Goal: Task Accomplishment & Management: Use online tool/utility

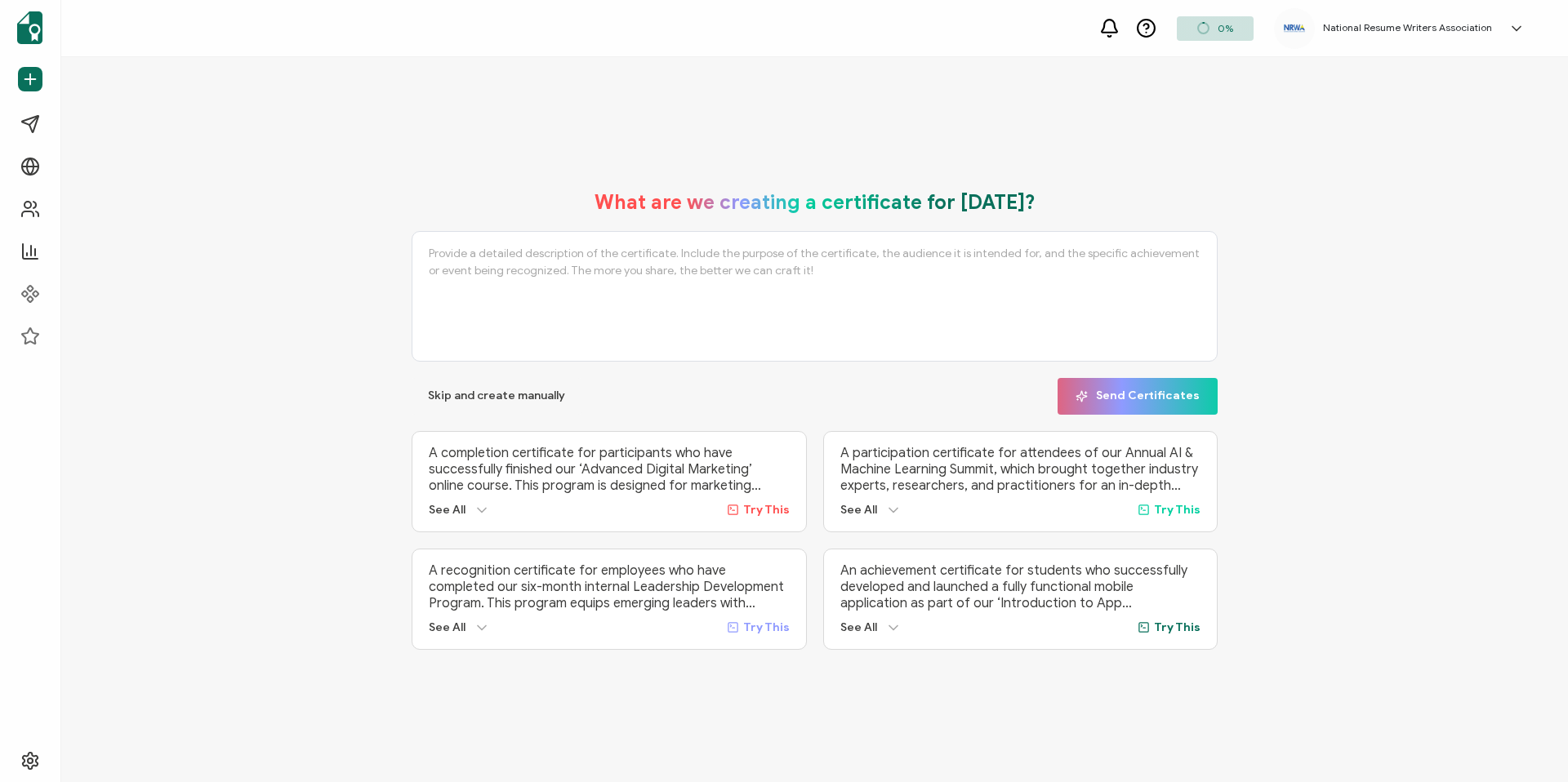
click at [478, 431] on div "A completion certificate for participants who have successfully finished our ‘A…" at bounding box center [609, 481] width 395 height 101
click at [70, 86] on span "Send Certificates" at bounding box center [96, 79] width 93 height 16
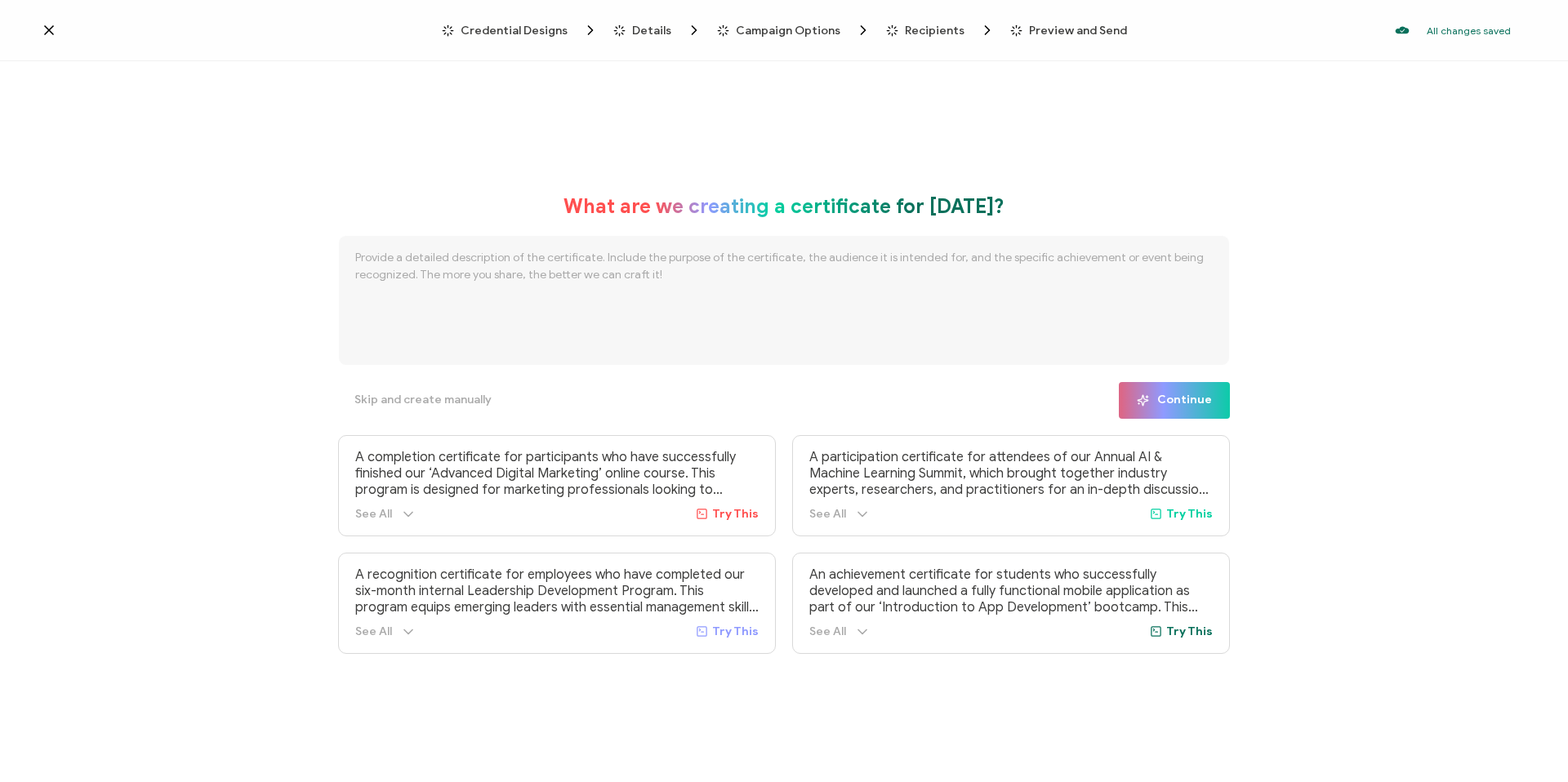
click at [522, 296] on textarea at bounding box center [783, 300] width 891 height 131
click at [842, 255] on textarea "I want to create a badge for individuals who are speaking at the 2025 Annual NR…" at bounding box center [783, 300] width 891 height 131
click at [1094, 255] on textarea "I want to create a badge for individuals who are speaking at the 2025 Annual NR…" at bounding box center [783, 300] width 891 height 131
type textarea "I want to create a badge for individuals who are speaking at the 2025 Annual NR…"
click at [1179, 396] on span "Continue" at bounding box center [1174, 400] width 75 height 12
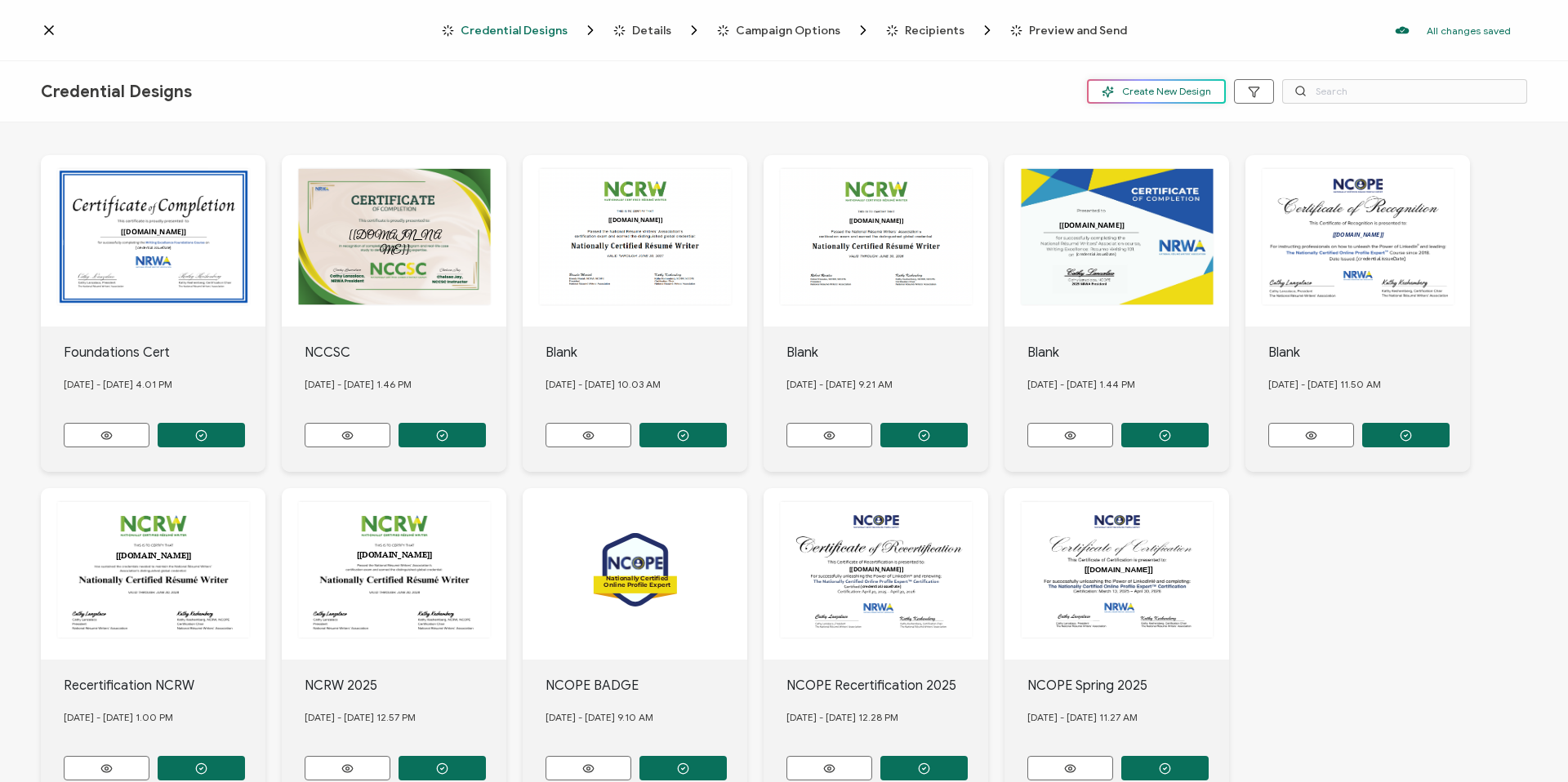
click at [1153, 82] on button "Create New Design" at bounding box center [1157, 91] width 139 height 24
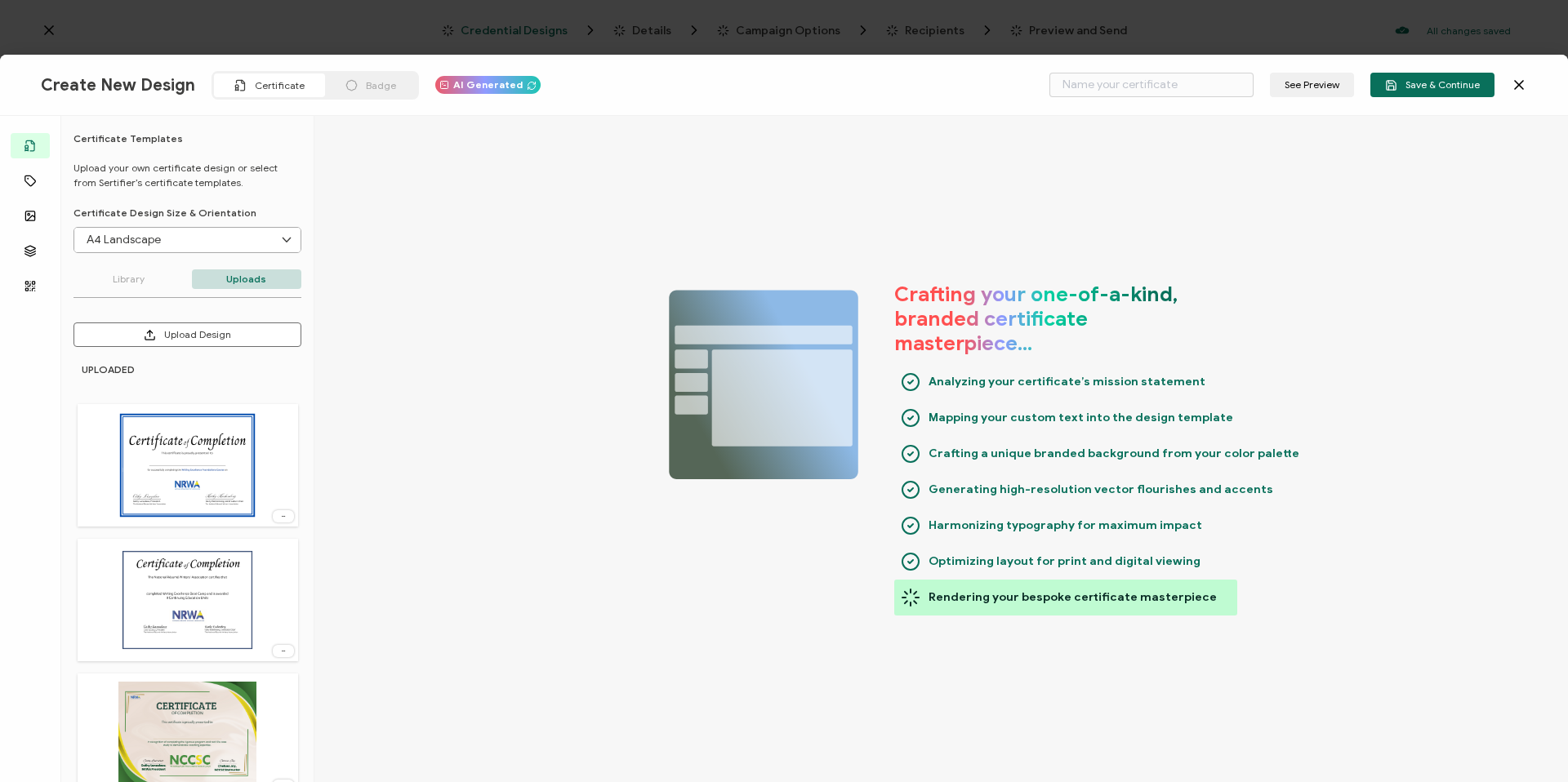
type input "Strouk"
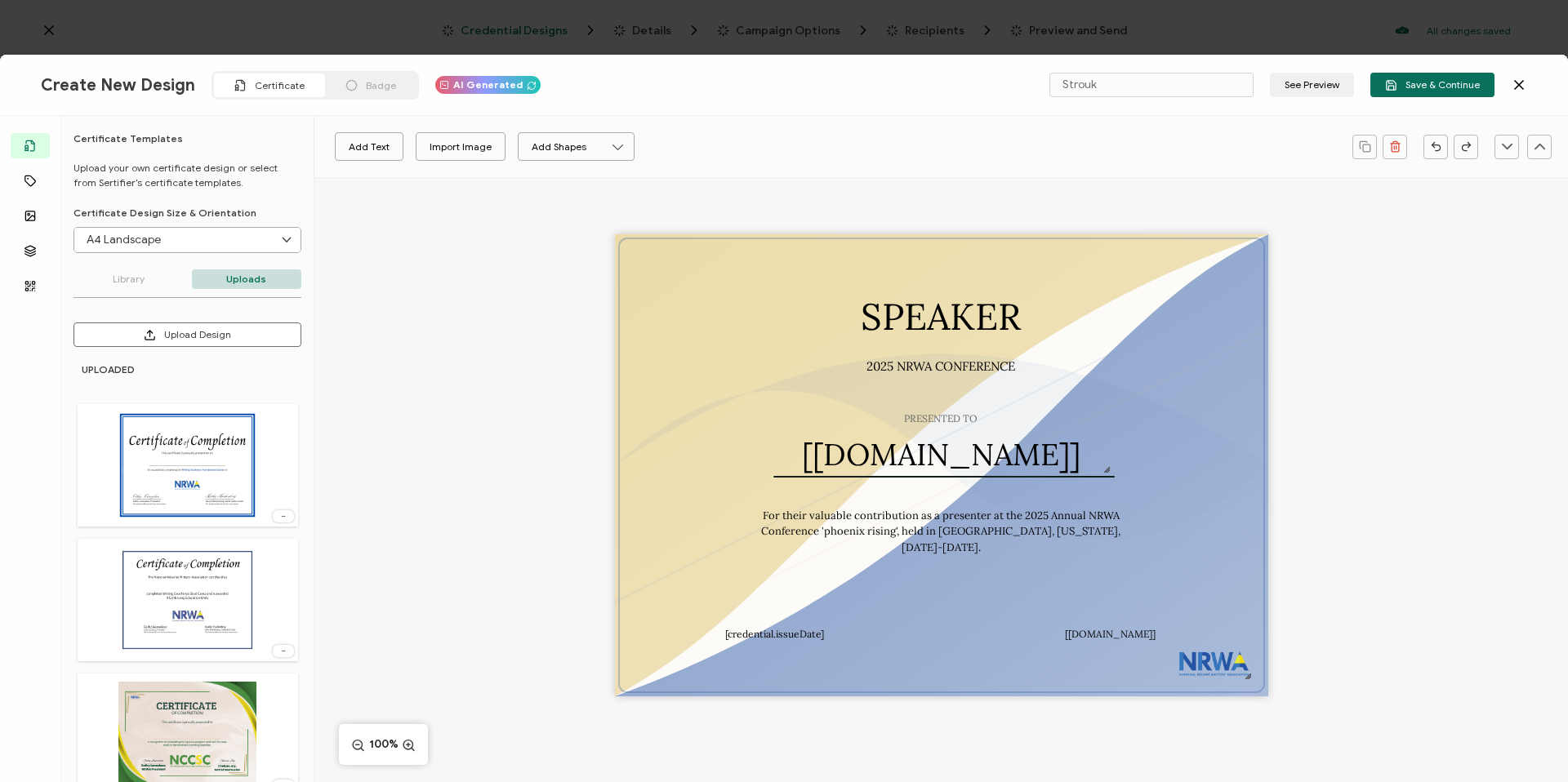
click at [366, 83] on span "Badge" at bounding box center [380, 85] width 30 height 12
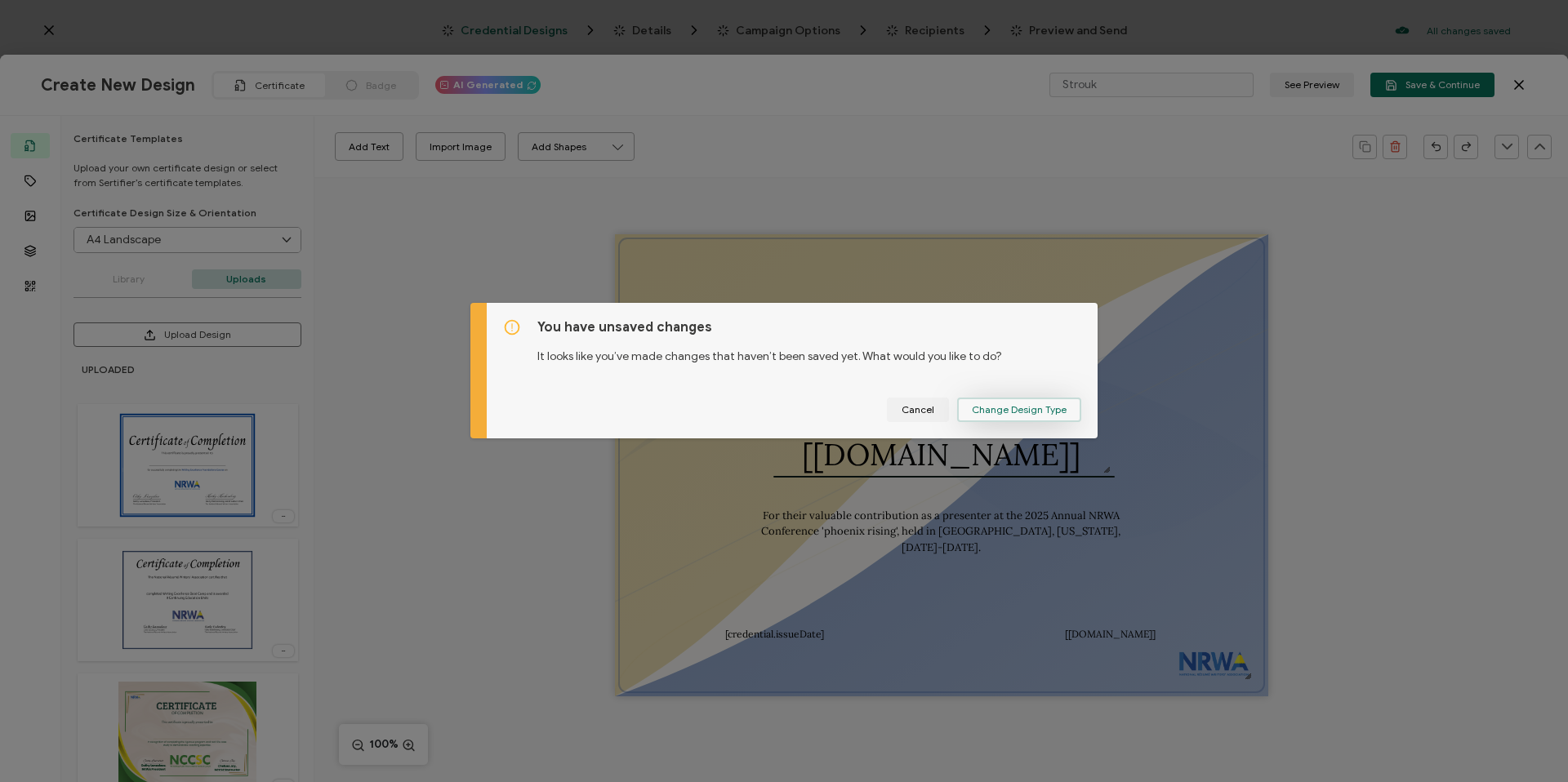
click at [1018, 410] on span "Change Design Type" at bounding box center [1019, 410] width 94 height 10
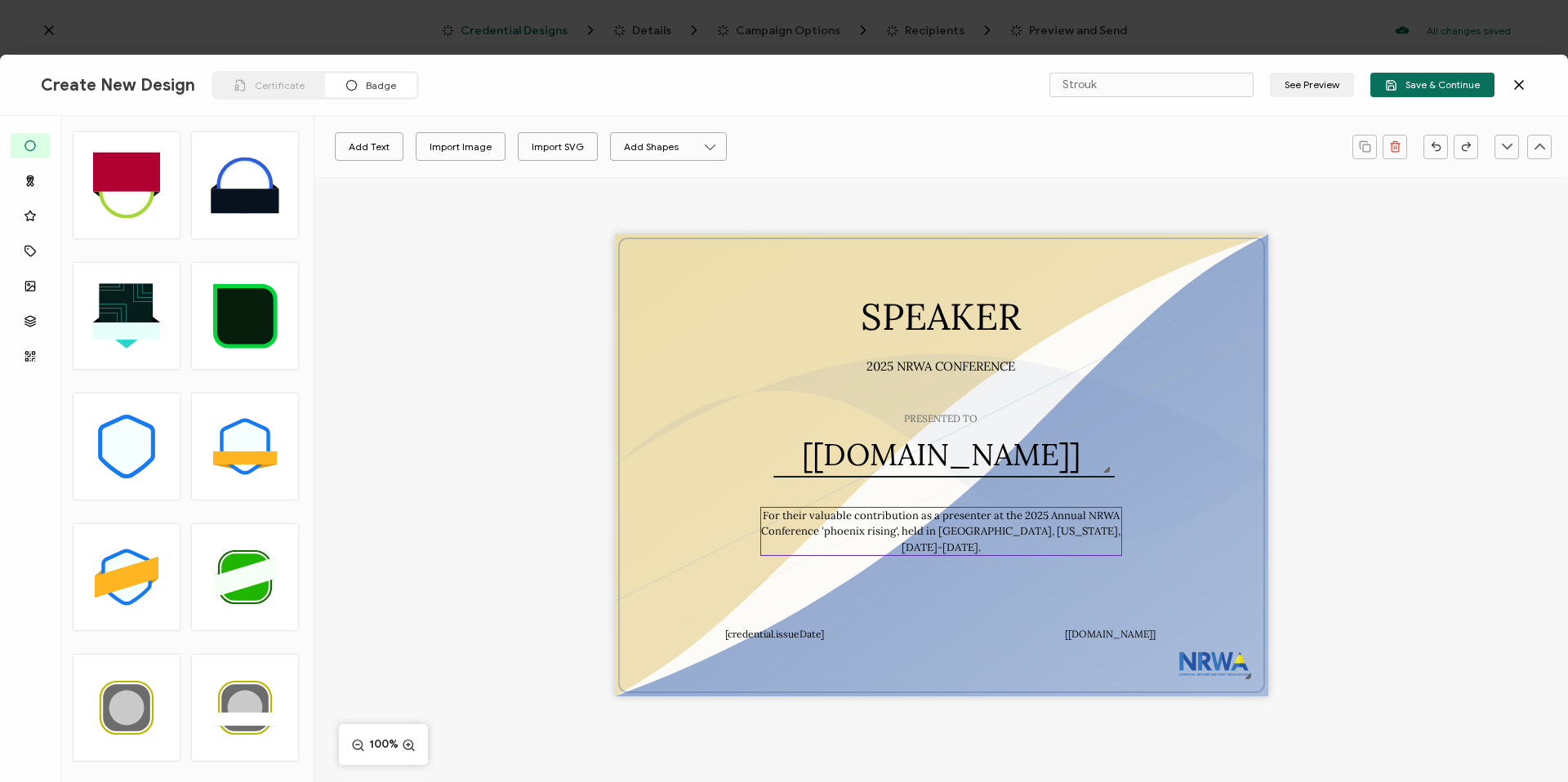
click at [974, 526] on pre "For their valuable contribution as a presenter at the 2025 Annual NRWA Conferen…" at bounding box center [943, 531] width 362 height 46
click at [467, 315] on div "SPEAKER PRESENTED TO The recipient’s full name, which will be automatically fil…" at bounding box center [941, 494] width 1254 height 633
drag, startPoint x: 576, startPoint y: 224, endPoint x: 1029, endPoint y: 621, distance: 602.3
click at [1029, 623] on div "SPEAKER PRESENTED TO The recipient’s full name, which will be automatically fil…" at bounding box center [941, 494] width 1254 height 633
click at [1526, 88] on icon at bounding box center [1519, 85] width 16 height 16
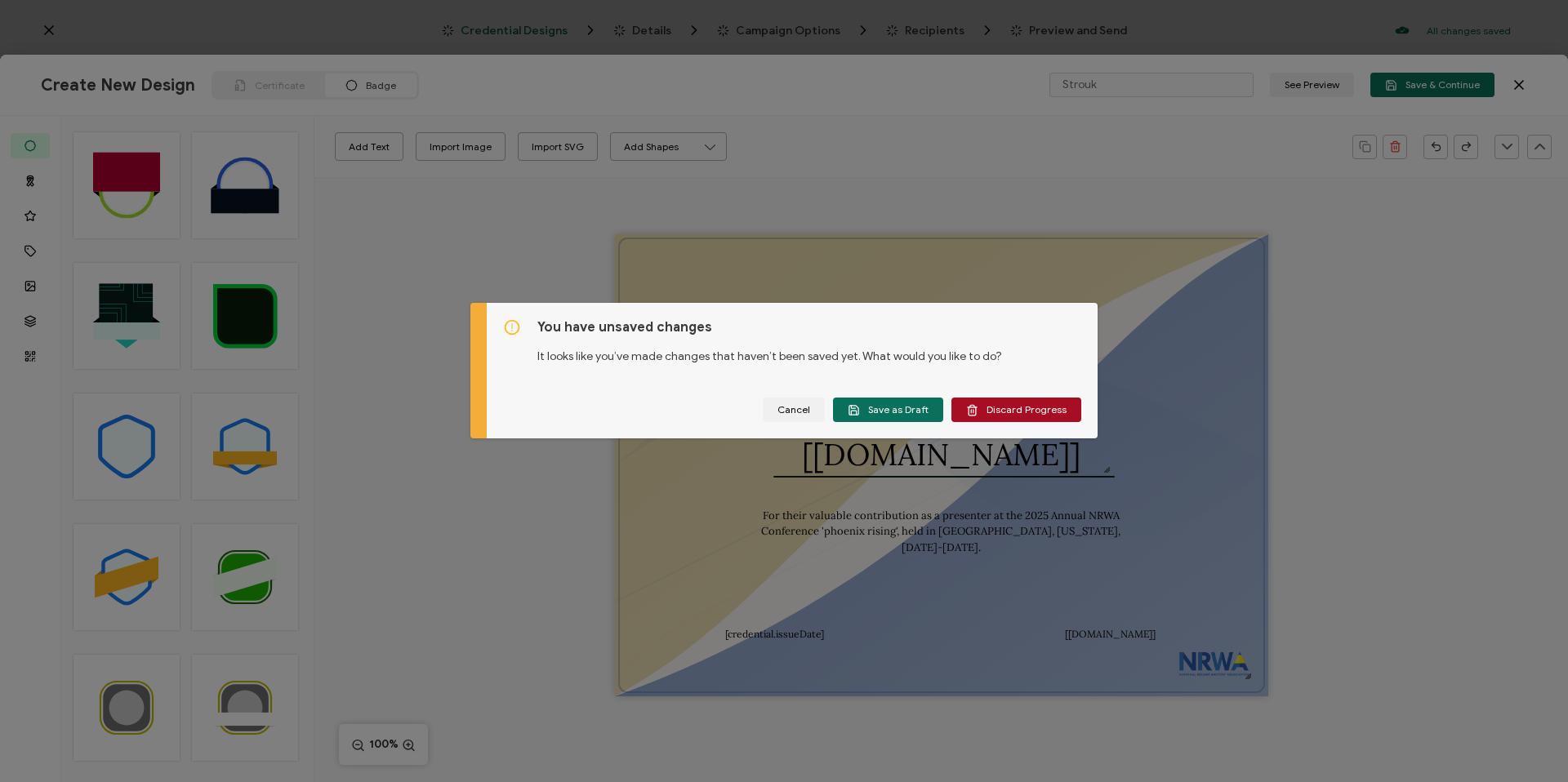
click at [0, 0] on div "You have unsaved changes It looks like you’ve made changes that haven’t been sa…" at bounding box center [0, 0] width 0 height 0
click at [997, 402] on button "Discard Progress" at bounding box center [1016, 410] width 130 height 24
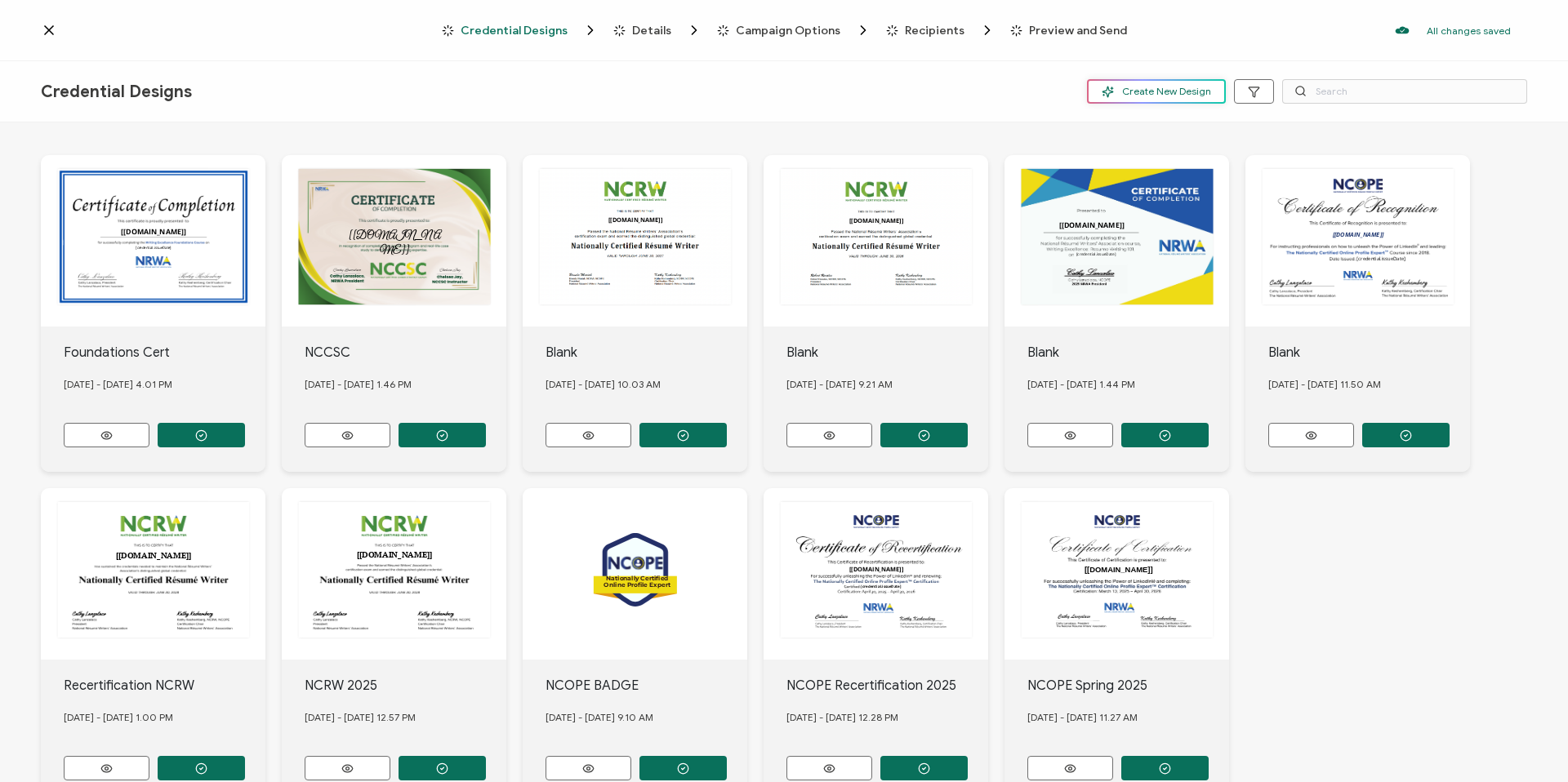
click at [1201, 83] on button "Create New Design" at bounding box center [1157, 91] width 139 height 24
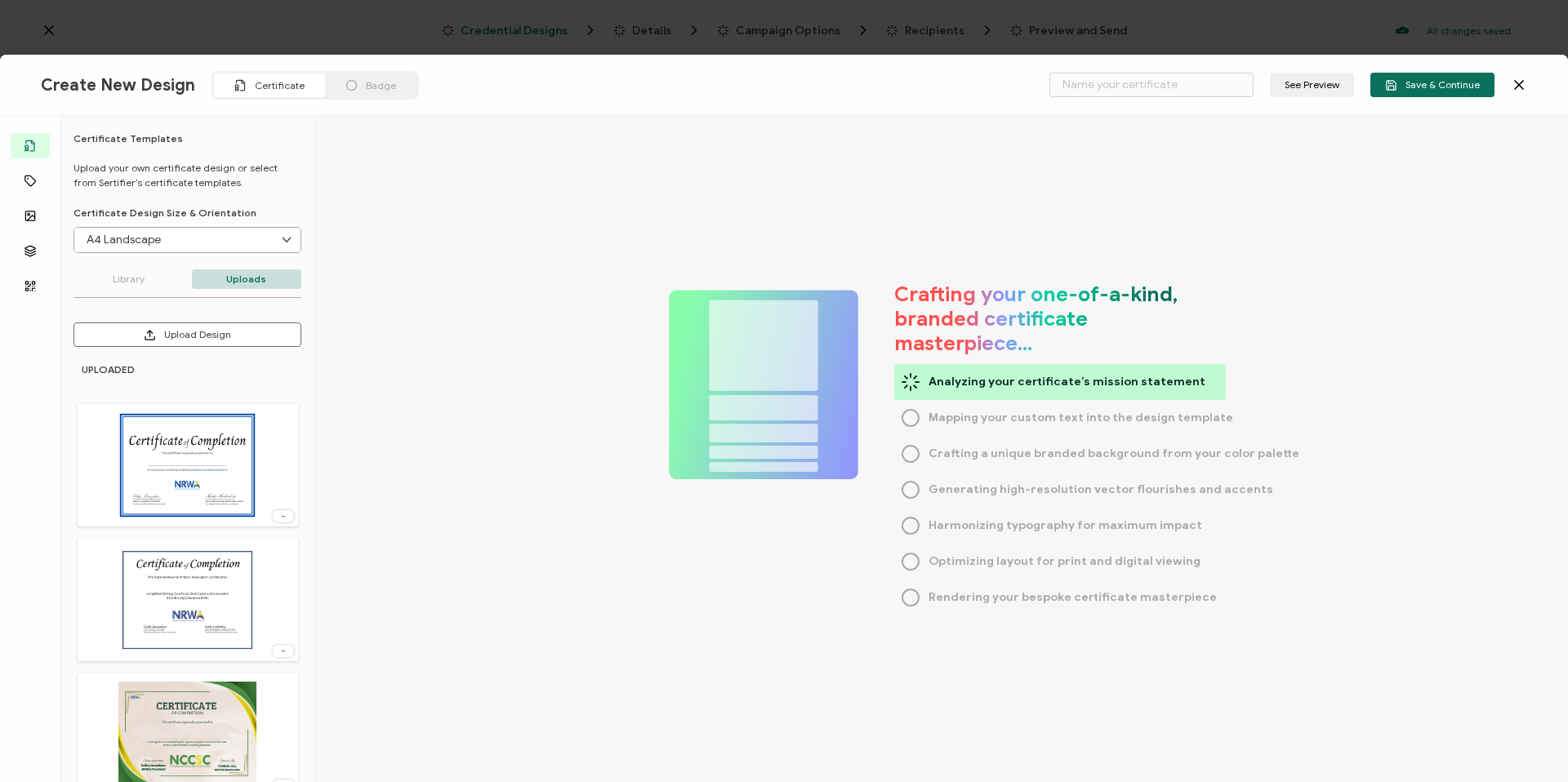
click at [390, 85] on div "Badge" at bounding box center [371, 85] width 92 height 23
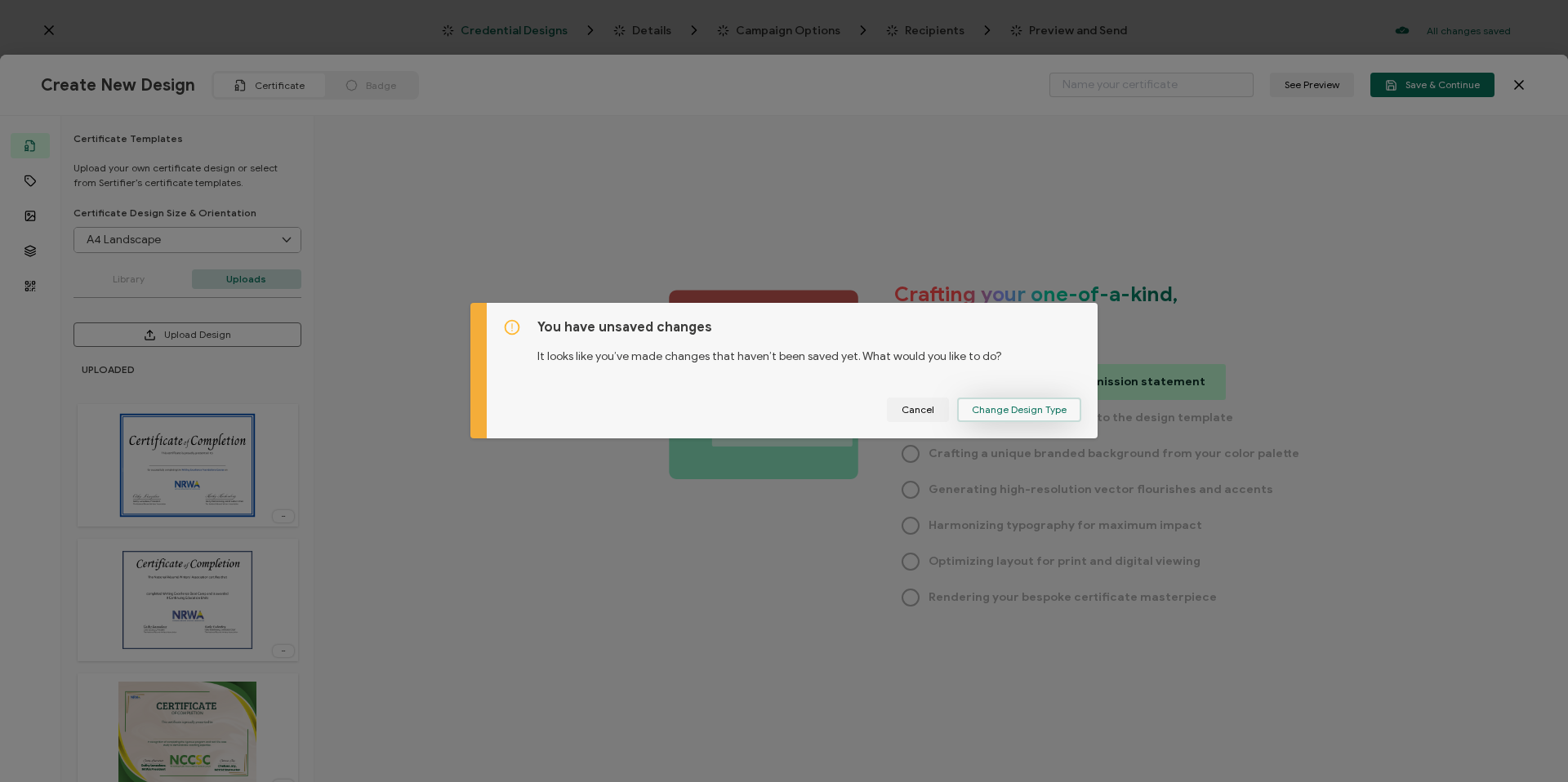
click at [1022, 411] on span "Change Design Type" at bounding box center [1019, 410] width 94 height 10
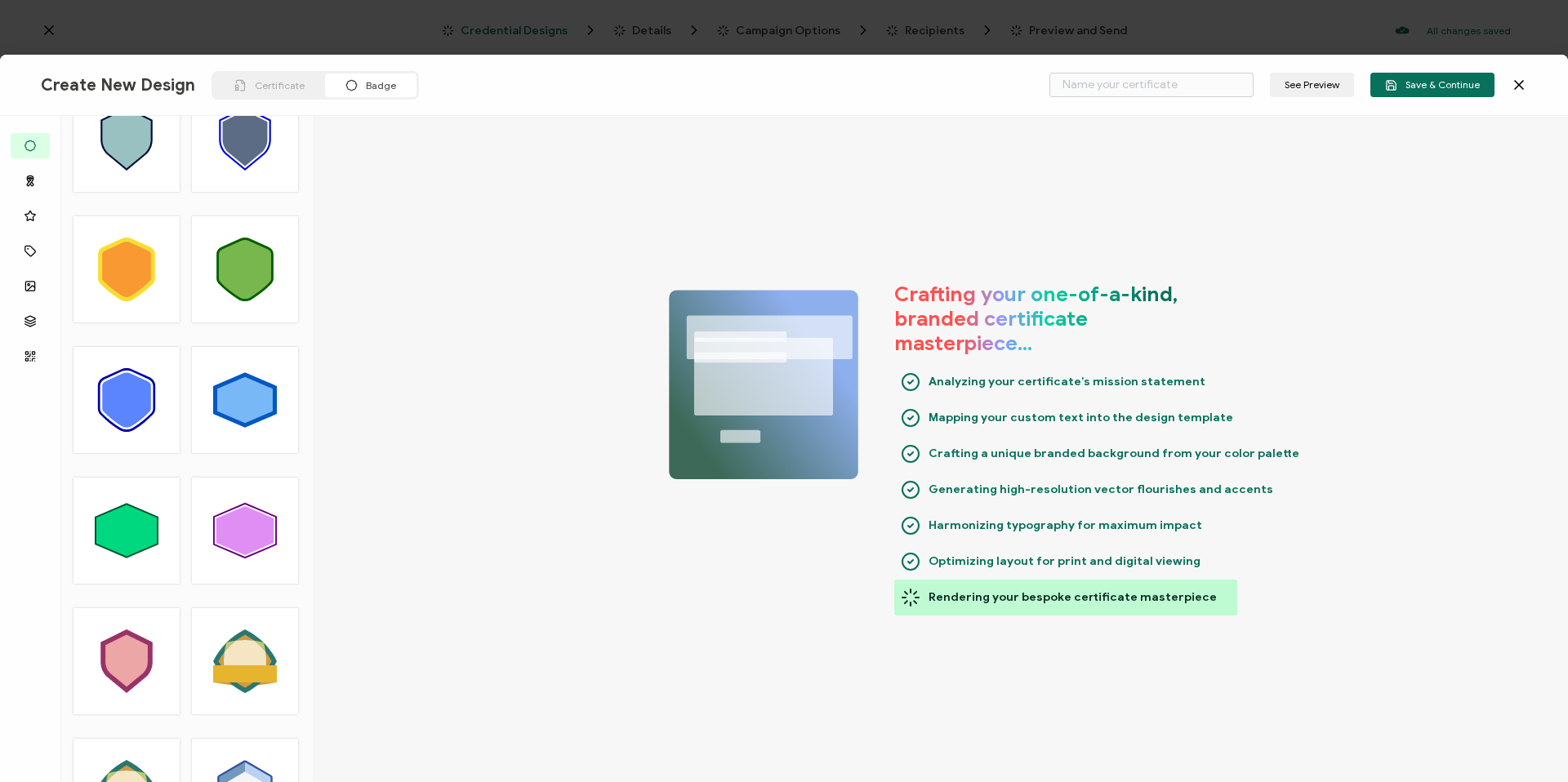
scroll to position [2401, 0]
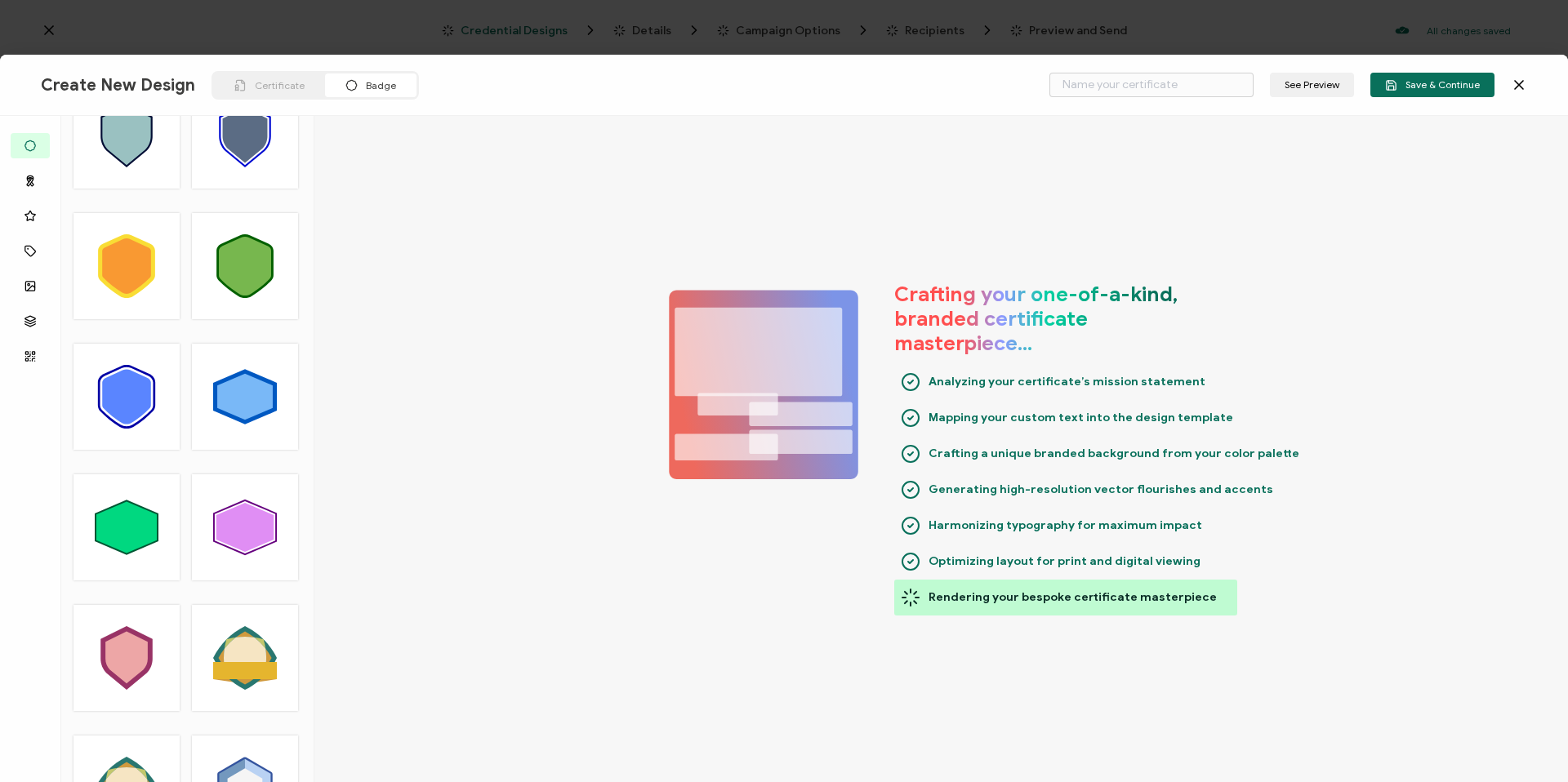
type input "Strouk"
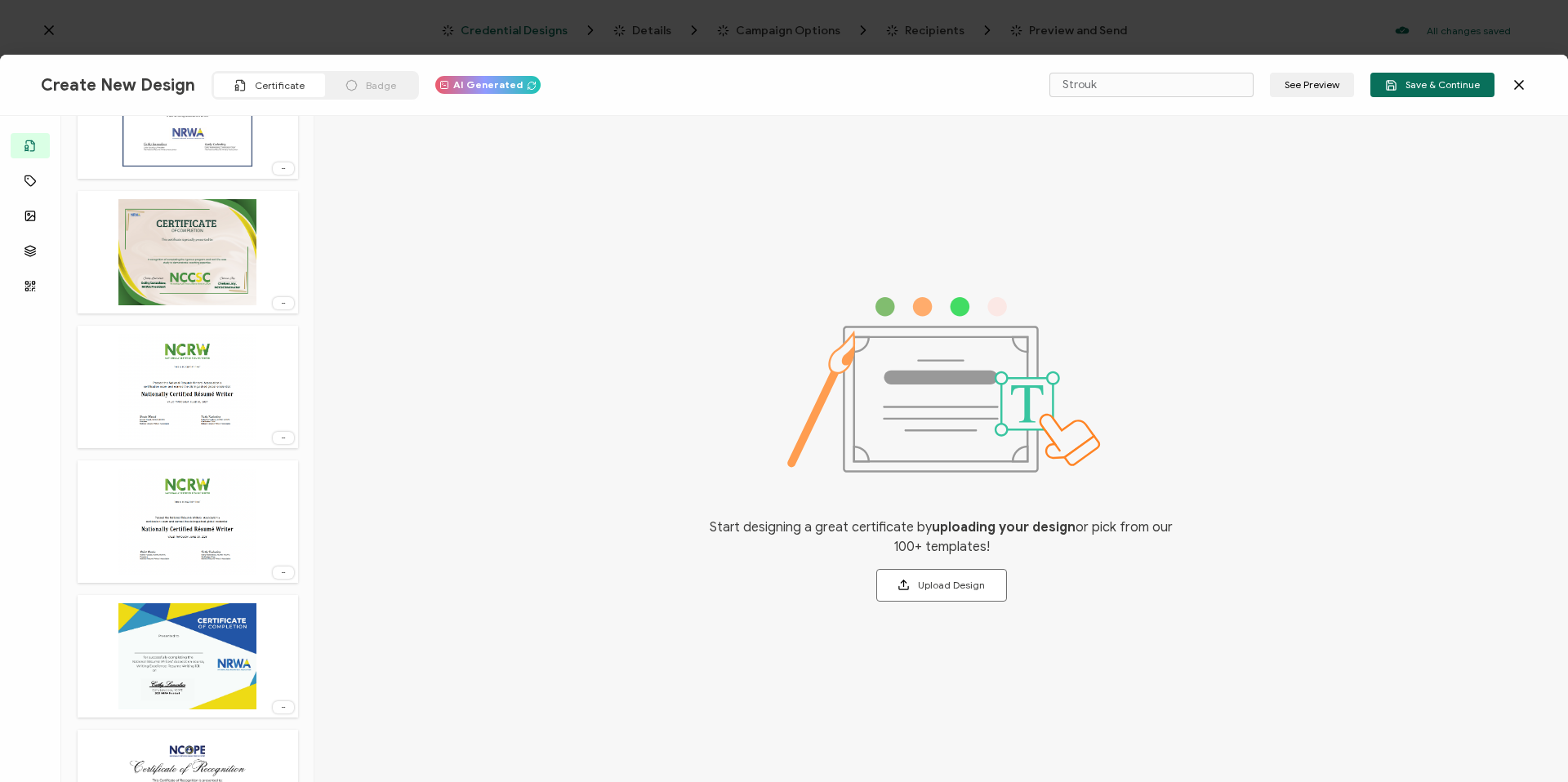
scroll to position [480, 0]
click at [377, 87] on span "Badge" at bounding box center [380, 85] width 30 height 12
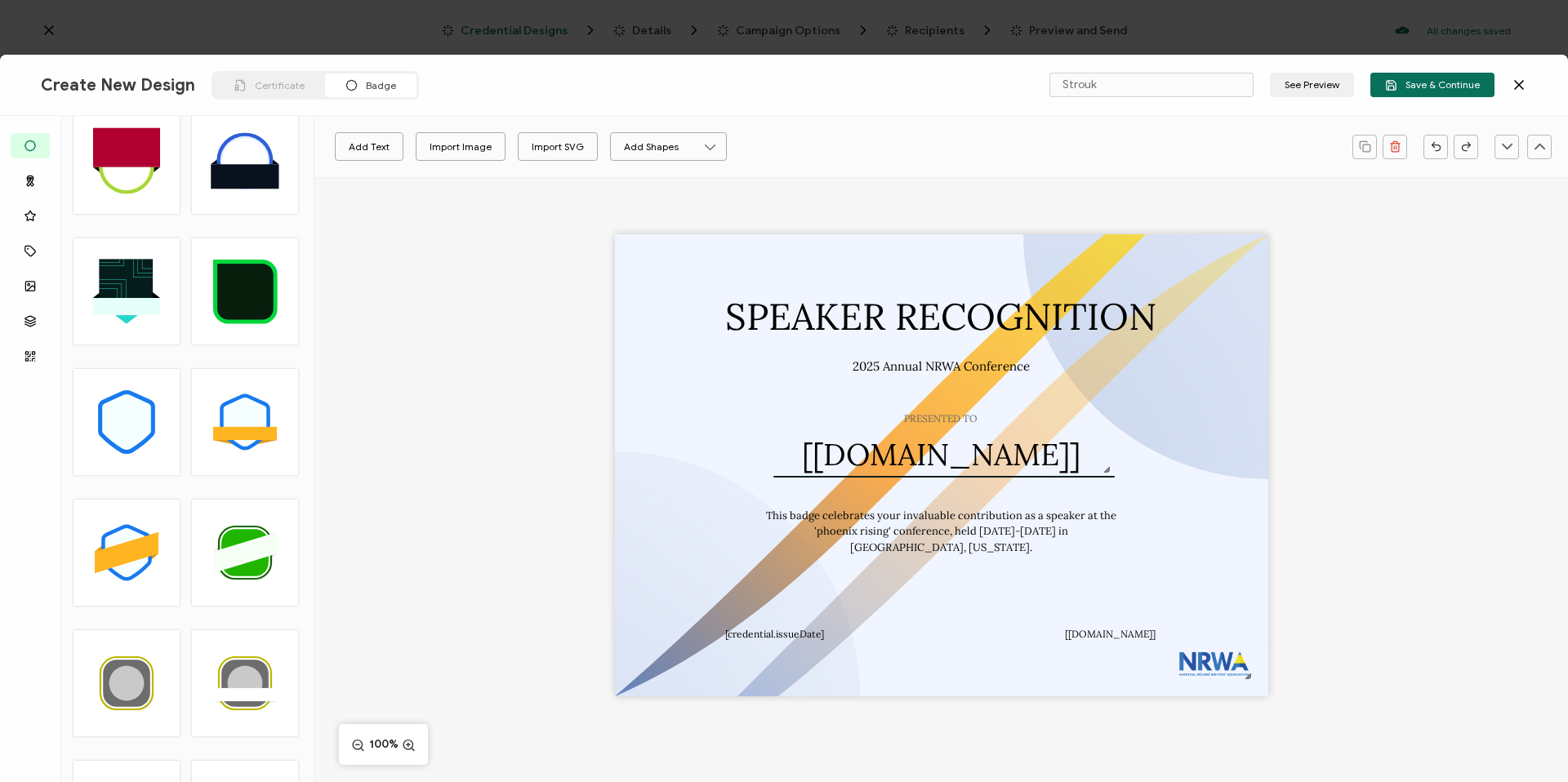
scroll to position [0, 0]
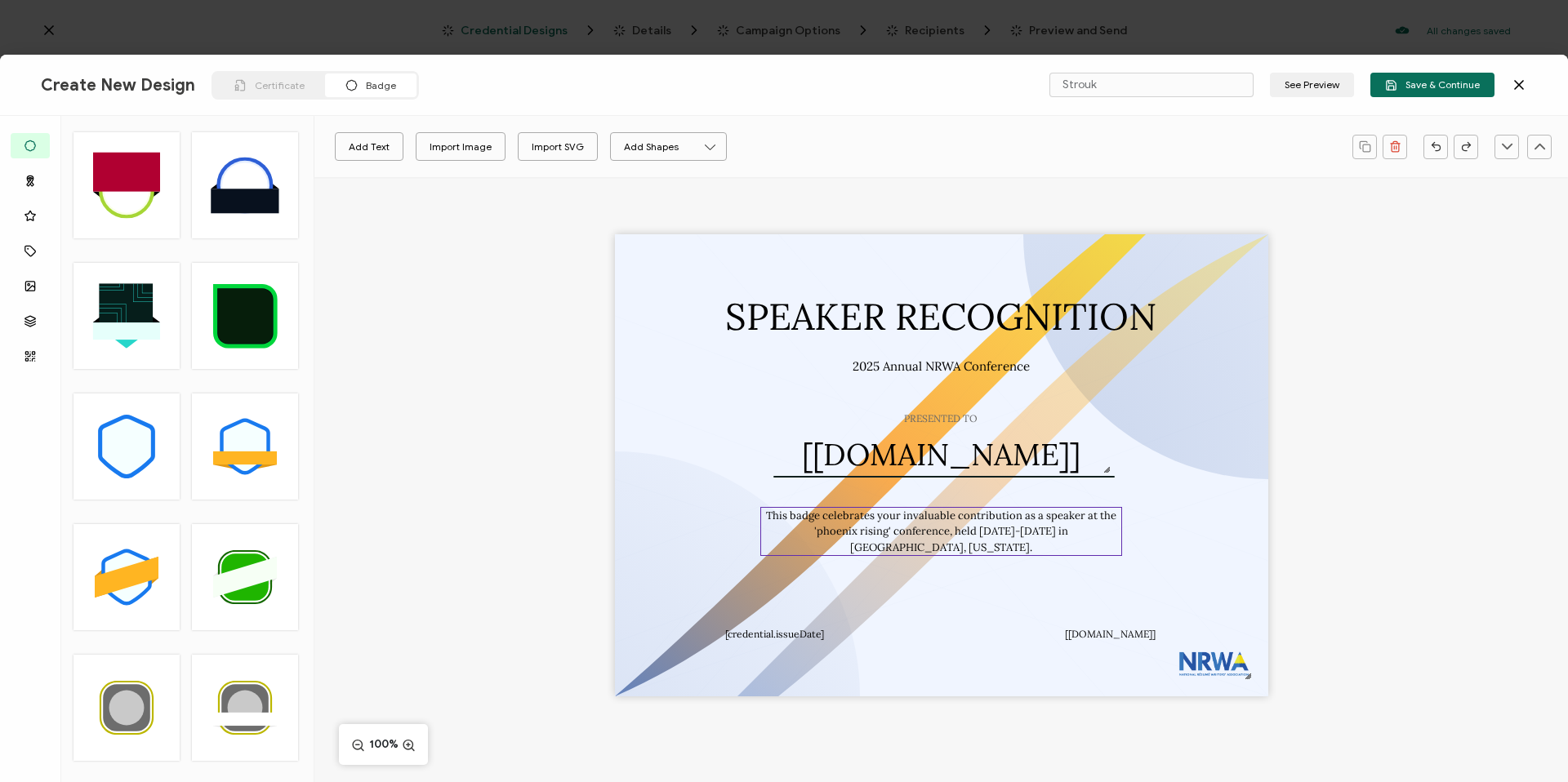
click at [793, 529] on pre "This badge celebrates your invaluable contribution as a speaker at the 'phoenix…" at bounding box center [942, 531] width 353 height 46
click at [774, 528] on pre "This badge celebrates your invaluable contribution as a speaker at the 'phoenix…" at bounding box center [942, 531] width 353 height 46
click at [778, 529] on pre "This badge celebrates your invaluable contribution as a speaker at the 'phoenix…" at bounding box center [942, 531] width 353 height 46
drag, startPoint x: 844, startPoint y: 534, endPoint x: 756, endPoint y: 533, distance: 88.0
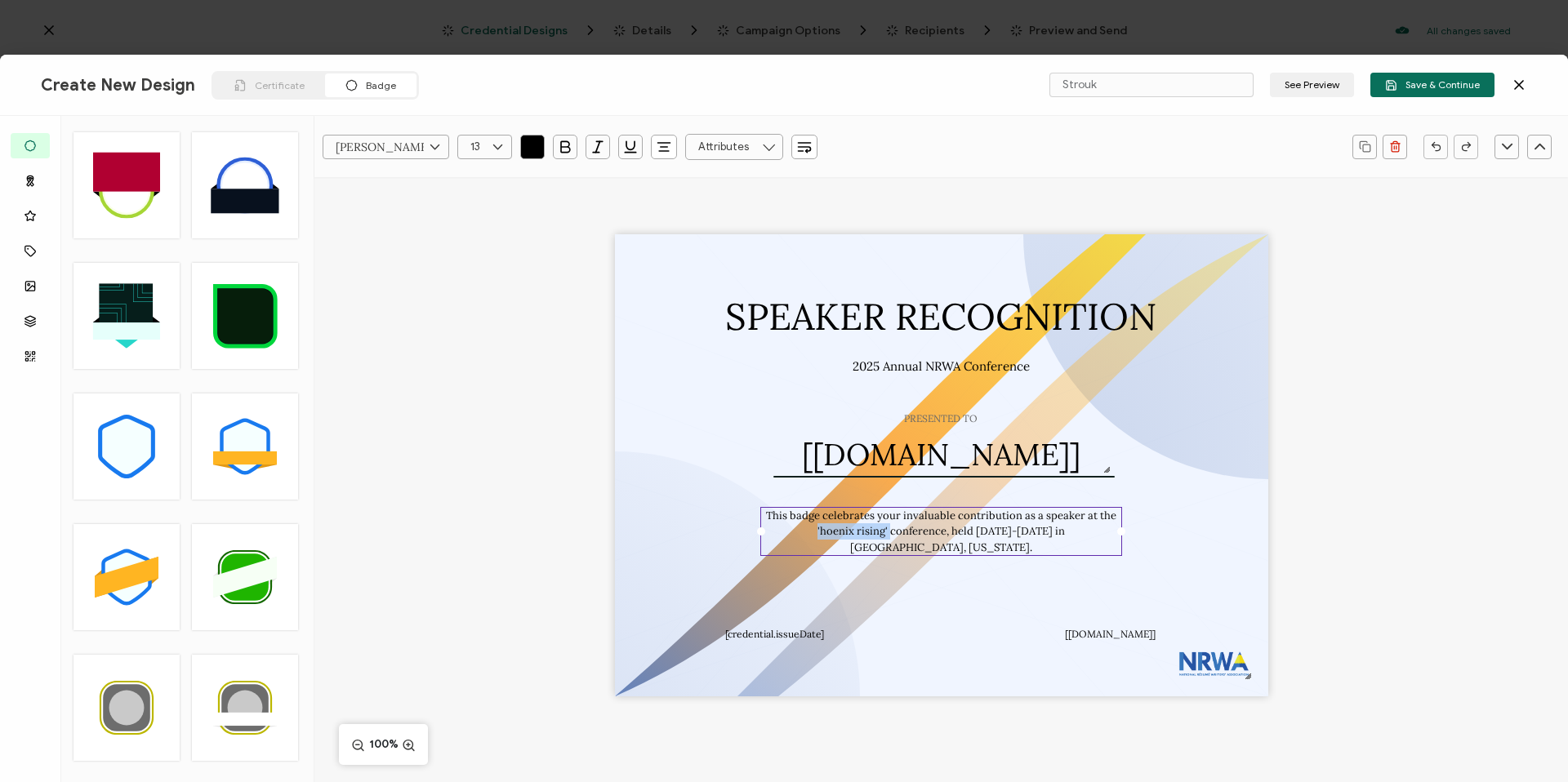
click at [761, 533] on div "This badge celebrates your invaluable contribution as a speaker at the 'hoenix …" at bounding box center [942, 531] width 363 height 49
click at [1444, 514] on div "SPEAKER RECOGNITION PRESENTED TO The recipient’s full name, which will be autom…" at bounding box center [941, 494] width 1254 height 633
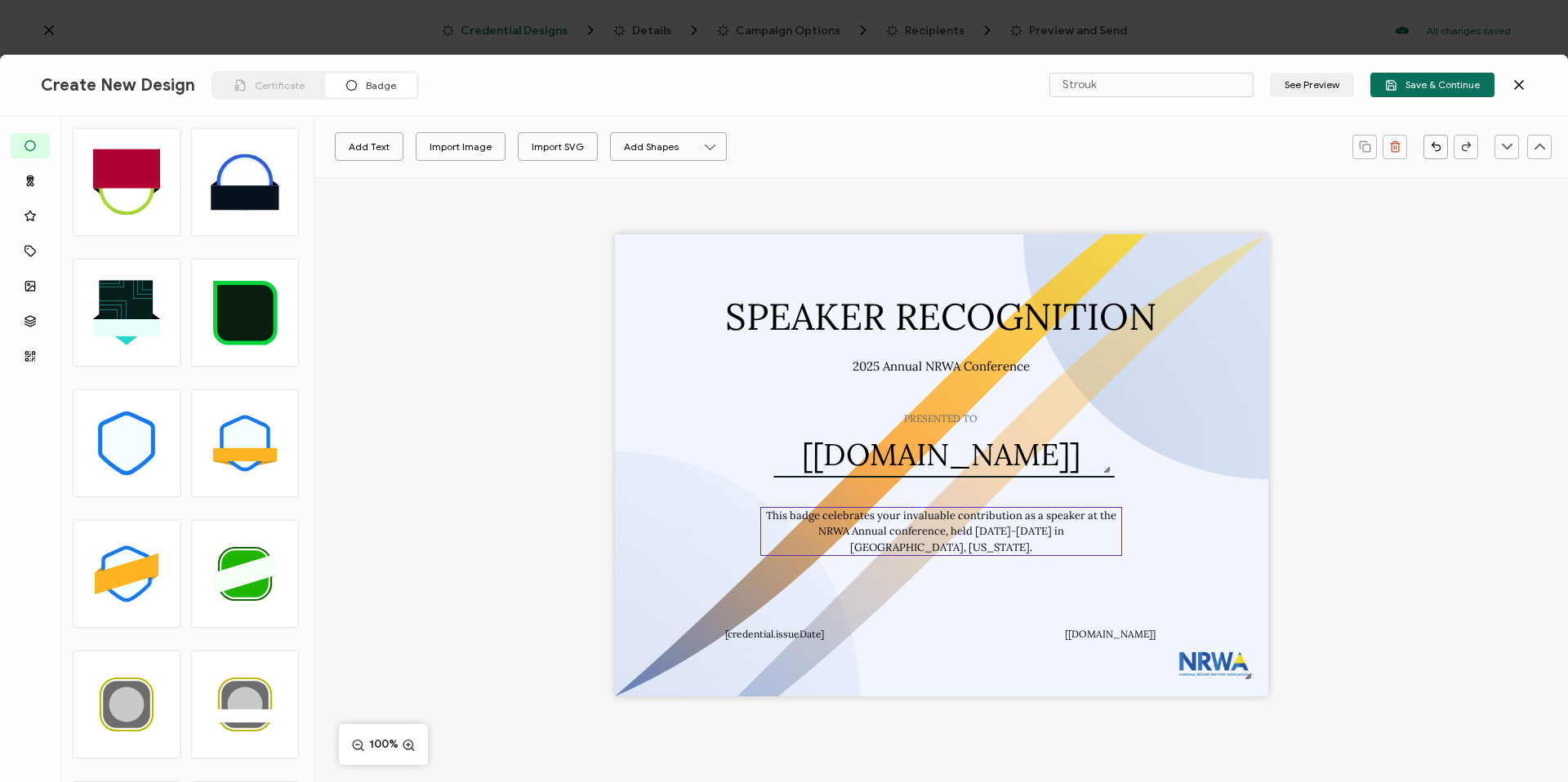
click at [813, 526] on pre "This badge celebrates your invaluable contribution as a speaker at the NRWA Ann…" at bounding box center [942, 531] width 353 height 46
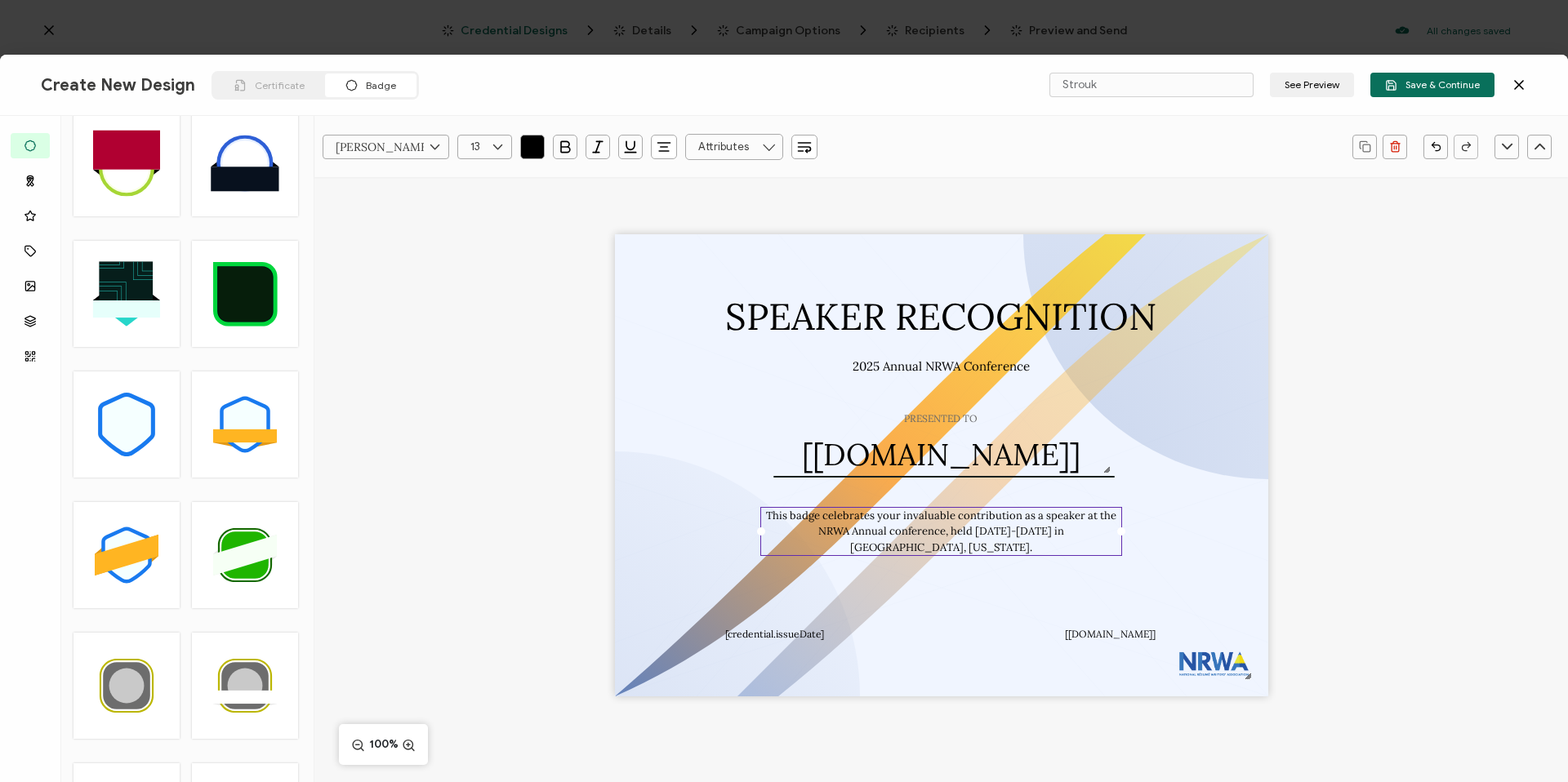
scroll to position [0, 0]
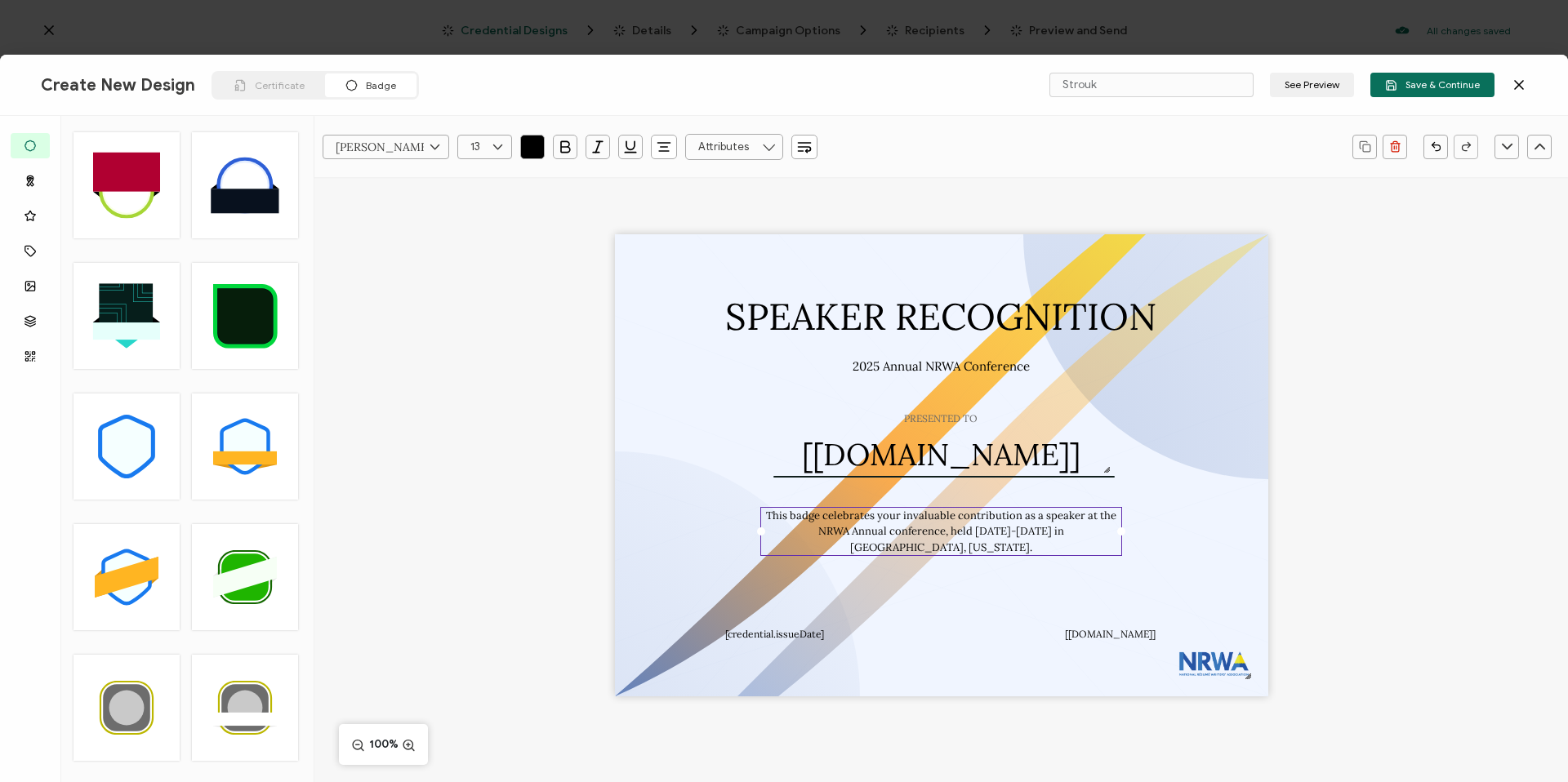
click at [263, 450] on icon at bounding box center [244, 446] width 43 height 49
type input "Vitam"
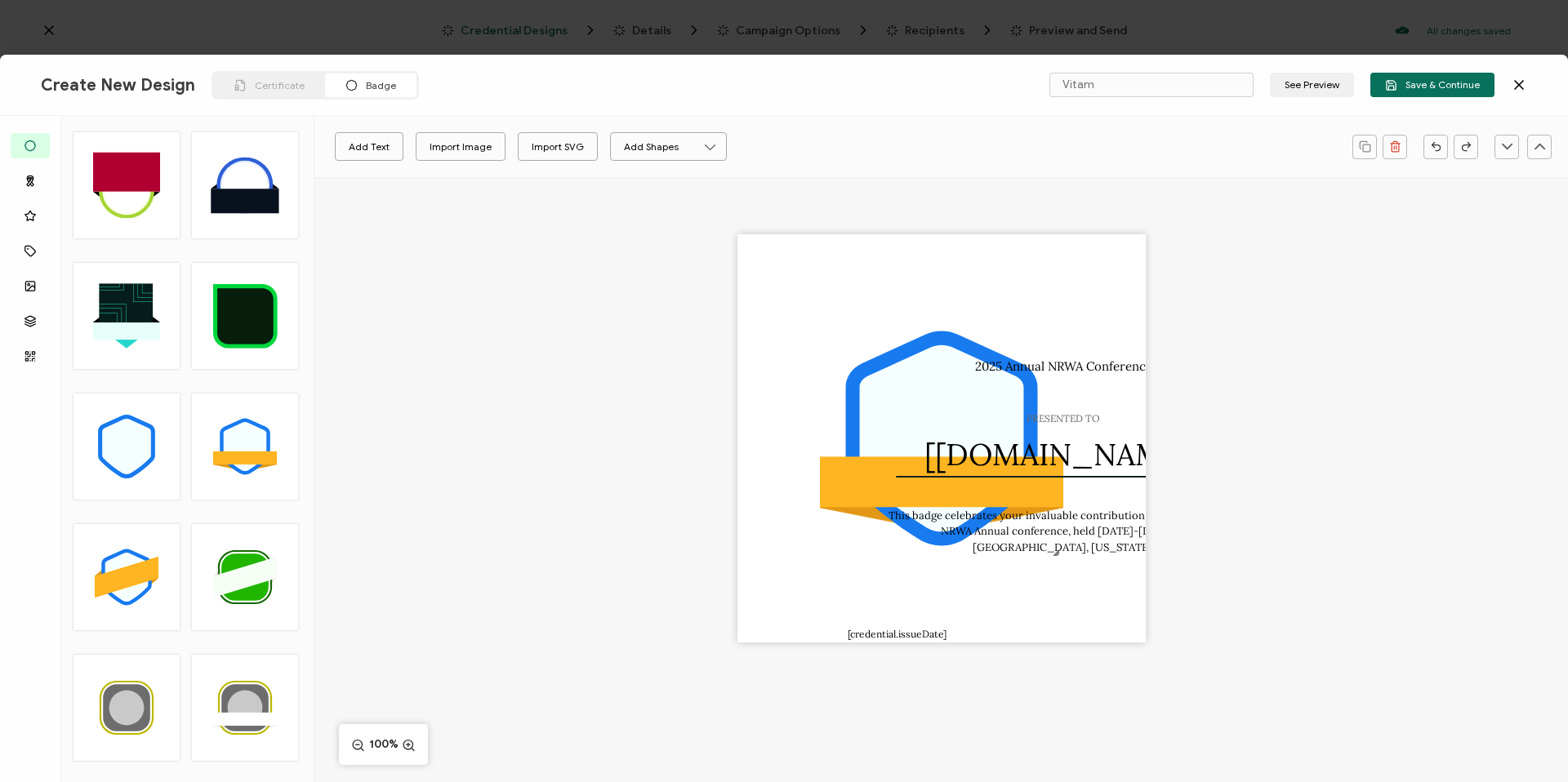
click at [1077, 350] on div ".uuid-096204d9-ca43-4101-a4c3-07b3f2f44b7a{}.uuid-3bdfa571-5bbe-4c9f-b3f4-196cc…" at bounding box center [941, 438] width 408 height 408
drag, startPoint x: 1082, startPoint y: 318, endPoint x: 1098, endPoint y: 569, distance: 251.5
click at [1103, 589] on div ".uuid-096204d9-ca43-4101-a4c3-07b3f2f44b7a{}.uuid-3bdfa571-5bbe-4c9f-b3f4-196cc…" at bounding box center [941, 438] width 408 height 408
click at [1090, 375] on div "2025 Annual NRWA Conference" at bounding box center [1063, 367] width 541 height 21
click at [1064, 421] on pre "PRESENTED TO" at bounding box center [1063, 418] width 74 height 12
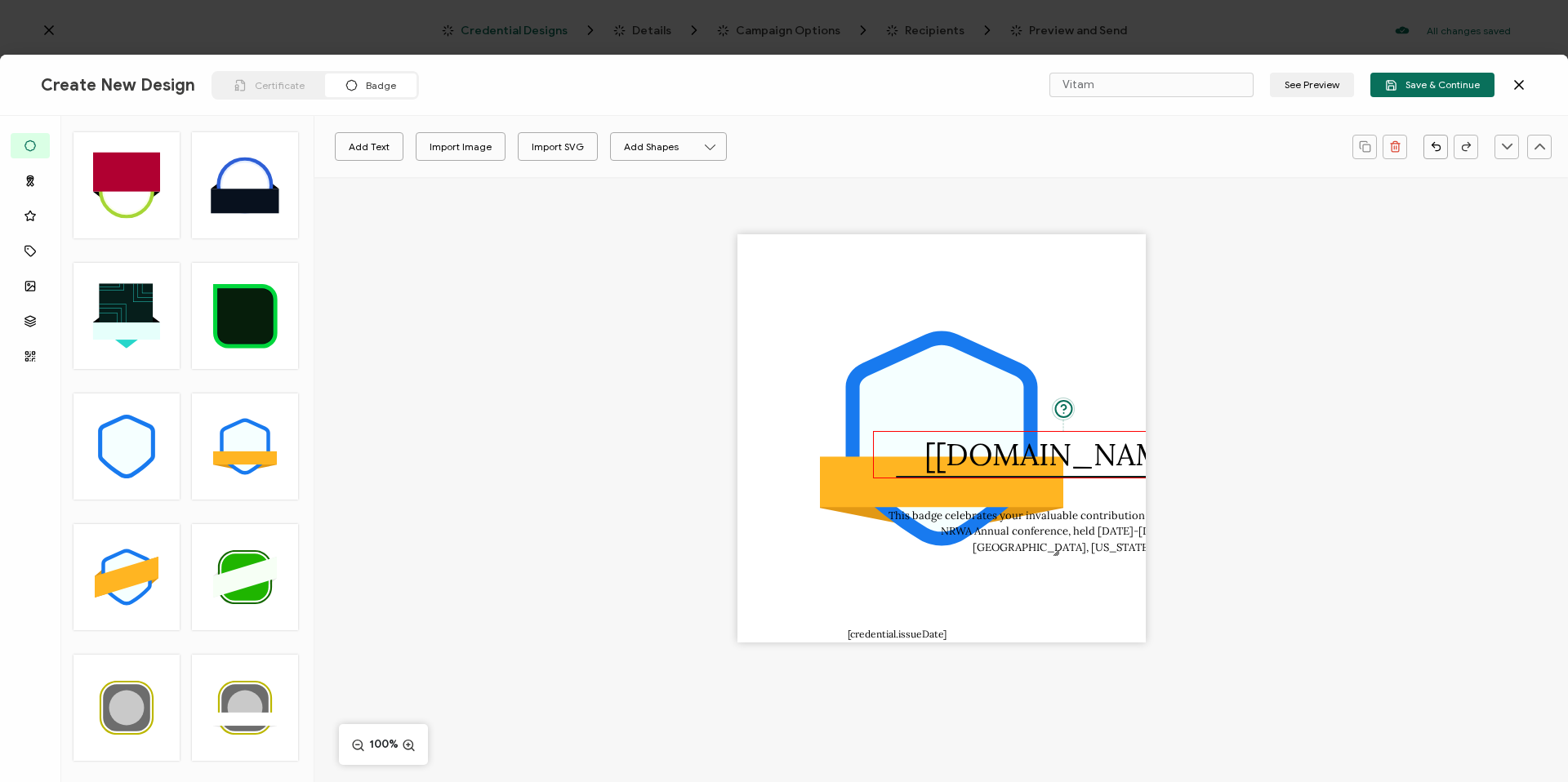
click at [1080, 466] on pre "[recipient.name]" at bounding box center [1063, 454] width 278 height 38
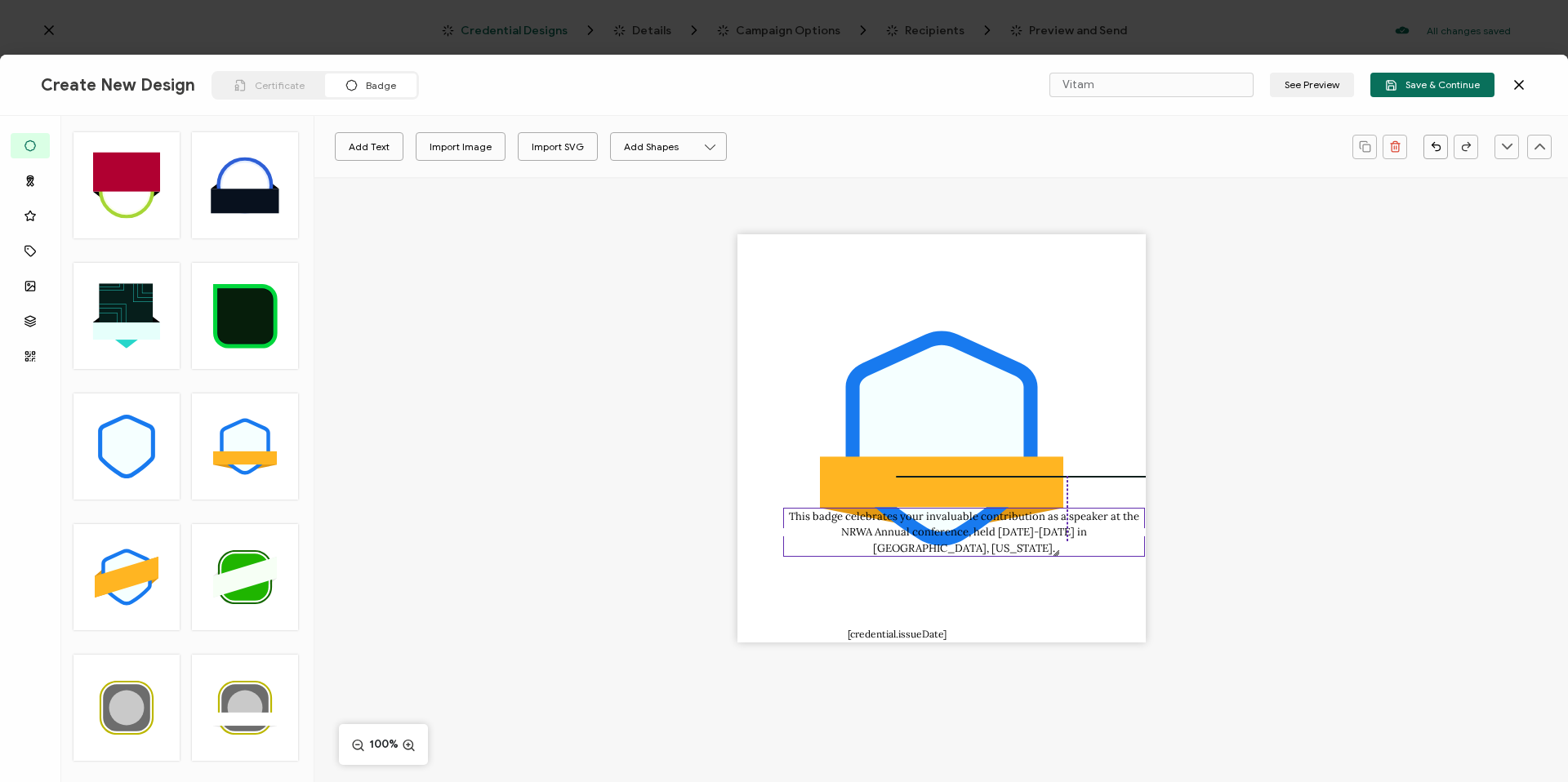
click at [1040, 527] on pre "This badge celebrates your invaluable contribution as a speaker at the NRWA Ann…" at bounding box center [965, 532] width 353 height 46
click at [1077, 476] on div at bounding box center [1066, 478] width 340 height 6
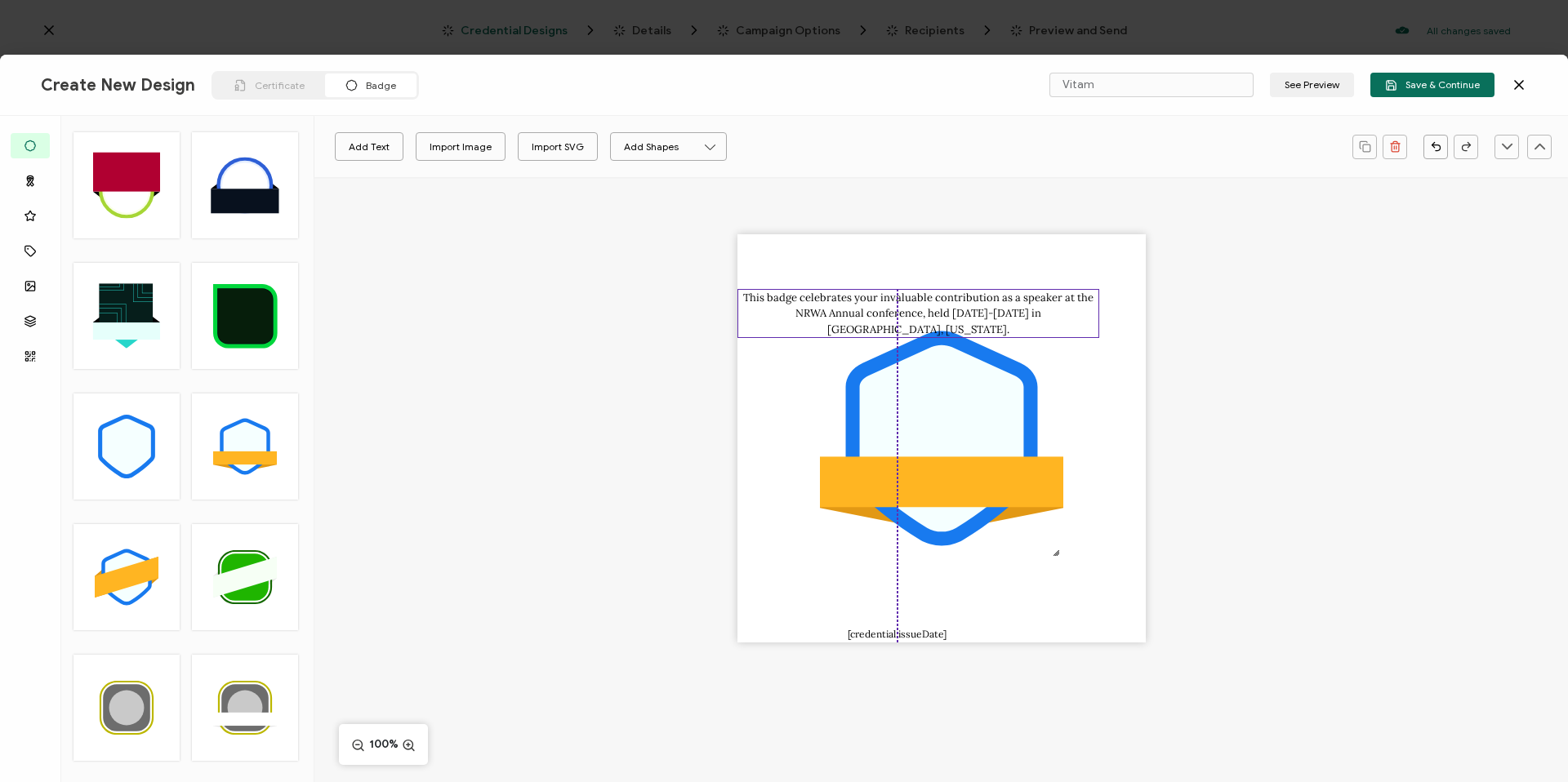
drag, startPoint x: 1078, startPoint y: 521, endPoint x: 1033, endPoint y: 265, distance: 259.9
click at [1033, 291] on pre "This badge celebrates your invaluable contribution as a speaker at the NRWA Ann…" at bounding box center [919, 313] width 353 height 46
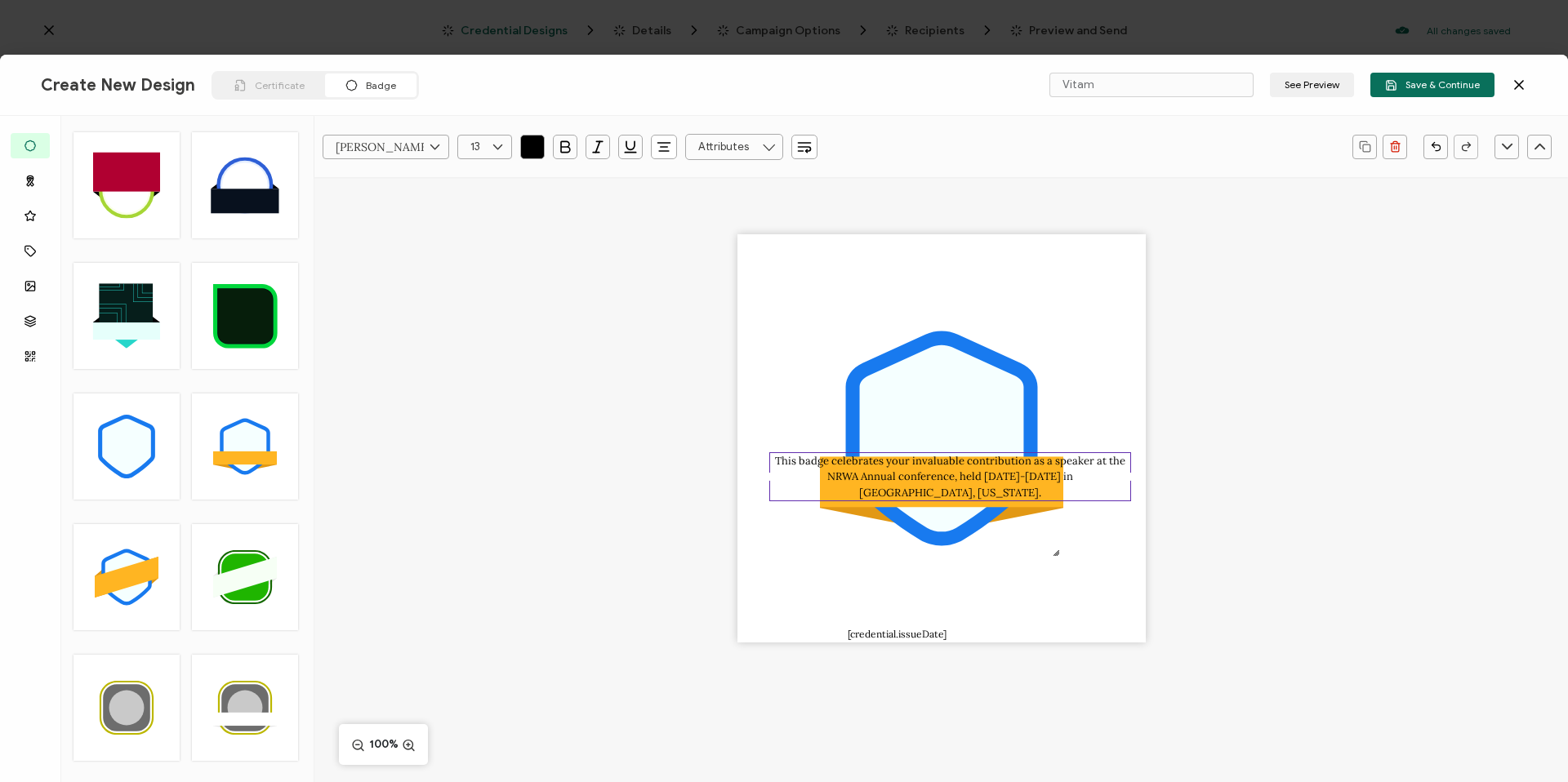
drag, startPoint x: 1015, startPoint y: 282, endPoint x: 1046, endPoint y: 483, distance: 203.4
click at [1046, 483] on div "This badge celebrates your invaluable contribution as a speaker at the NRWA Ann…" at bounding box center [950, 476] width 363 height 49
drag, startPoint x: 1131, startPoint y: 465, endPoint x: 1030, endPoint y: 464, distance: 101.0
click at [1030, 464] on div ".uuid-096204d9-ca43-4101-a4c3-07b3f2f44b7a{}.uuid-3bdfa571-5bbe-4c9f-b3f4-196cc…" at bounding box center [941, 438] width 408 height 408
drag, startPoint x: 978, startPoint y: 480, endPoint x: 1105, endPoint y: 485, distance: 127.1
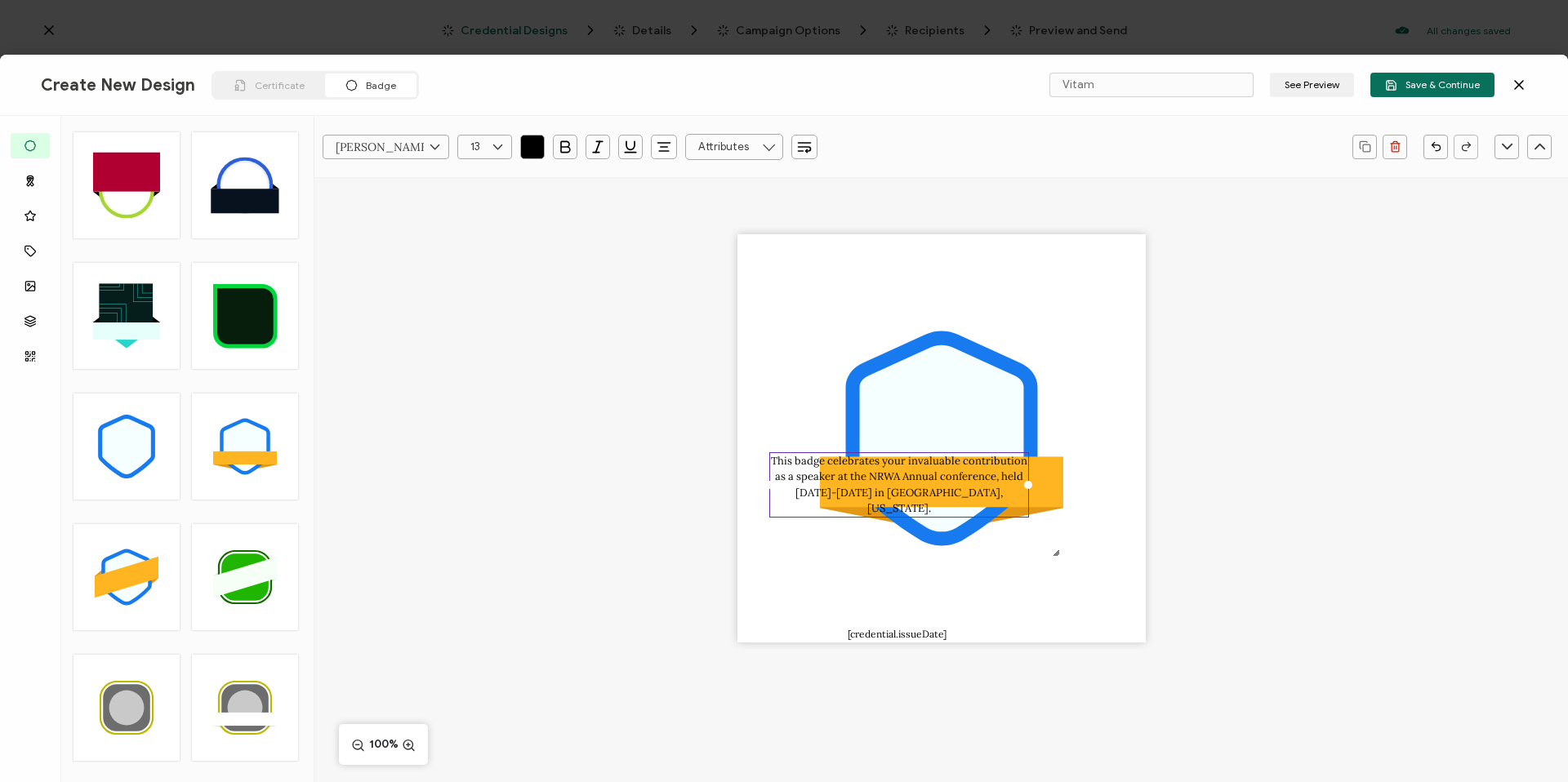
click at [982, 480] on pre "This badge celebrates your invaluable contribution as a speaker at the NRWA Ann…" at bounding box center [900, 485] width 259 height 62
click at [1105, 485] on div ".uuid-096204d9-ca43-4101-a4c3-07b3f2f44b7a{}.uuid-3bdfa571-5bbe-4c9f-b3f4-196cc…" at bounding box center [941, 438] width 408 height 408
drag, startPoint x: 935, startPoint y: 474, endPoint x: 625, endPoint y: 481, distance: 310.1
click at [926, 472] on pre "This badge celebrates your invaluable contribution as a speaker at the NRWA Ann…" at bounding box center [900, 485] width 259 height 62
click at [718, 363] on div ".uuid-096204d9-ca43-4101-a4c3-07b3f2f44b7a{}.uuid-3bdfa571-5bbe-4c9f-b3f4-196cc…" at bounding box center [941, 467] width 1254 height 579
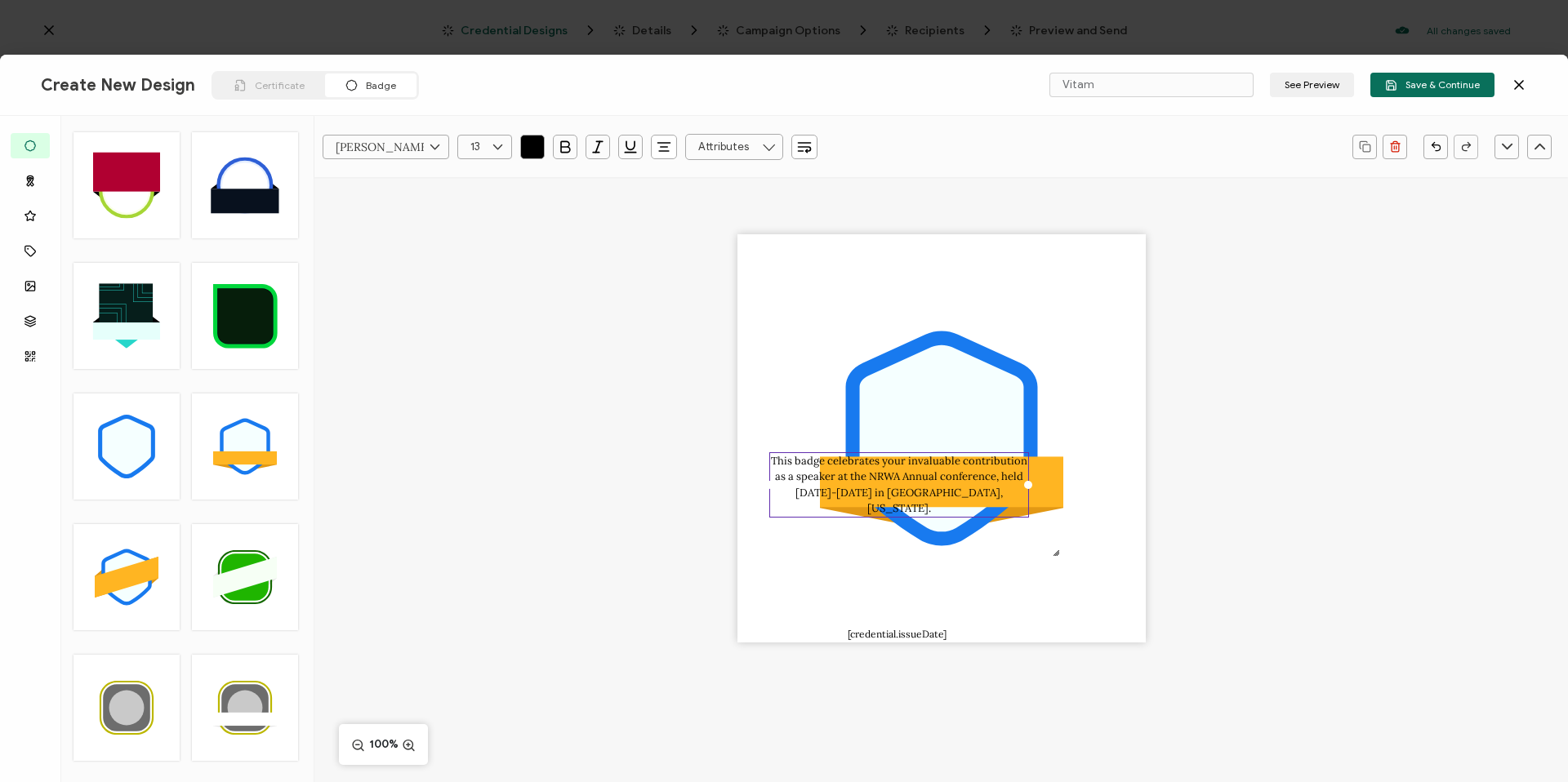
click at [797, 460] on pre "This badge celebrates your invaluable contribution as a speaker at the NRWA Ann…" at bounding box center [900, 485] width 259 height 62
click at [798, 449] on div ".uuid-096204d9-ca43-4101-a4c3-07b3f2f44b7a{}.uuid-3bdfa571-5bbe-4c9f-b3f4-196cc…" at bounding box center [941, 438] width 408 height 408
click at [794, 452] on div "This badge celebrates your invaluable contribution as a speaker at the NRWA Ann…" at bounding box center [899, 484] width 261 height 65
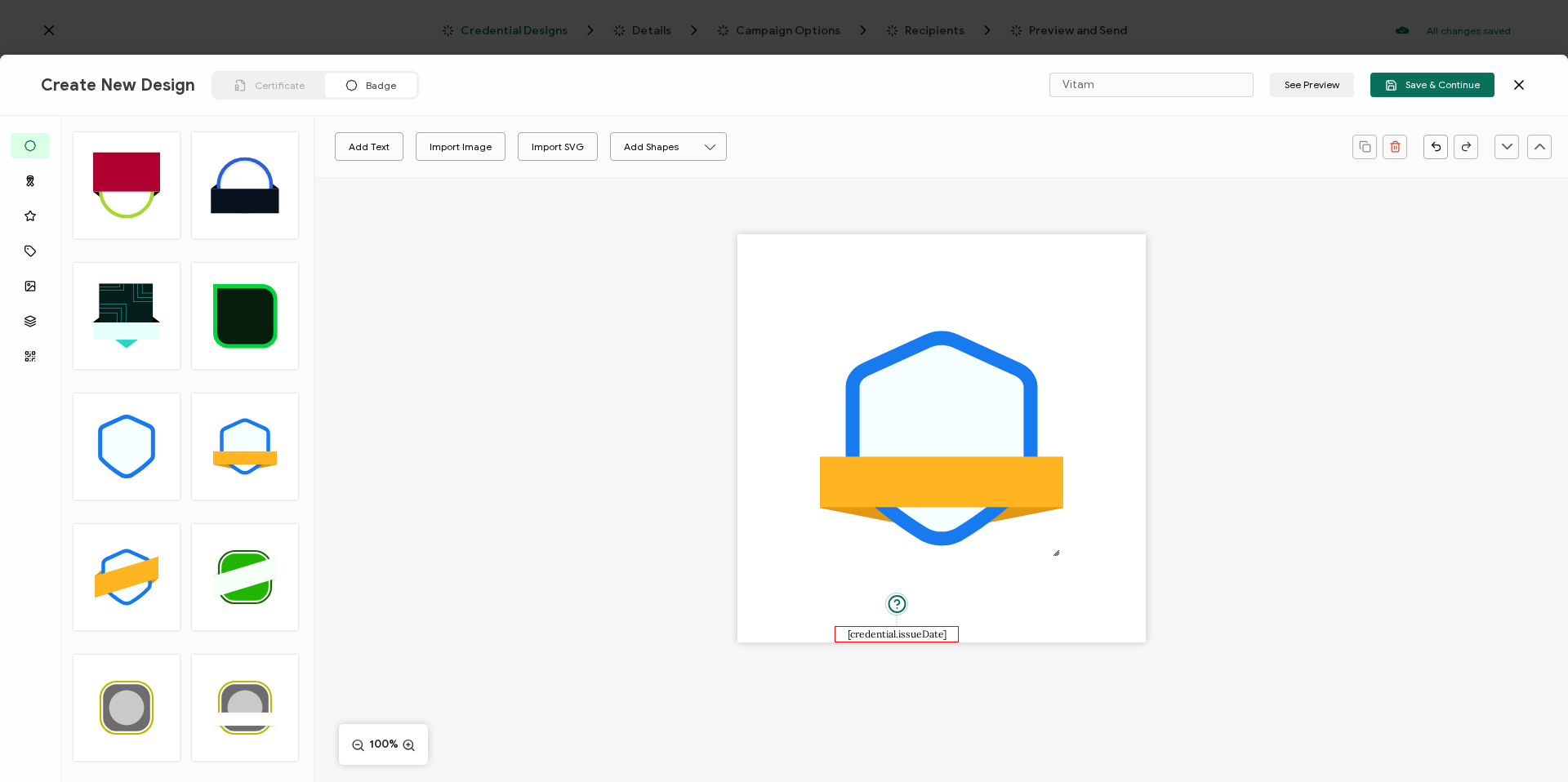
click at [921, 630] on pre "[credential.issueDate]" at bounding box center [897, 634] width 99 height 12
click at [988, 438] on icon at bounding box center [941, 439] width 164 height 187
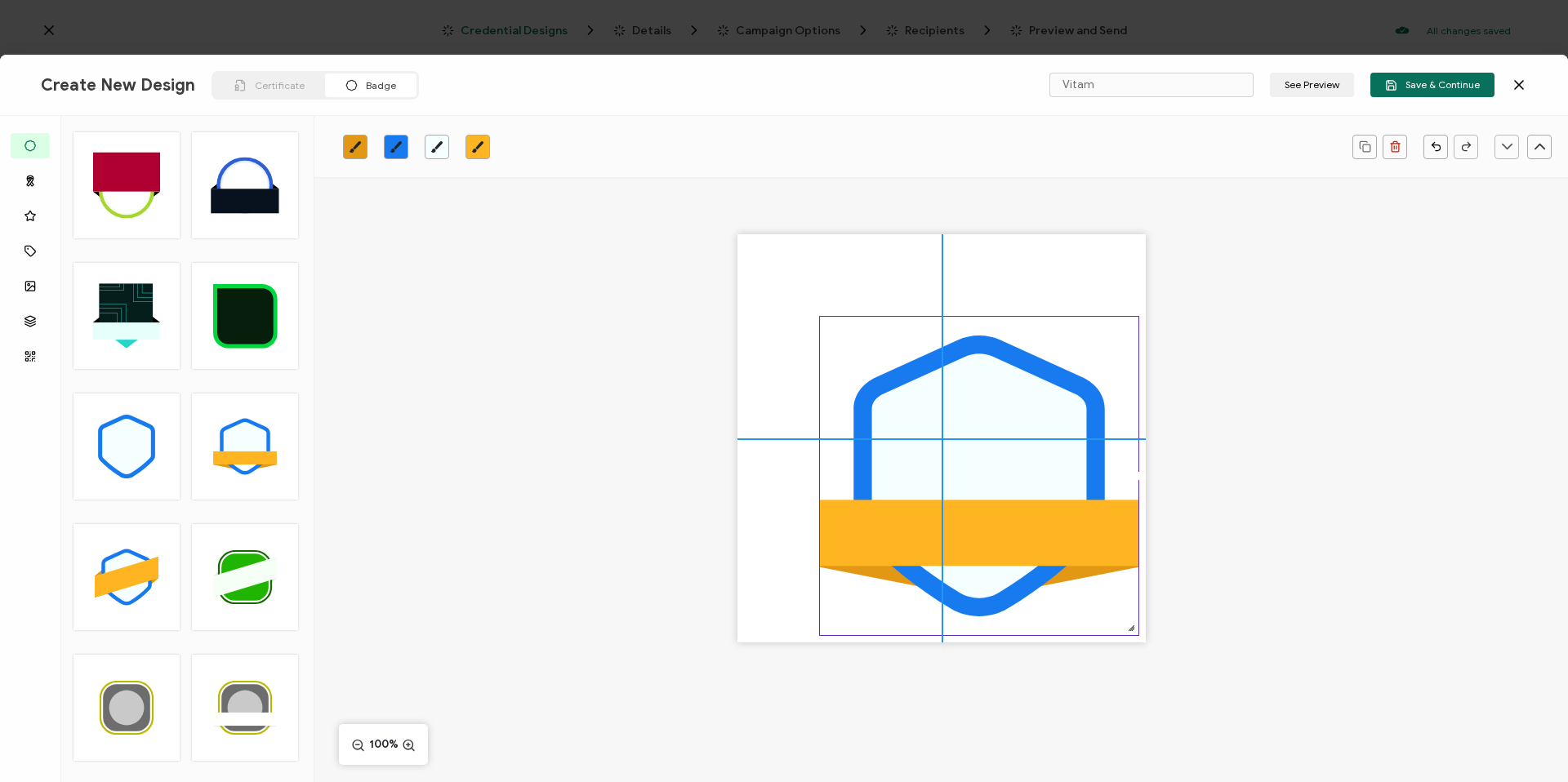
drag, startPoint x: 1056, startPoint y: 558, endPoint x: 1037, endPoint y: 578, distance: 27.6
click at [1108, 629] on div ".uuid-096204d9-ca43-4101-a4c3-07b3f2f44b7a{}.uuid-3bdfa571-5bbe-4c9f-b3f4-196cc…" at bounding box center [978, 475] width 320 height 320
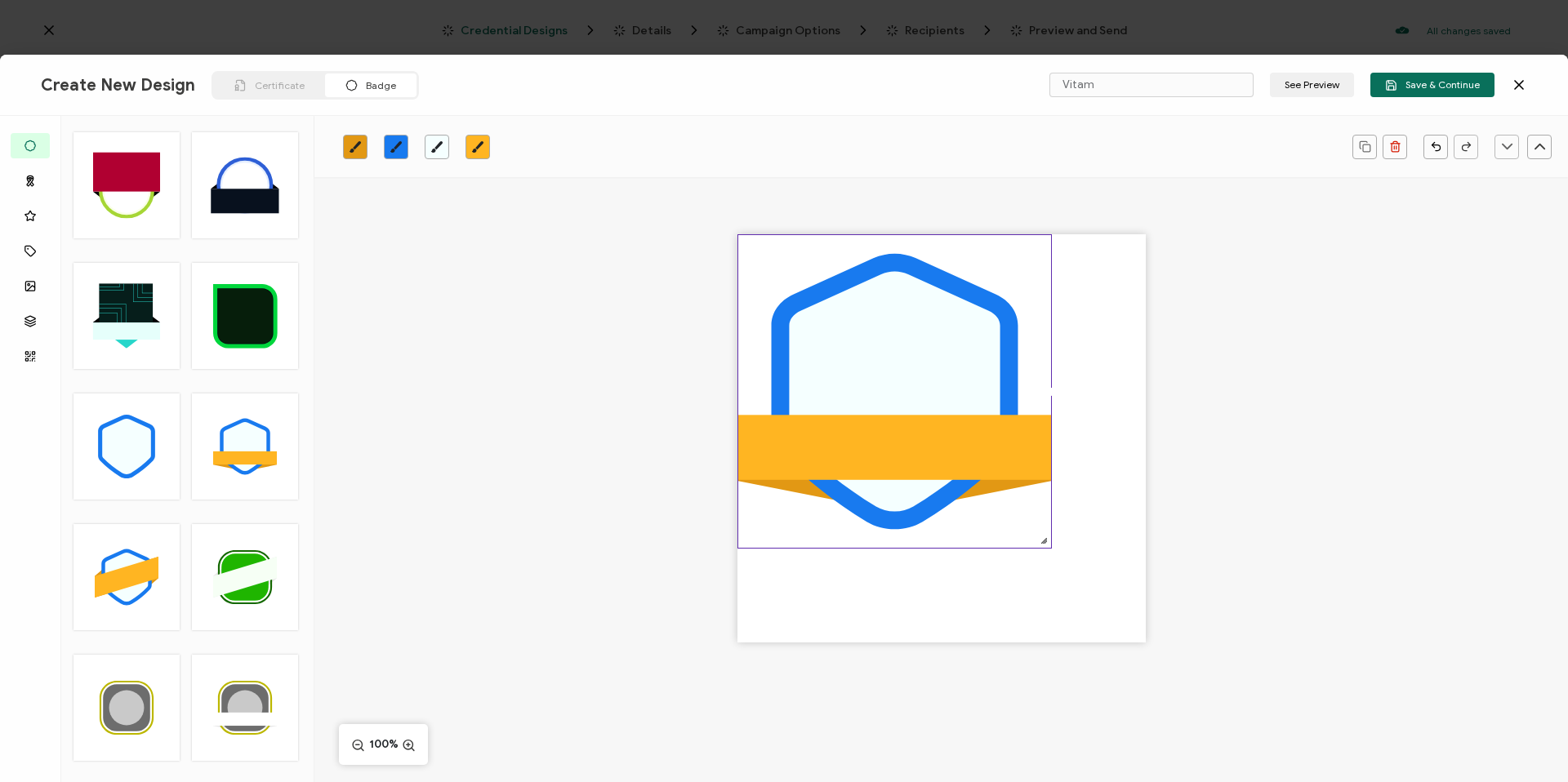
drag, startPoint x: 998, startPoint y: 486, endPoint x: 914, endPoint y: 403, distance: 118.1
click at [914, 403] on icon at bounding box center [894, 391] width 211 height 240
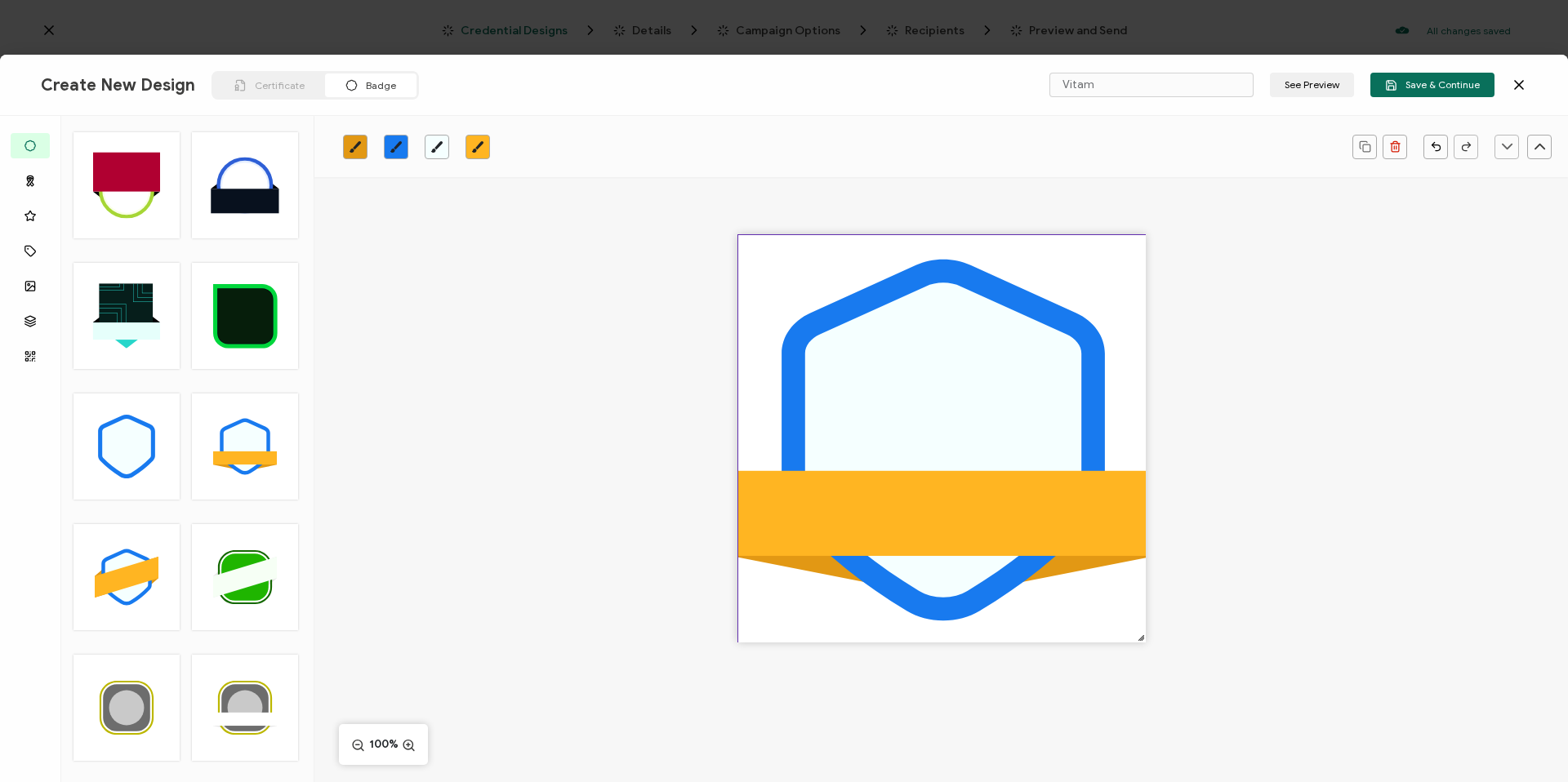
drag, startPoint x: 1044, startPoint y: 546, endPoint x: 1146, endPoint y: 644, distance: 141.4
click at [1146, 644] on div ".uuid-096204d9-ca43-4101-a4c3-07b3f2f44b7a{}.uuid-3bdfa571-5bbe-4c9f-b3f4-196cc…" at bounding box center [941, 467] width 1254 height 579
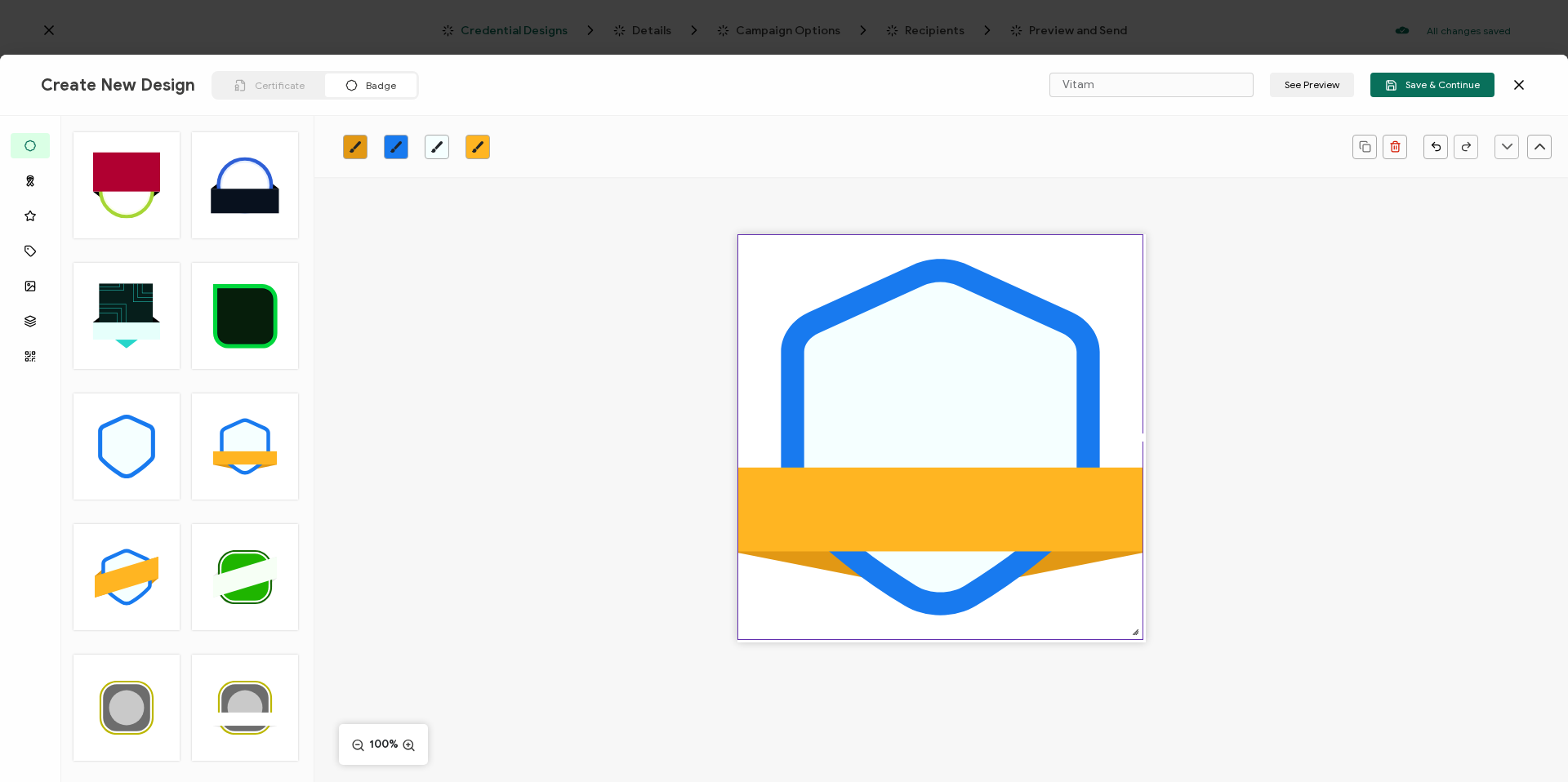
click at [1137, 631] on div at bounding box center [1135, 631] width 13 height 13
drag, startPoint x: 966, startPoint y: 496, endPoint x: 977, endPoint y: 500, distance: 11.7
click at [977, 500] on rect at bounding box center [940, 509] width 405 height 84
click at [1378, 453] on div ".uuid-096204d9-ca43-4101-a4c3-07b3f2f44b7a{}.uuid-3bdfa571-5bbe-4c9f-b3f4-196cc…" at bounding box center [941, 467] width 1254 height 579
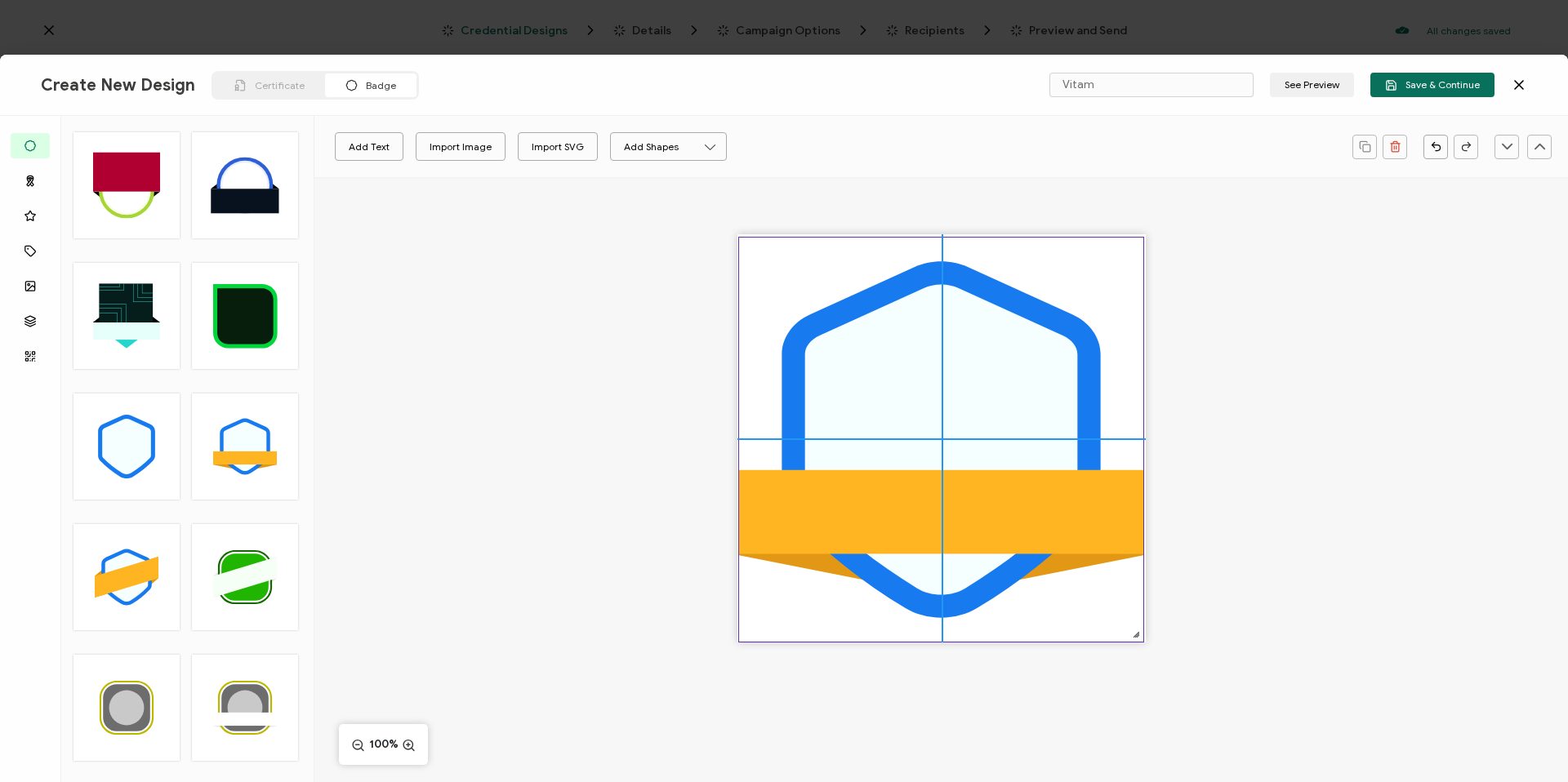
click at [1021, 412] on icon at bounding box center [941, 440] width 273 height 310
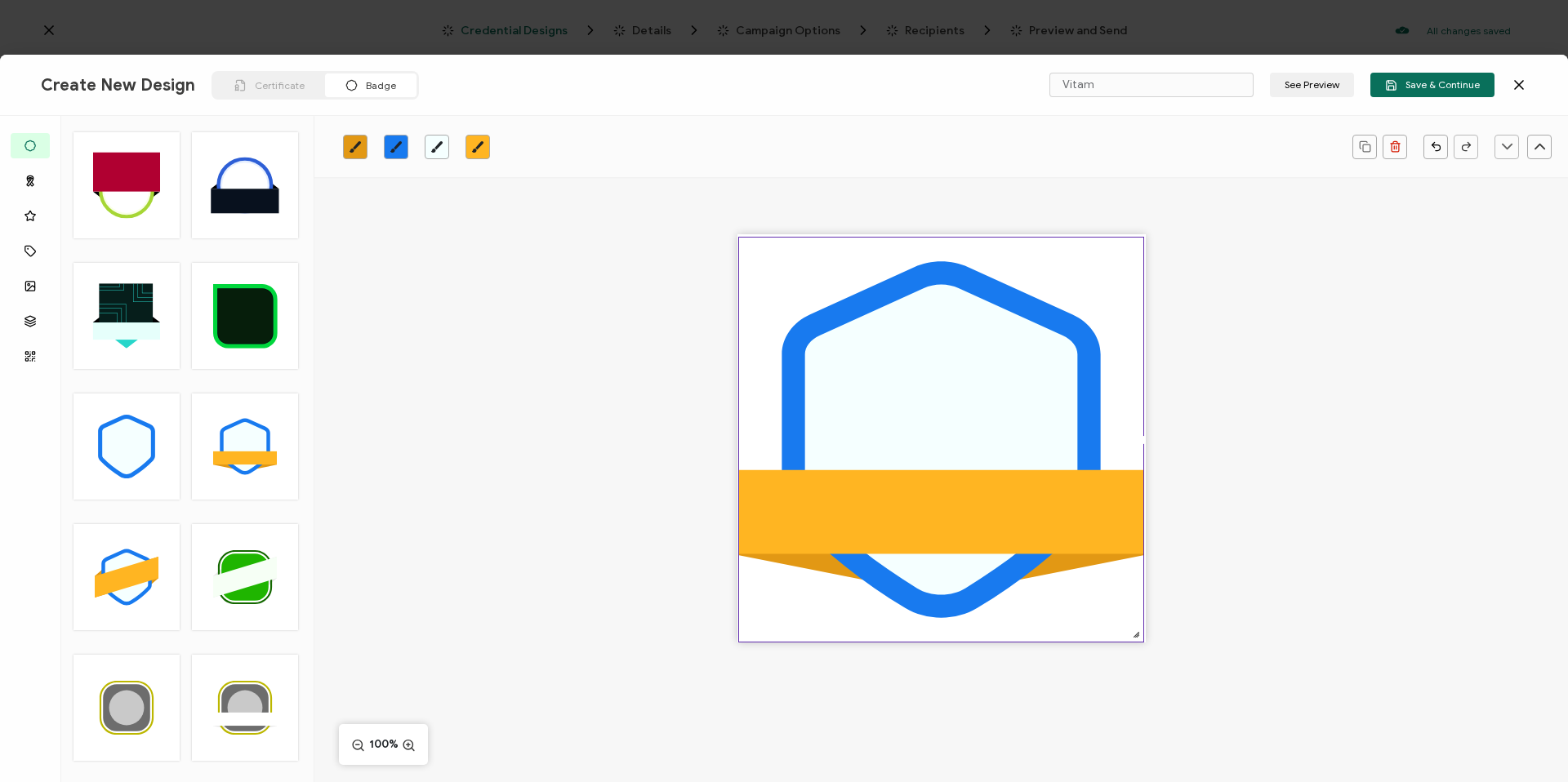
click at [1199, 433] on div ".uuid-096204d9-ca43-4101-a4c3-07b3f2f44b7a{}.uuid-3bdfa571-5bbe-4c9f-b3f4-196cc…" at bounding box center [941, 467] width 1254 height 579
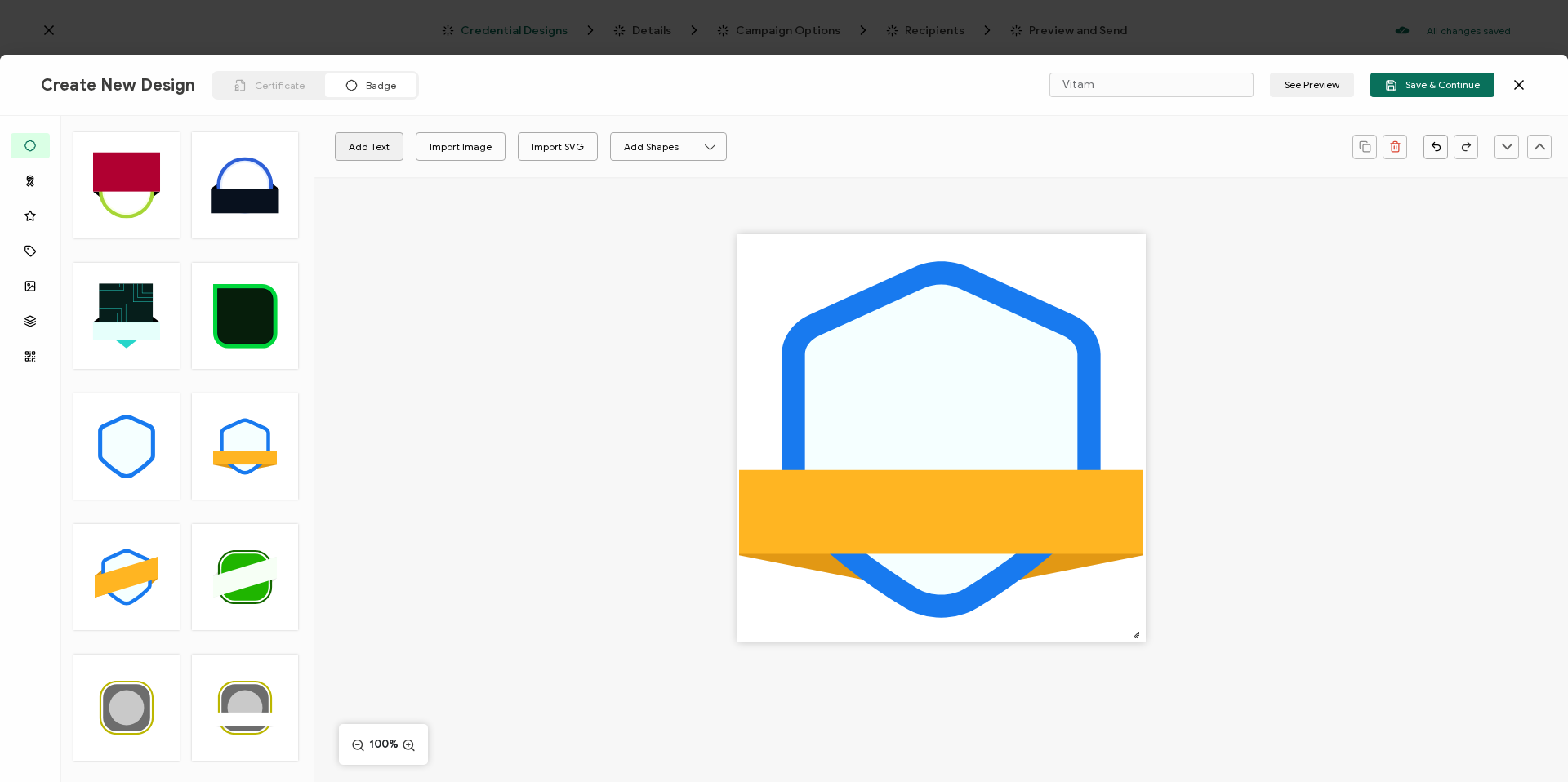
click at [383, 153] on button "Add Text" at bounding box center [368, 146] width 68 height 29
click at [939, 432] on pre "Edit this text" at bounding box center [941, 438] width 119 height 28
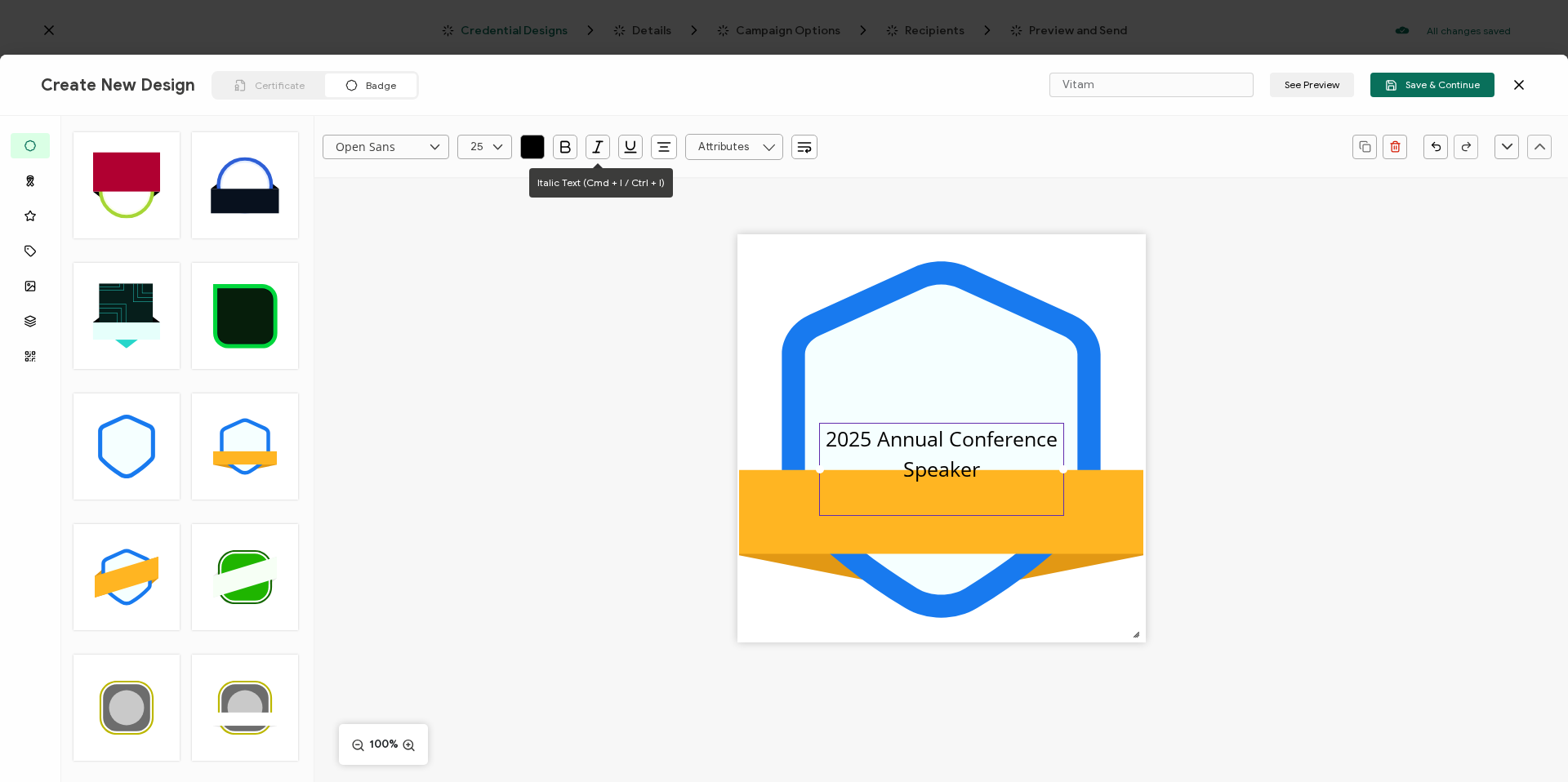
click at [593, 154] on icon "button" at bounding box center [598, 146] width 16 height 16
click at [978, 470] on div "2025 Annual Conference Speaker" at bounding box center [941, 469] width 245 height 94
click at [967, 470] on pre "2025 Annual Conference Speaker" at bounding box center [944, 454] width 224 height 59
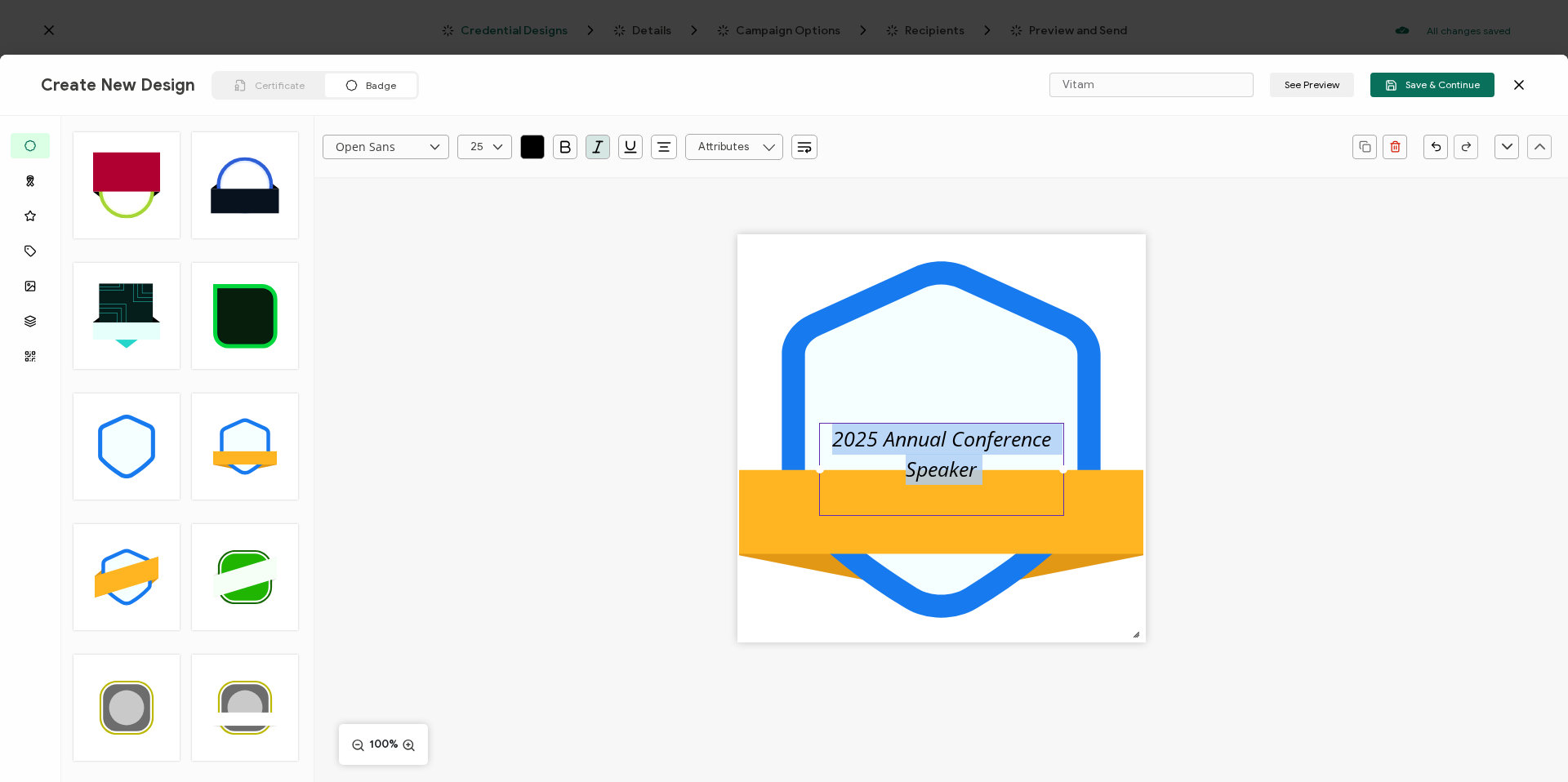
click at [967, 470] on pre "2025 Annual Conference Speaker" at bounding box center [944, 454] width 224 height 59
click at [593, 139] on icon "button" at bounding box center [598, 146] width 16 height 16
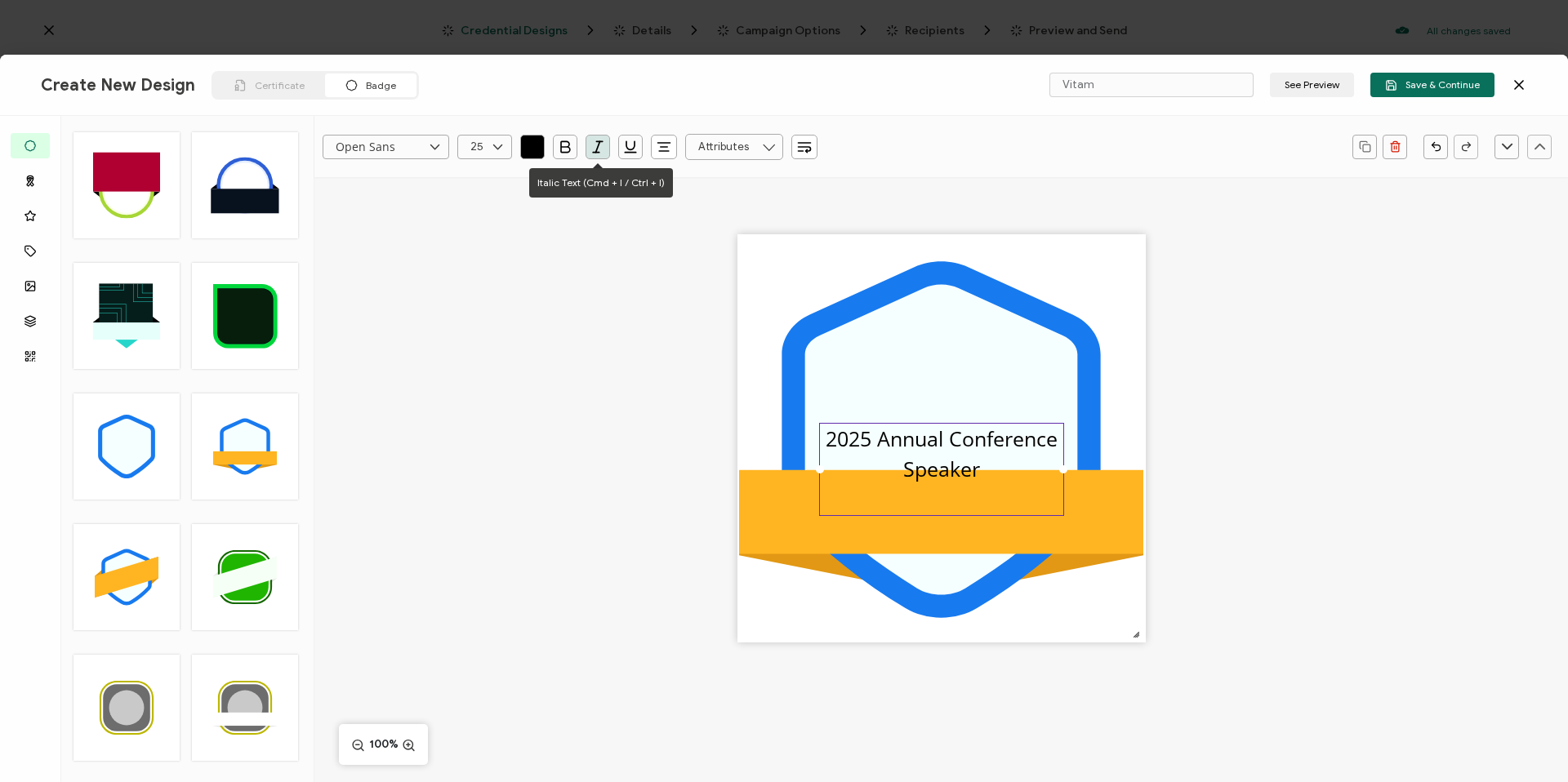
click at [1027, 460] on div "2025 Annual Conference Speaker" at bounding box center [941, 469] width 245 height 94
click at [1245, 491] on div ".uuid-096204d9-ca43-4101-a4c3-07b3f2f44b7a{}.uuid-3bdfa571-5bbe-4c9f-b3f4-196cc…" at bounding box center [941, 467] width 1254 height 579
drag, startPoint x: 1060, startPoint y: 470, endPoint x: 1237, endPoint y: 463, distance: 177.1
click at [1237, 463] on div ".uuid-096204d9-ca43-4101-a4c3-07b3f2f44b7a{}.uuid-3bdfa571-5bbe-4c9f-b3f4-196cc…" at bounding box center [941, 467] width 1254 height 579
click at [1277, 445] on div ".uuid-096204d9-ca43-4101-a4c3-07b3f2f44b7a{}.uuid-3bdfa571-5bbe-4c9f-b3f4-196cc…" at bounding box center [941, 467] width 1254 height 579
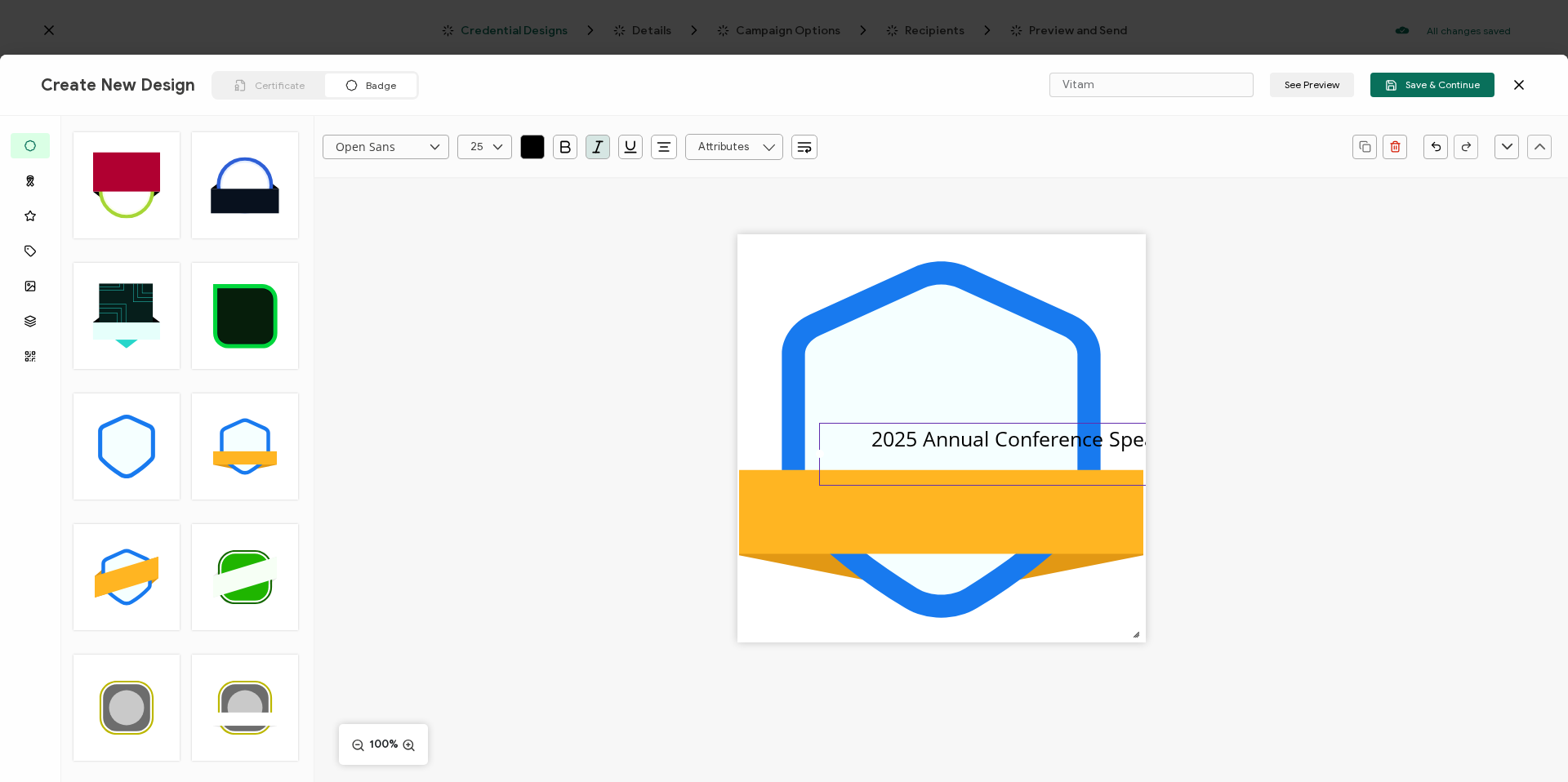
drag, startPoint x: 1378, startPoint y: 409, endPoint x: 1263, endPoint y: 354, distance: 127.5
click at [1376, 406] on div ".uuid-096204d9-ca43-4101-a4c3-07b3f2f44b7a{}.uuid-3bdfa571-5bbe-4c9f-b3f4-196cc…" at bounding box center [941, 467] width 1254 height 579
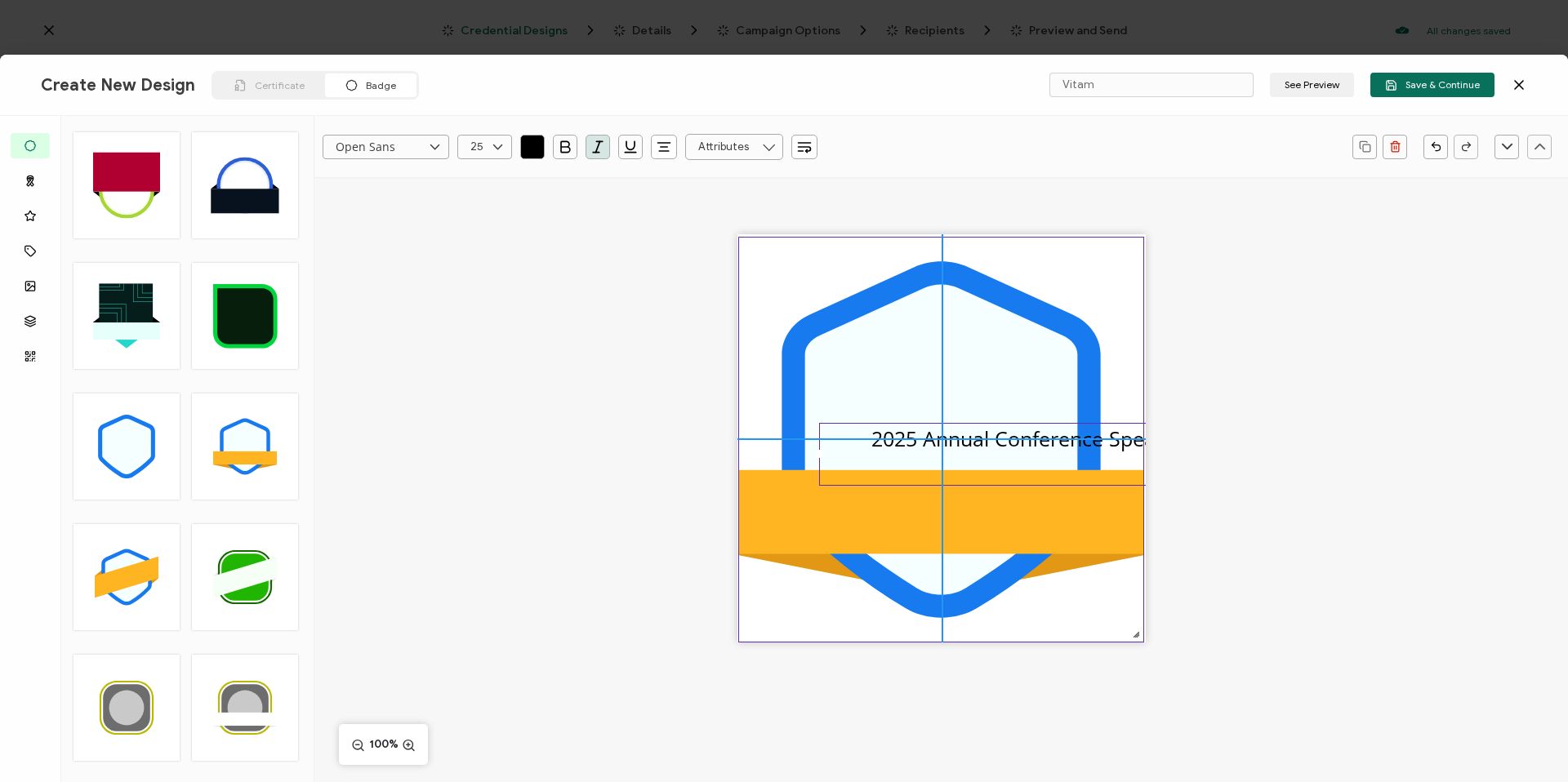
drag, startPoint x: 851, startPoint y: 408, endPoint x: 828, endPoint y: 416, distance: 24.4
click at [847, 405] on icon at bounding box center [941, 440] width 273 height 310
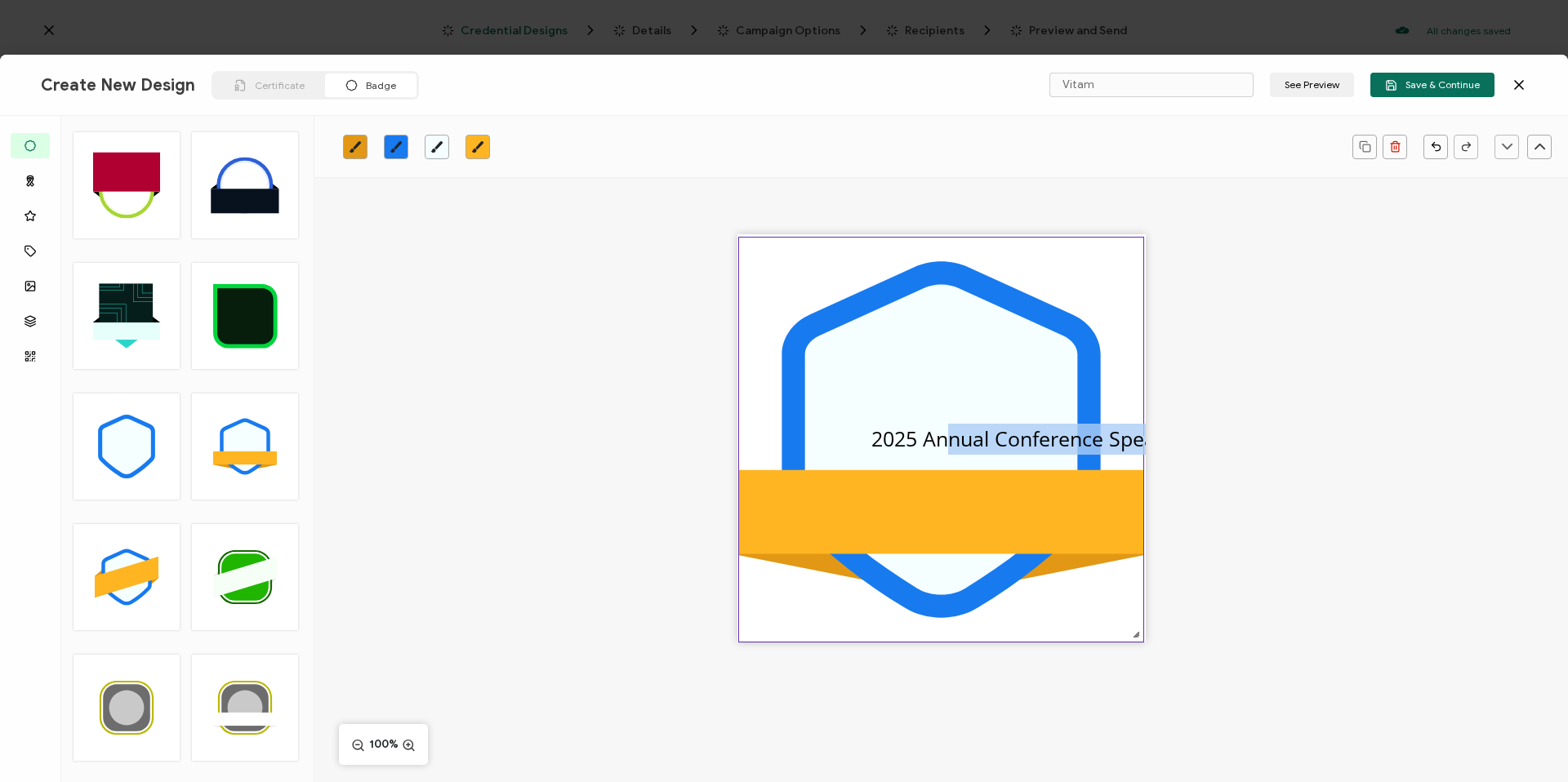
drag, startPoint x: 950, startPoint y: 449, endPoint x: 855, endPoint y: 507, distance: 111.3
click at [855, 507] on div ".uuid-096204d9-ca43-4101-a4c3-07b3f2f44b7a{}.uuid-3bdfa571-5bbe-4c9f-b3f4-196cc…" at bounding box center [941, 438] width 408 height 408
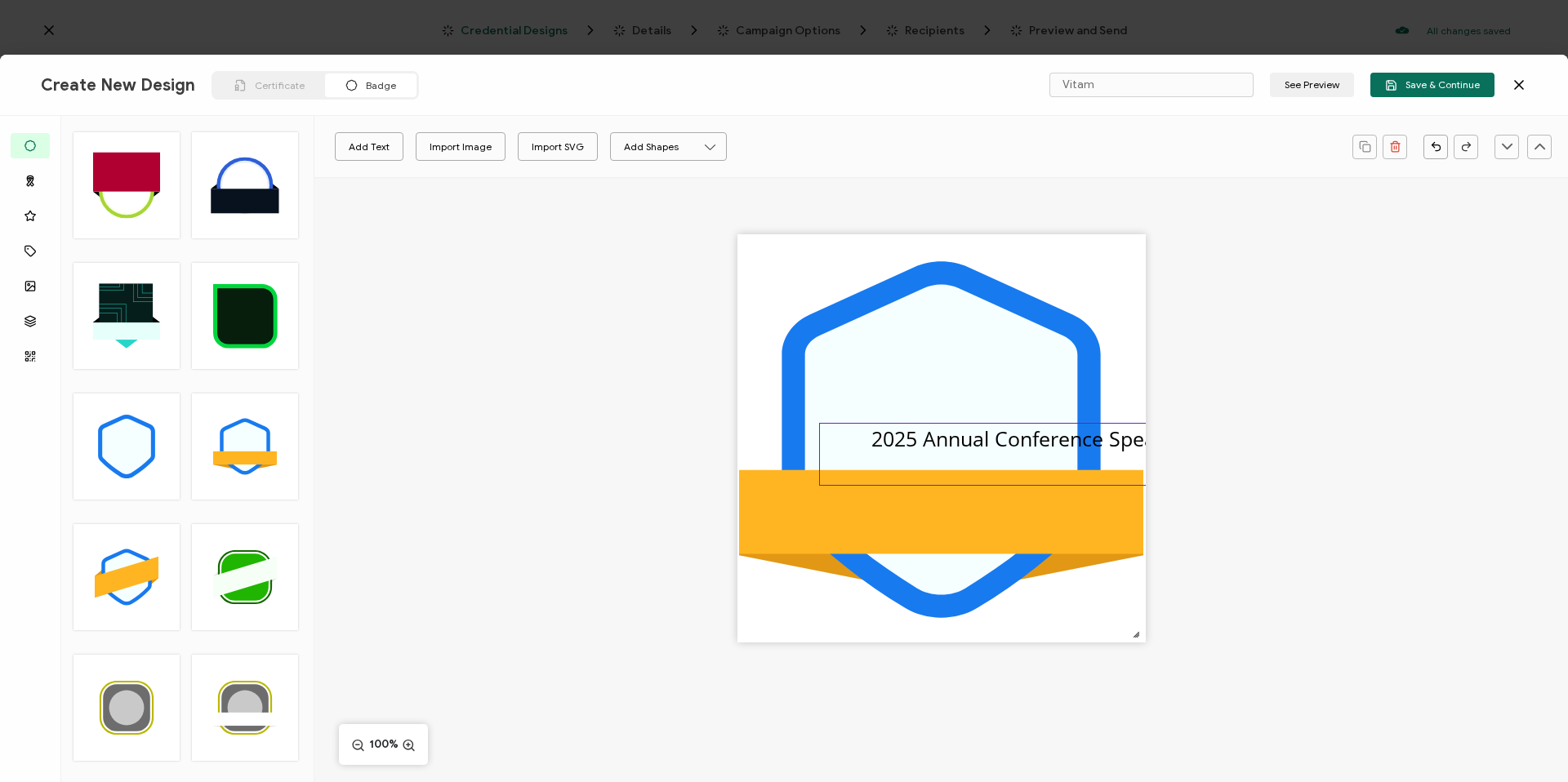
click at [942, 448] on span "2025 Annual Conference Speaker" at bounding box center [1028, 438] width 314 height 28
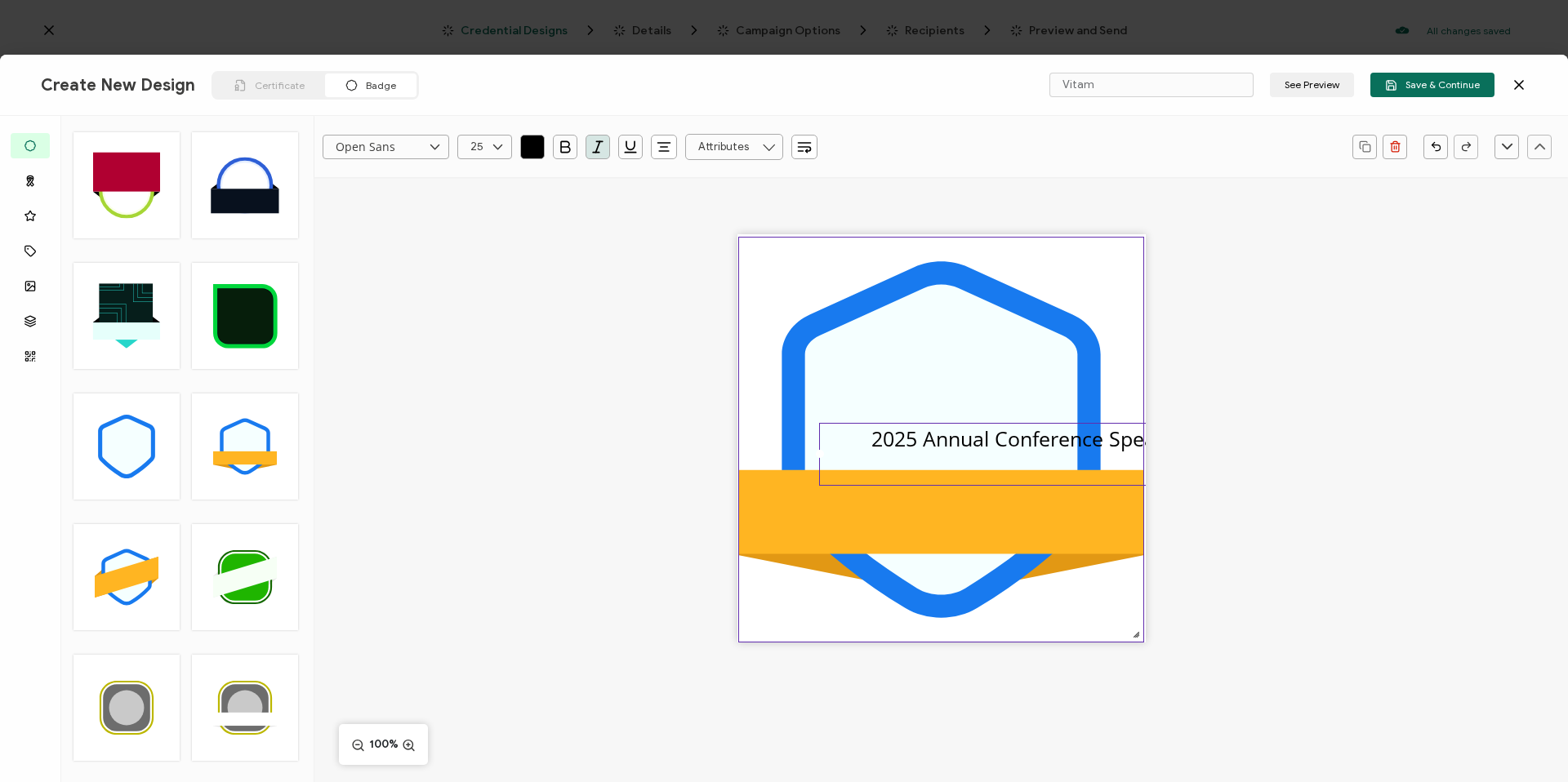
click at [857, 519] on rect at bounding box center [941, 512] width 405 height 84
click at [1001, 450] on pre "2025 Annual Conference Speaker" at bounding box center [1028, 438] width 295 height 28
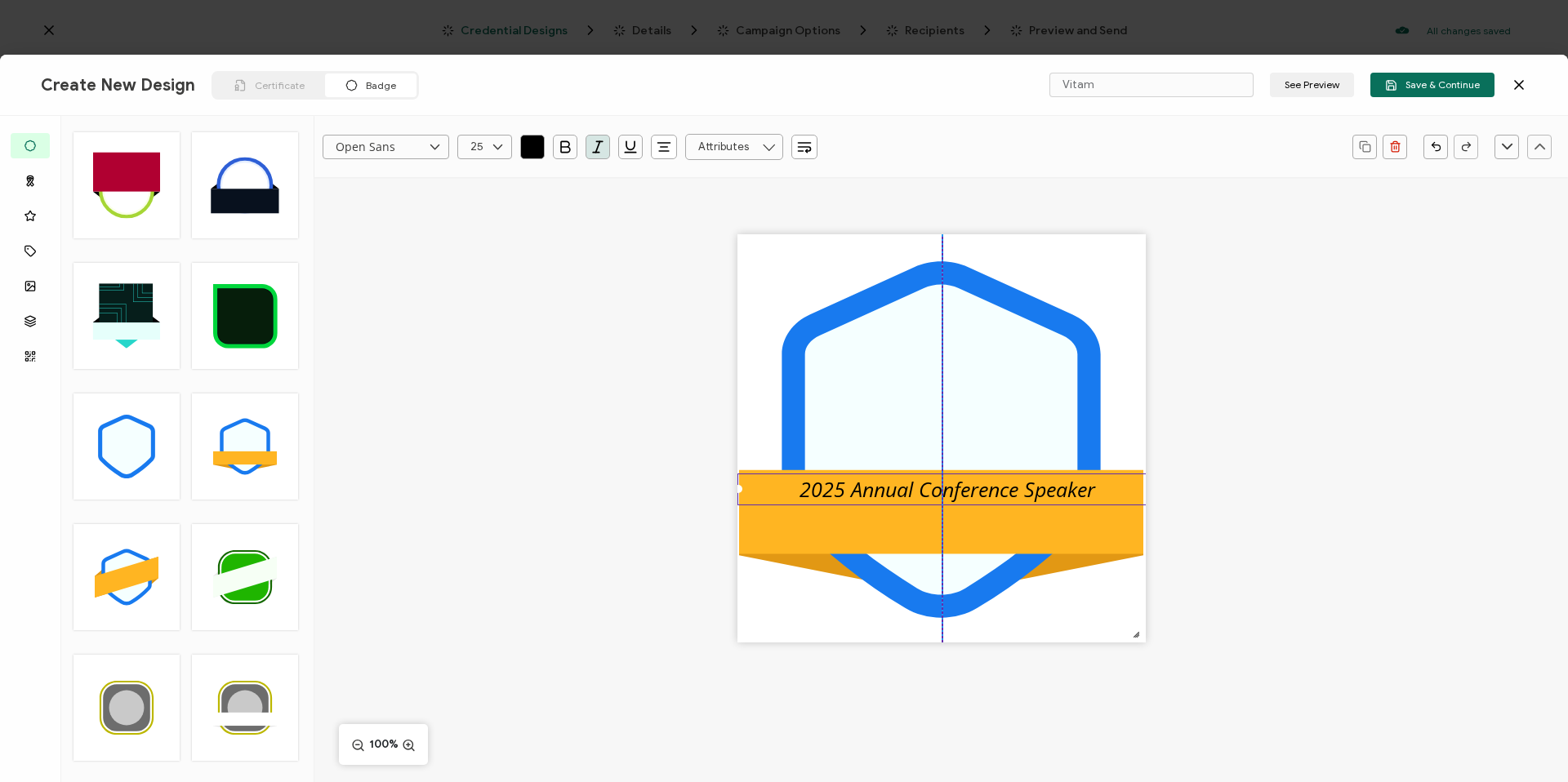
drag, startPoint x: 997, startPoint y: 439, endPoint x: 914, endPoint y: 491, distance: 97.9
click at [914, 491] on pre "2025 Annual Conference Speaker" at bounding box center [947, 489] width 295 height 28
click at [593, 140] on icon "button" at bounding box center [598, 146] width 16 height 16
click at [569, 149] on icon "button" at bounding box center [566, 146] width 9 height 10
click at [1288, 543] on div ".uuid-096204d9-ca43-4101-a4c3-07b3f2f44b7a{}.uuid-3bdfa571-5bbe-4c9f-b3f4-196cc…" at bounding box center [941, 467] width 1254 height 579
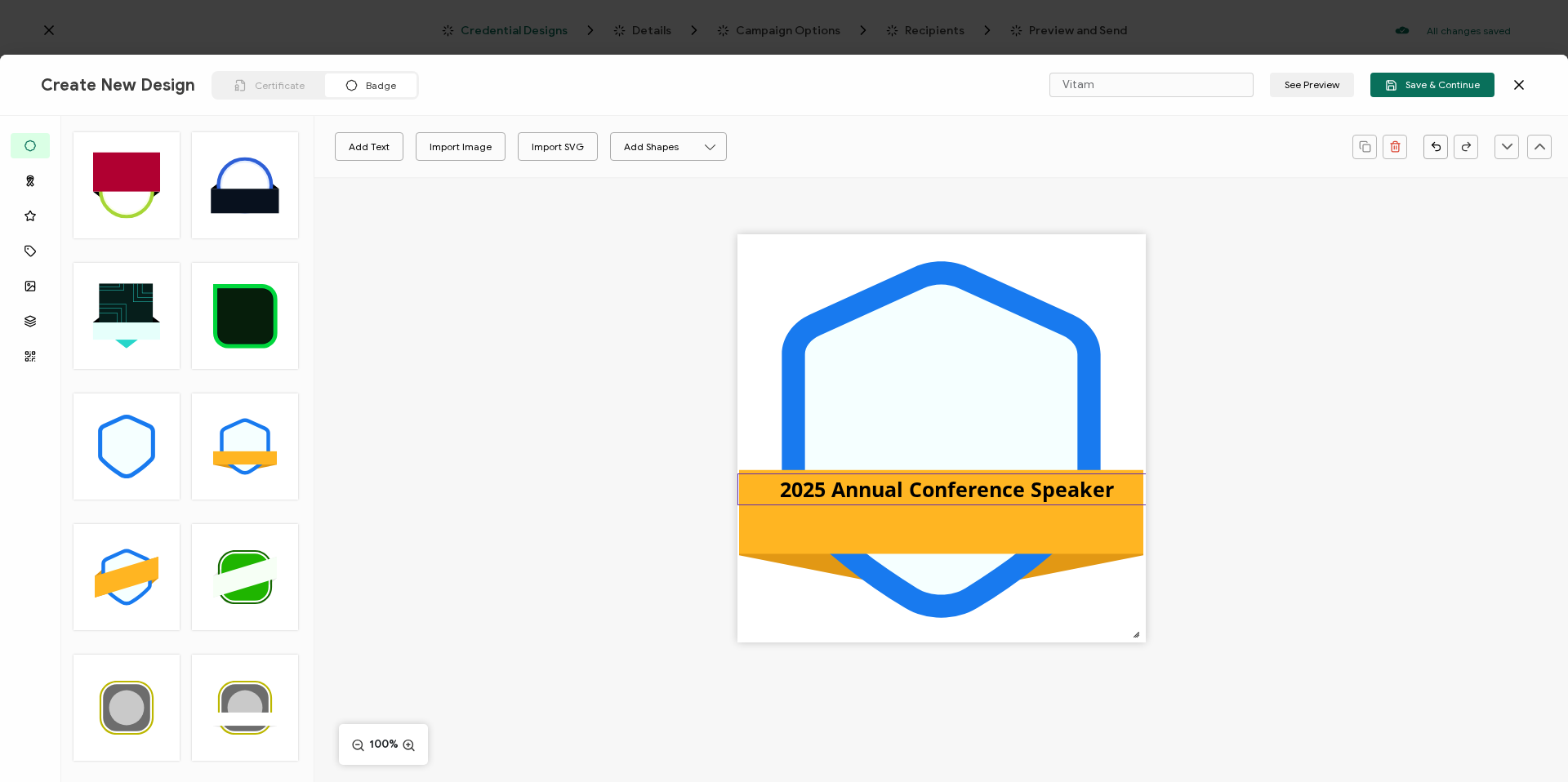
click at [1049, 494] on pre "2025 Annual Conference Speaker" at bounding box center [947, 489] width 334 height 28
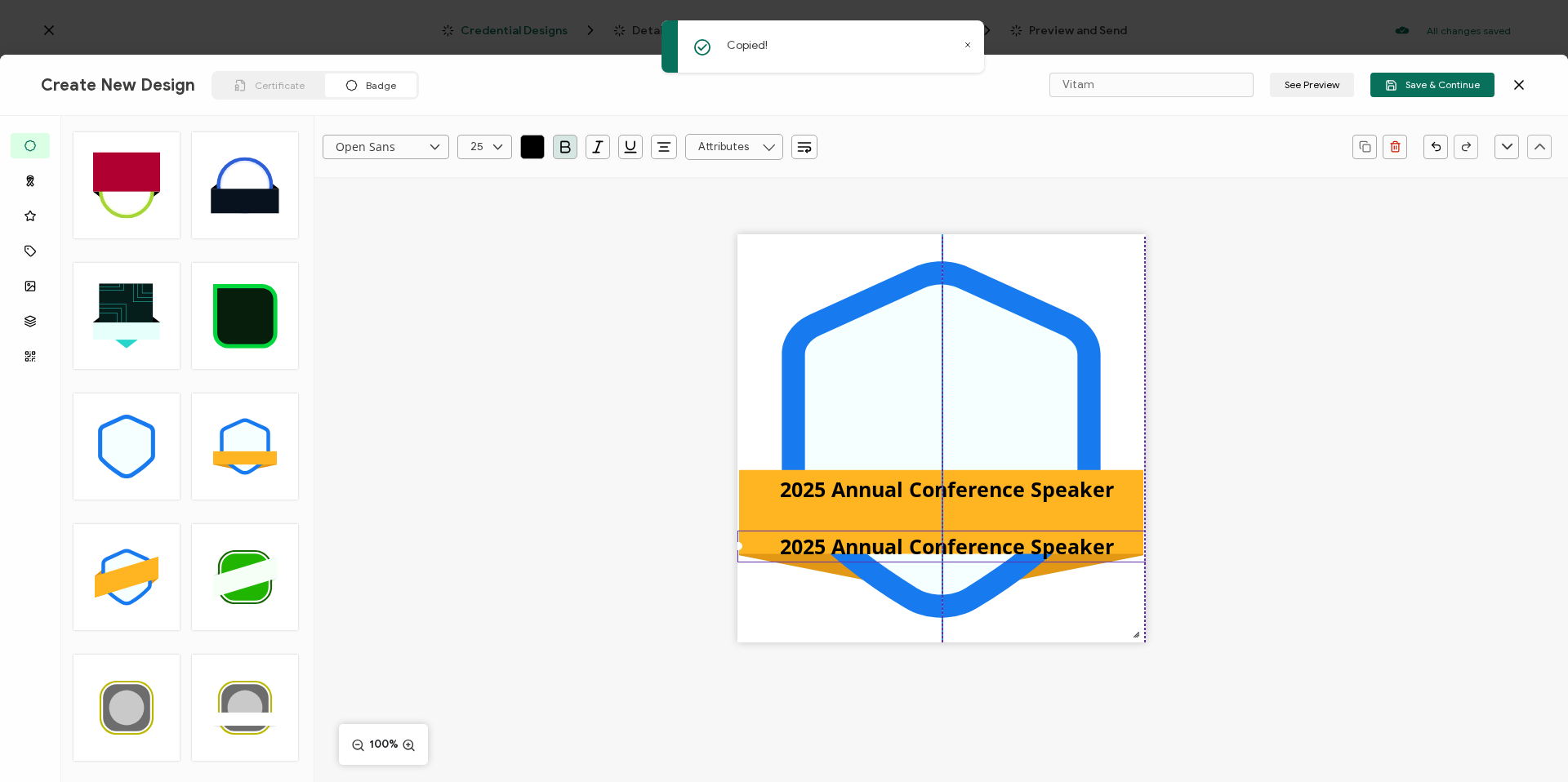
drag, startPoint x: 1033, startPoint y: 513, endPoint x: 1028, endPoint y: 534, distance: 21.6
click at [1028, 534] on pre "2025 Annual Conference Speaker" at bounding box center [947, 546] width 334 height 28
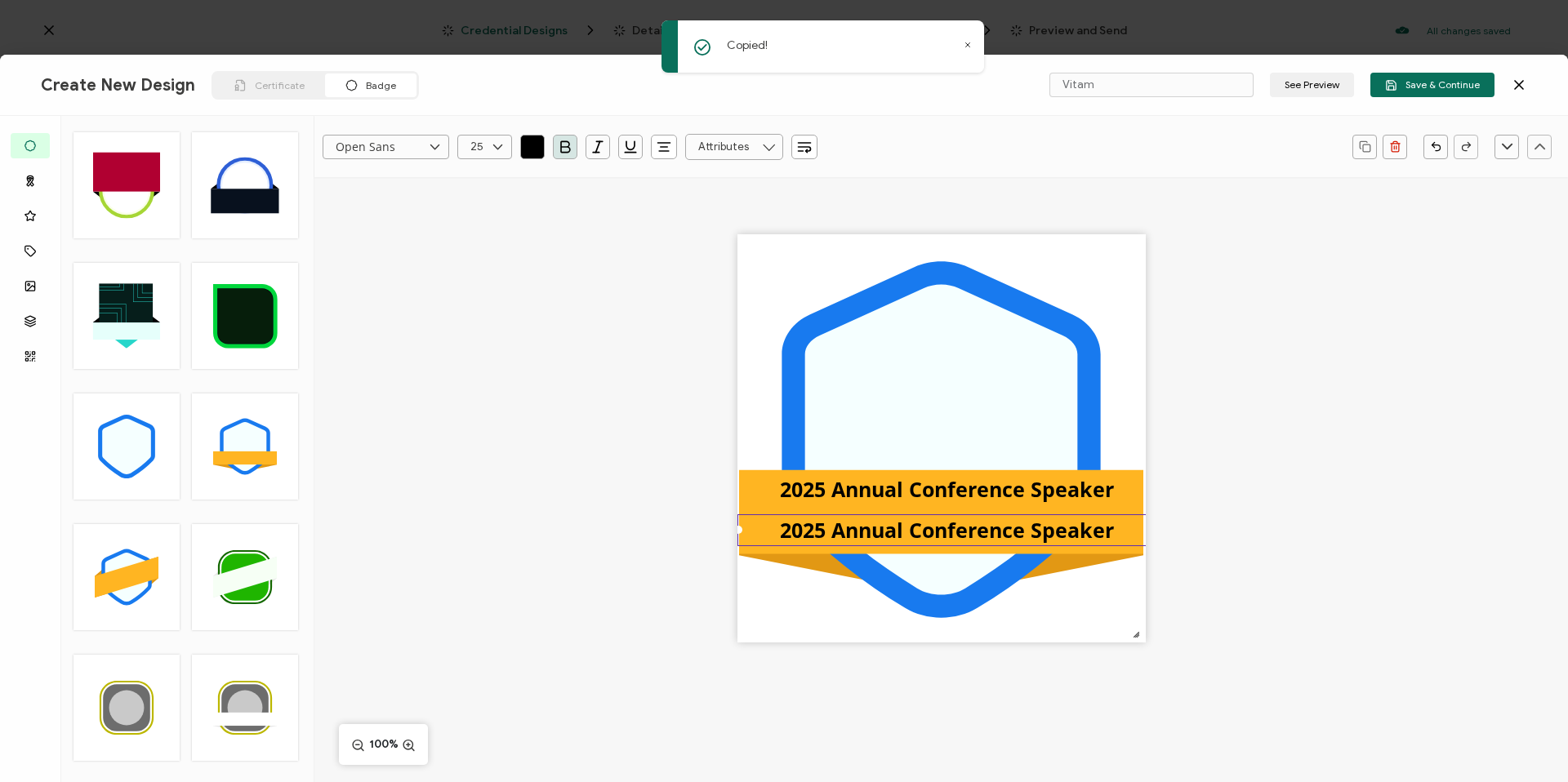
click at [1028, 534] on pre "2025 Annual Conference Speaker" at bounding box center [947, 530] width 334 height 28
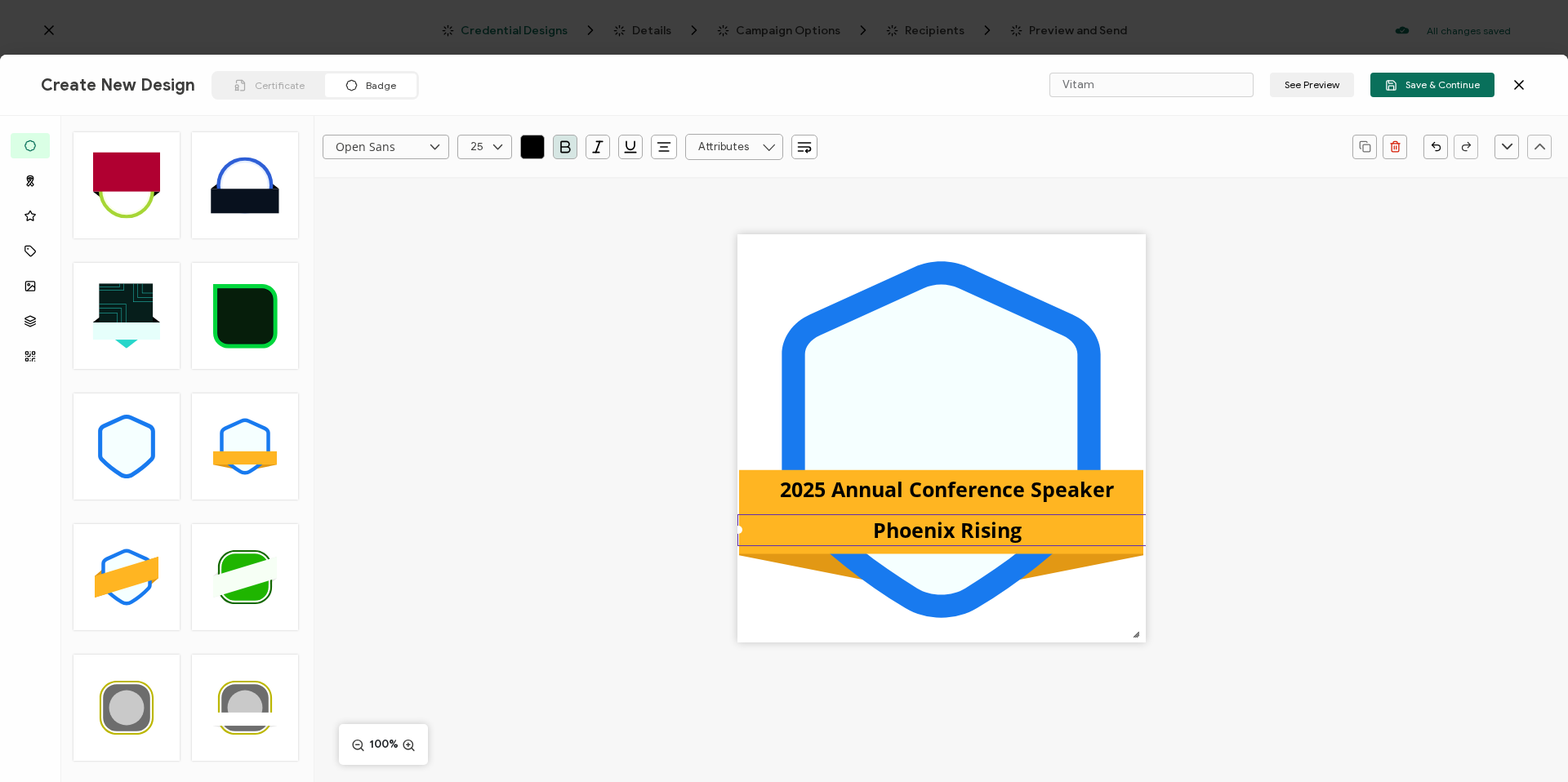
click at [926, 540] on pre "Phoenix Rising" at bounding box center [948, 530] width 149 height 28
drag, startPoint x: 589, startPoint y: 139, endPoint x: 604, endPoint y: 144, distance: 15.8
click at [599, 142] on icon "button" at bounding box center [598, 146] width 16 height 16
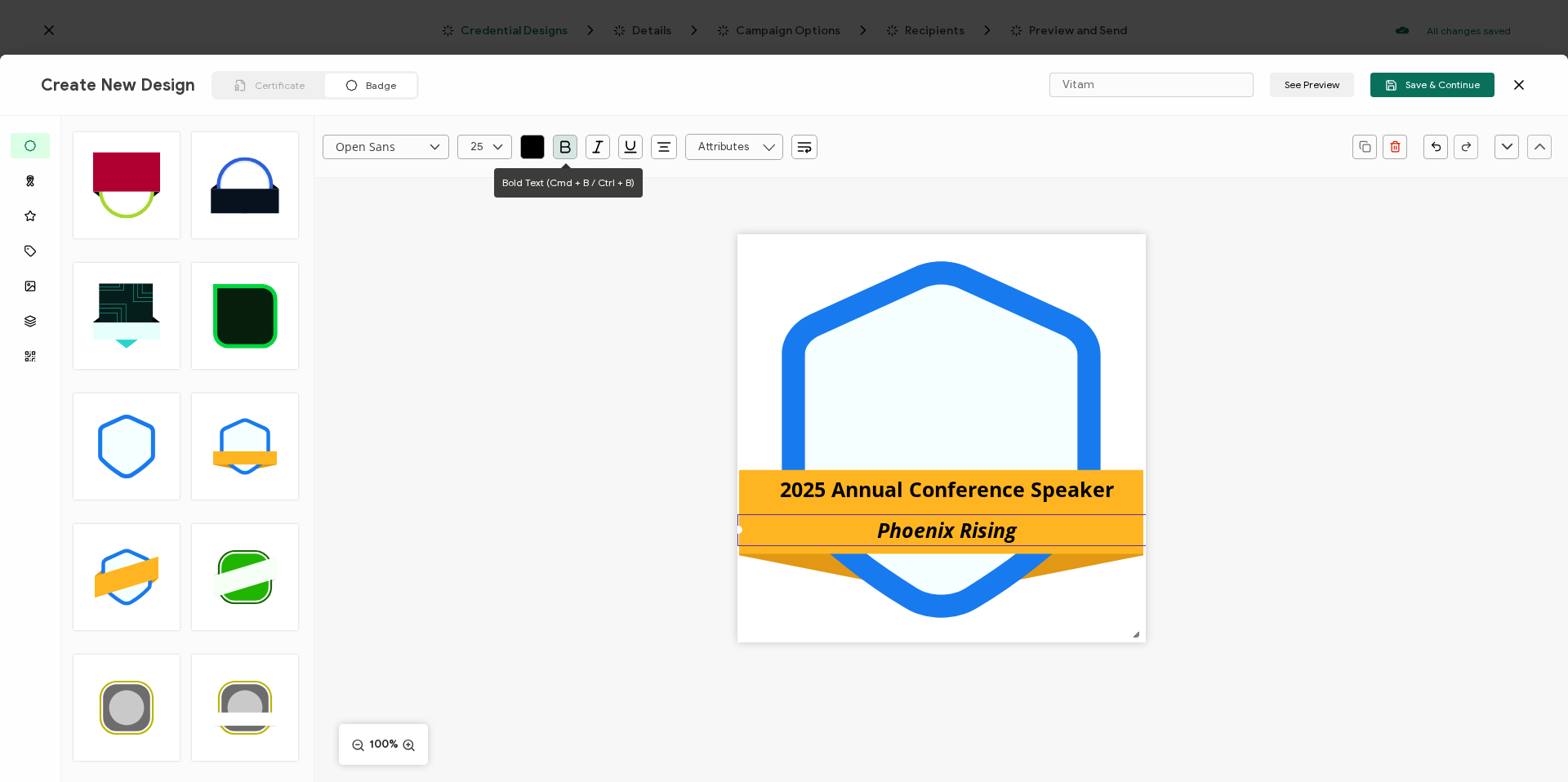
click at [571, 140] on icon "button" at bounding box center [565, 146] width 16 height 16
click at [567, 154] on icon "button" at bounding box center [565, 146] width 16 height 16
click at [542, 311] on div ".uuid-096204d9-ca43-4101-a4c3-07b3f2f44b7a{}.uuid-3bdfa571-5bbe-4c9f-b3f4-196cc…" at bounding box center [941, 467] width 1254 height 579
click at [1362, 548] on div ".uuid-096204d9-ca43-4101-a4c3-07b3f2f44b7a{}.uuid-3bdfa571-5bbe-4c9f-b3f4-196cc…" at bounding box center [941, 467] width 1254 height 579
click at [1050, 515] on div "Phoenix Rising" at bounding box center [947, 531] width 419 height 33
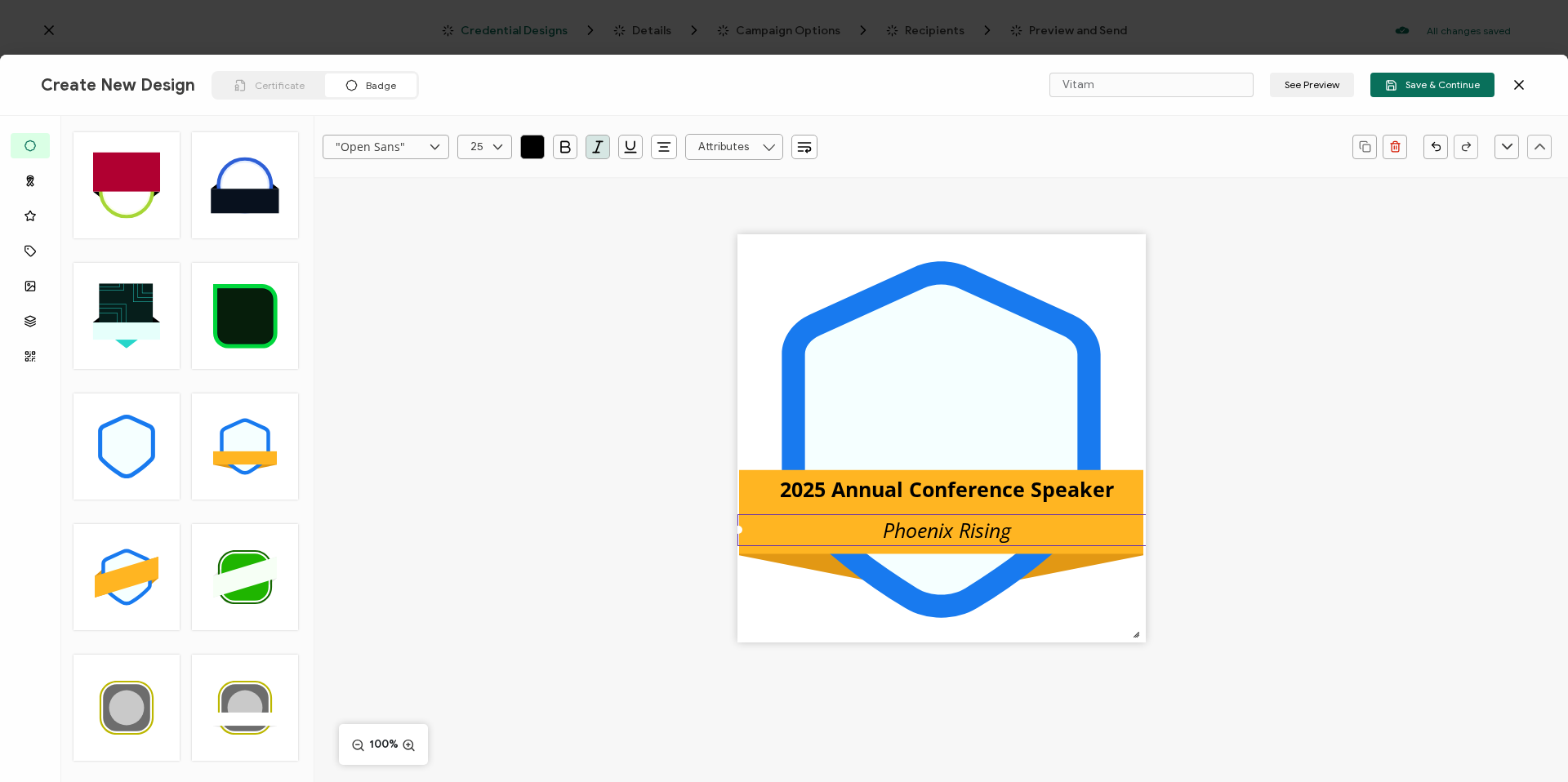
click at [1013, 527] on div "Phoenix Rising" at bounding box center [947, 531] width 419 height 33
drag, startPoint x: 1017, startPoint y: 521, endPoint x: 995, endPoint y: 509, distance: 25.1
click at [995, 509] on div ".uuid-096204d9-ca43-4101-a4c3-07b3f2f44b7a{}.uuid-3bdfa571-5bbe-4c9f-b3f4-196cc…" at bounding box center [941, 438] width 408 height 408
click at [1214, 522] on div ".uuid-096204d9-ca43-4101-a4c3-07b3f2f44b7a{}.uuid-3bdfa571-5bbe-4c9f-b3f4-196cc…" at bounding box center [941, 467] width 1254 height 579
drag, startPoint x: 1228, startPoint y: 539, endPoint x: 1213, endPoint y: 554, distance: 21.2
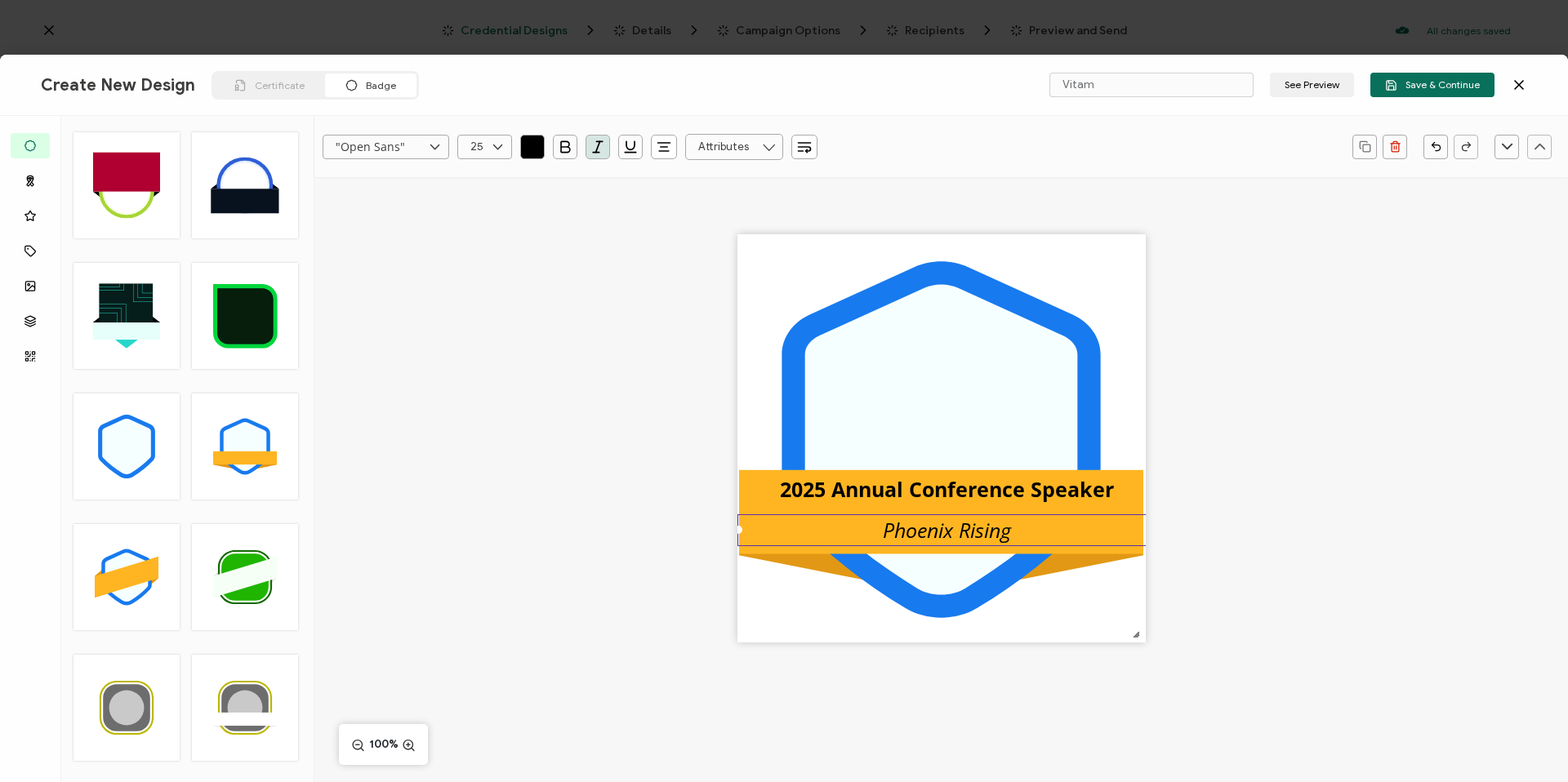
click at [1228, 540] on div ".uuid-096204d9-ca43-4101-a4c3-07b3f2f44b7a{}.uuid-3bdfa571-5bbe-4c9f-b3f4-196cc…" at bounding box center [941, 467] width 1254 height 579
drag, startPoint x: 741, startPoint y: 527, endPoint x: 1006, endPoint y: 529, distance: 265.0
click at [1006, 529] on div at bounding box center [1003, 529] width 8 height 8
click at [1287, 565] on div ".uuid-096204d9-ca43-4101-a4c3-07b3f2f44b7a{}.uuid-3bdfa571-5bbe-4c9f-b3f4-196cc…" at bounding box center [941, 467] width 1254 height 579
click at [1234, 577] on div ".uuid-096204d9-ca43-4101-a4c3-07b3f2f44b7a{}.uuid-3bdfa571-5bbe-4c9f-b3f4-196cc…" at bounding box center [941, 467] width 1254 height 579
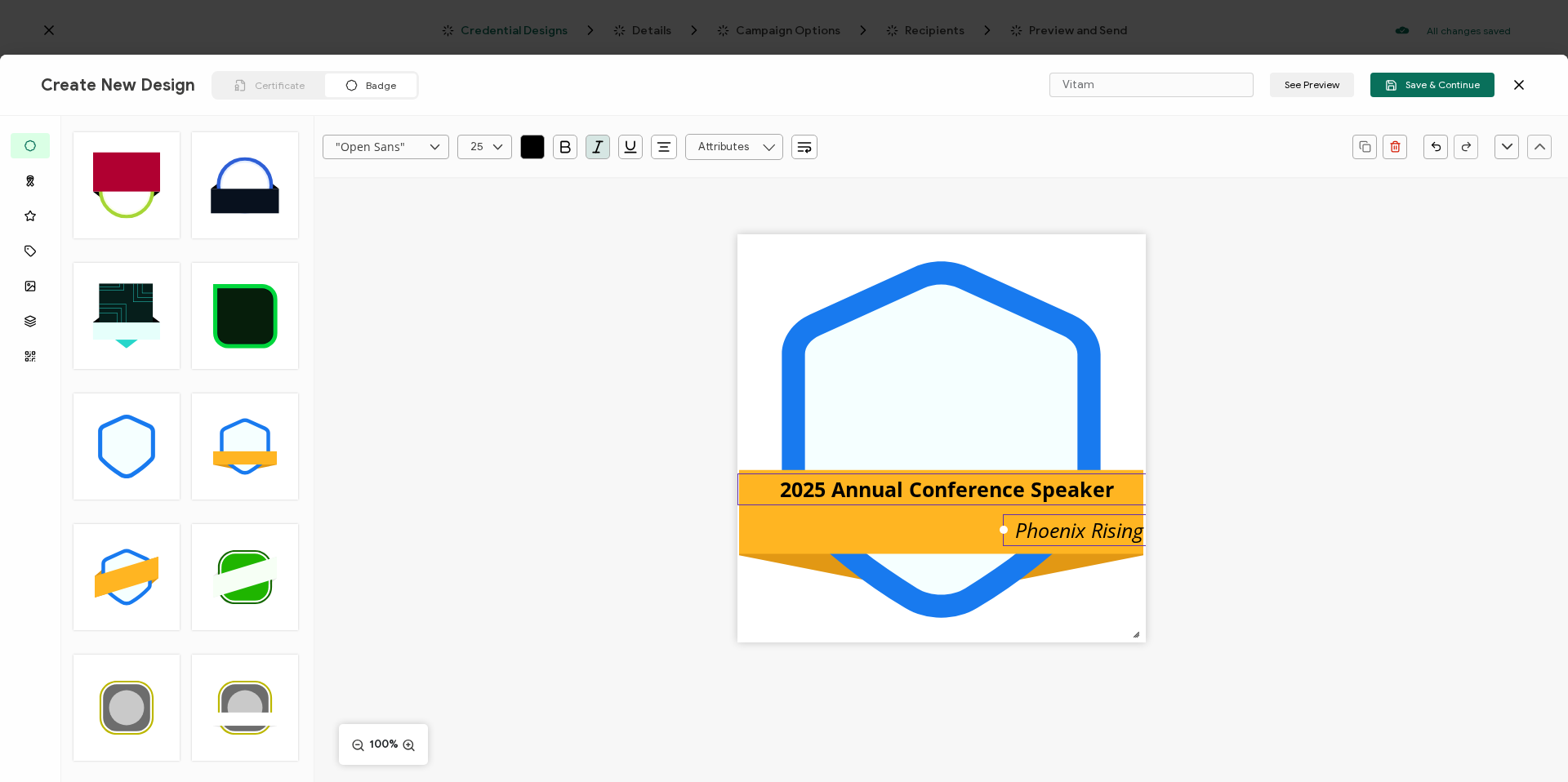
drag, startPoint x: 1085, startPoint y: 515, endPoint x: 990, endPoint y: 525, distance: 95.5
click at [990, 525] on div ".uuid-096204d9-ca43-4101-a4c3-07b3f2f44b7a{}.uuid-3bdfa571-5bbe-4c9f-b3f4-196cc…" at bounding box center [941, 438] width 408 height 408
drag, startPoint x: 1010, startPoint y: 516, endPoint x: 988, endPoint y: 527, distance: 24.6
click at [984, 527] on div ".uuid-096204d9-ca43-4101-a4c3-07b3f2f44b7a{}.uuid-3bdfa571-5bbe-4c9f-b3f4-196cc…" at bounding box center [941, 438] width 408 height 408
click at [1042, 535] on span "Phoenix Rising" at bounding box center [1079, 530] width 128 height 28
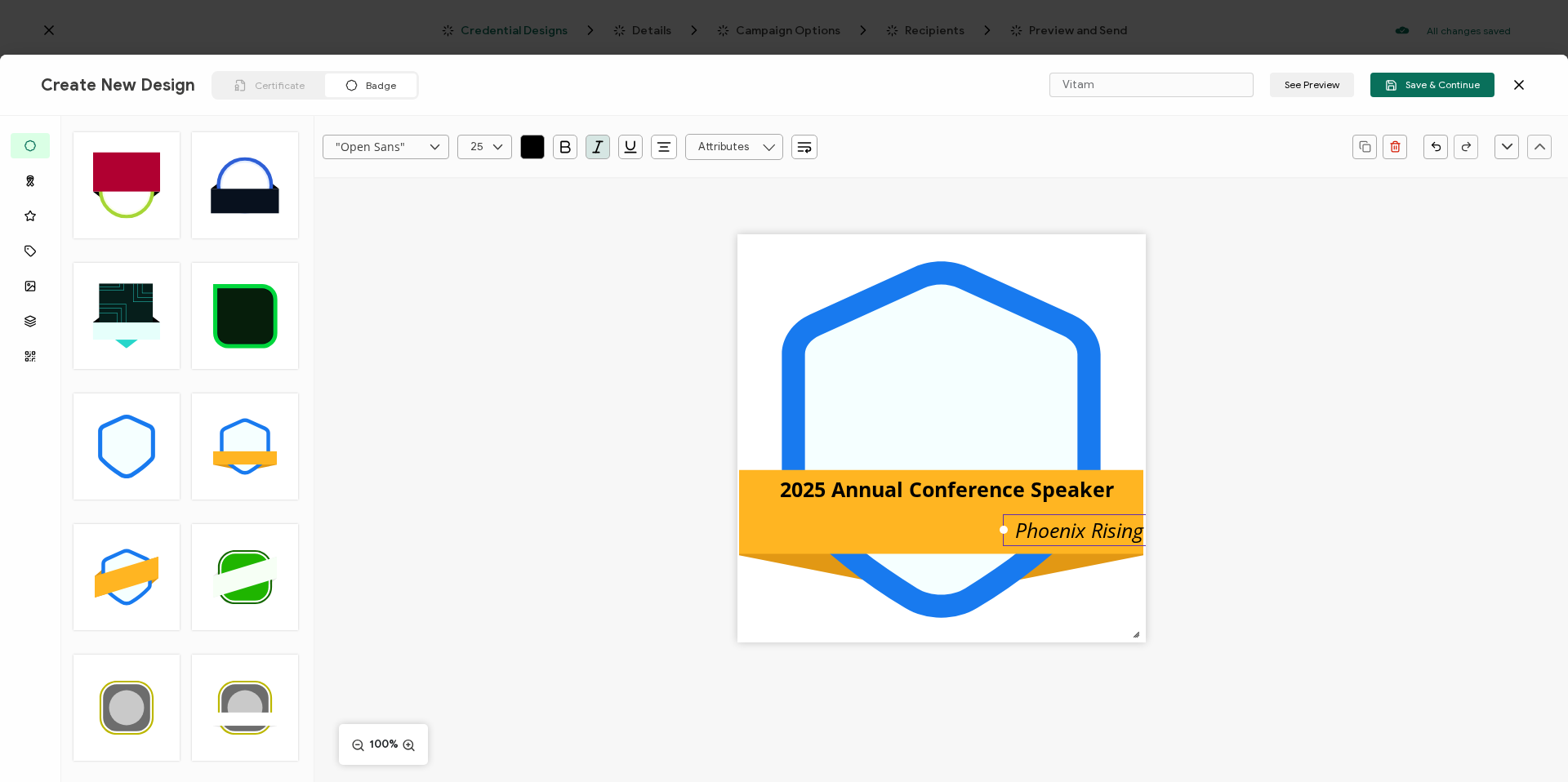
type input "Open Sans"
click at [1159, 581] on div ".uuid-096204d9-ca43-4101-a4c3-07b3f2f44b7a{}.uuid-3bdfa571-5bbe-4c9f-b3f4-196cc…" at bounding box center [941, 467] width 1254 height 579
drag, startPoint x: 1100, startPoint y: 527, endPoint x: 969, endPoint y: 519, distance: 131.2
click at [969, 519] on pre "Phoenix Rising" at bounding box center [948, 519] width 149 height 28
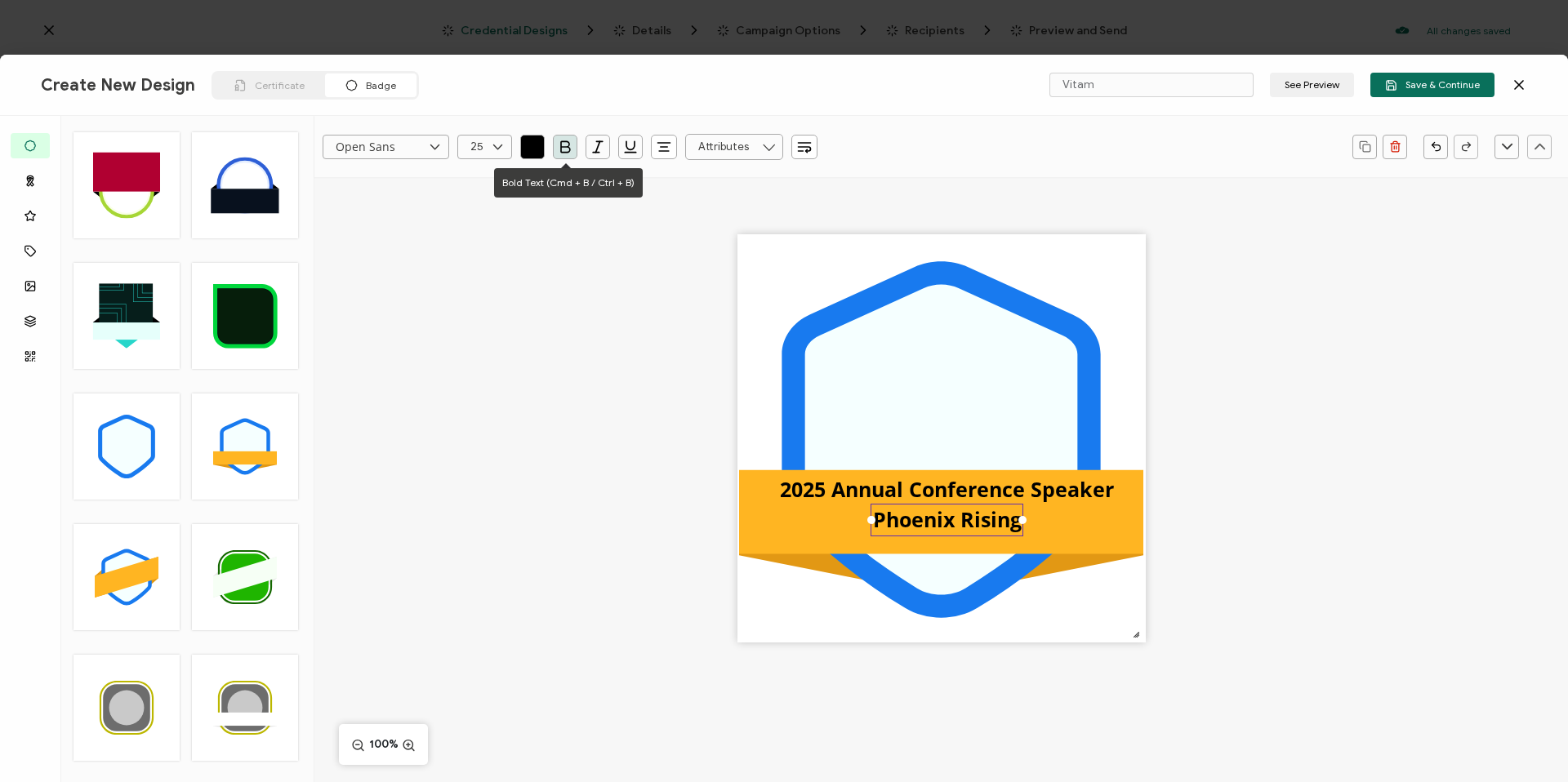
click at [569, 140] on icon "button" at bounding box center [565, 146] width 16 height 16
click at [588, 141] on button "button" at bounding box center [598, 147] width 24 height 24
click at [1323, 415] on div ".uuid-096204d9-ca43-4101-a4c3-07b3f2f44b7a{}.uuid-3bdfa571-5bbe-4c9f-b3f4-196cc…" at bounding box center [941, 467] width 1254 height 579
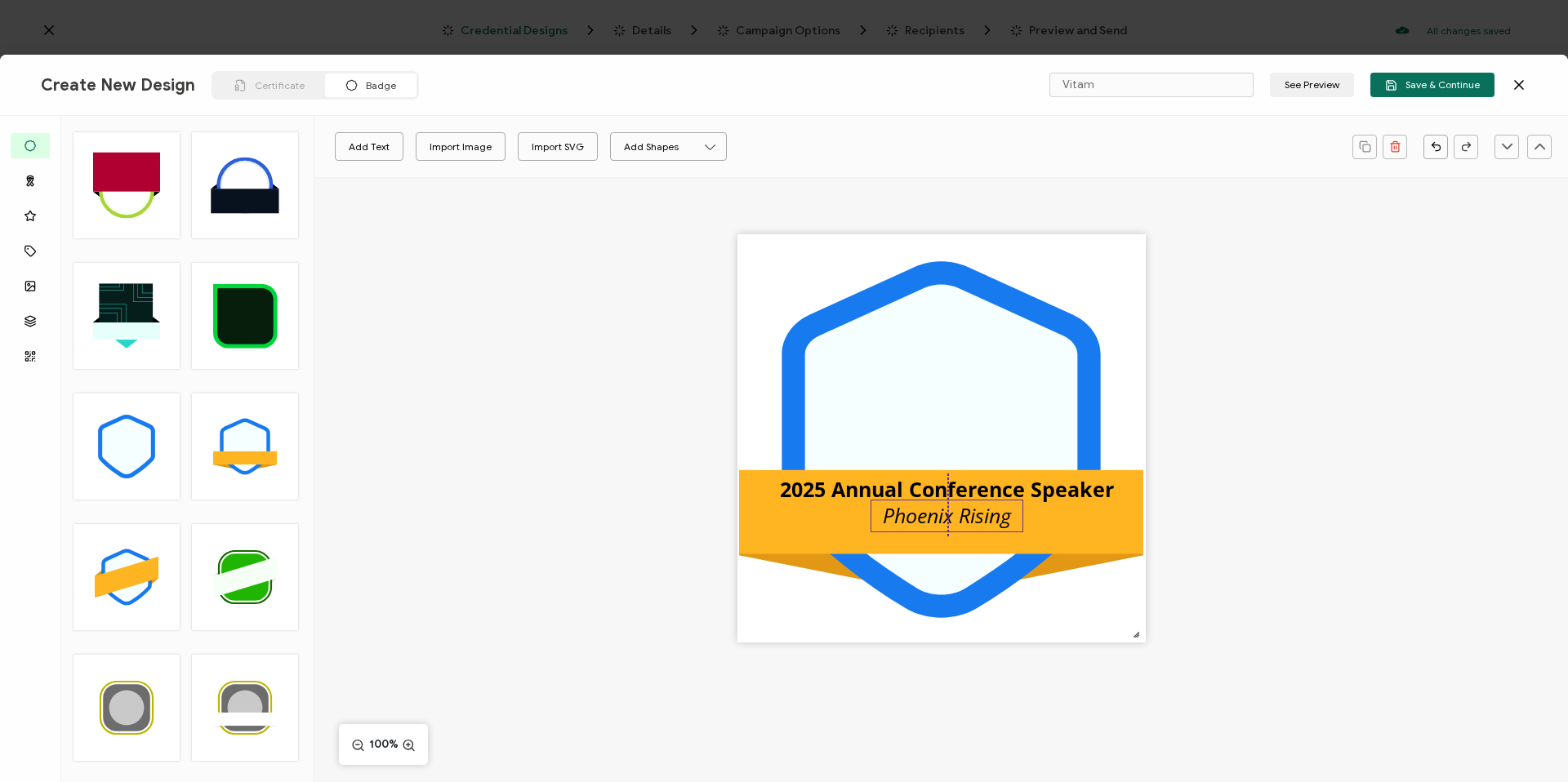
click at [982, 517] on pre "Phoenix Rising" at bounding box center [947, 515] width 128 height 28
click at [941, 524] on pre "Phoenix Rising" at bounding box center [947, 515] width 128 height 28
click at [1014, 517] on div "Phoenix Rising" at bounding box center [947, 516] width 152 height 33
click at [1007, 518] on pre "Phoenix Rising" at bounding box center [947, 515] width 128 height 28
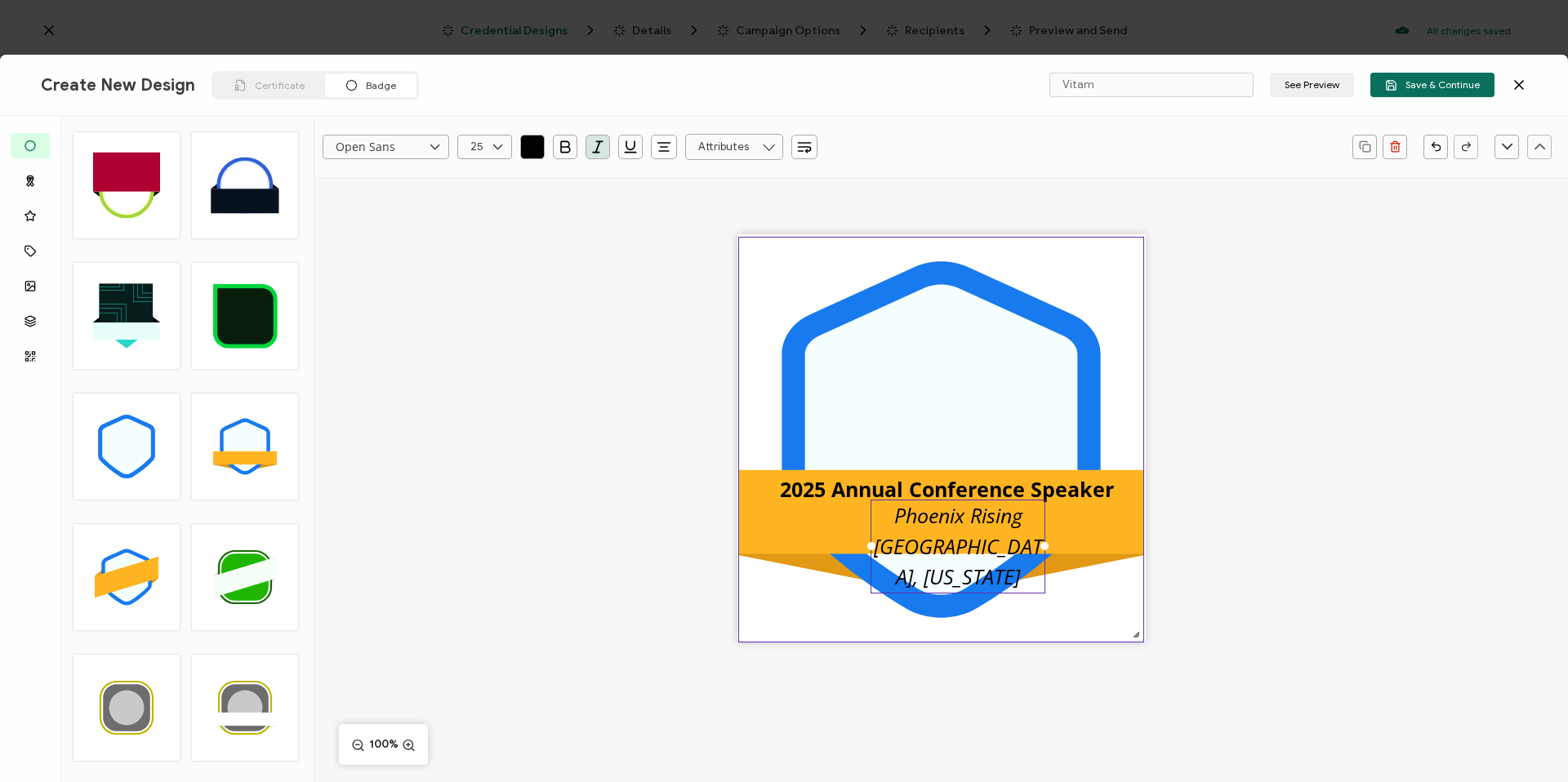
drag, startPoint x: 1022, startPoint y: 546, endPoint x: 1051, endPoint y: 540, distance: 29.6
click at [1051, 540] on div ".uuid-096204d9-ca43-4101-a4c3-07b3f2f44b7a{}.uuid-3bdfa571-5bbe-4c9f-b3f4-196cc…" at bounding box center [941, 438] width 408 height 408
click at [878, 548] on pre "Phoenix Rising Chandler, Arizona" at bounding box center [960, 546] width 168 height 89
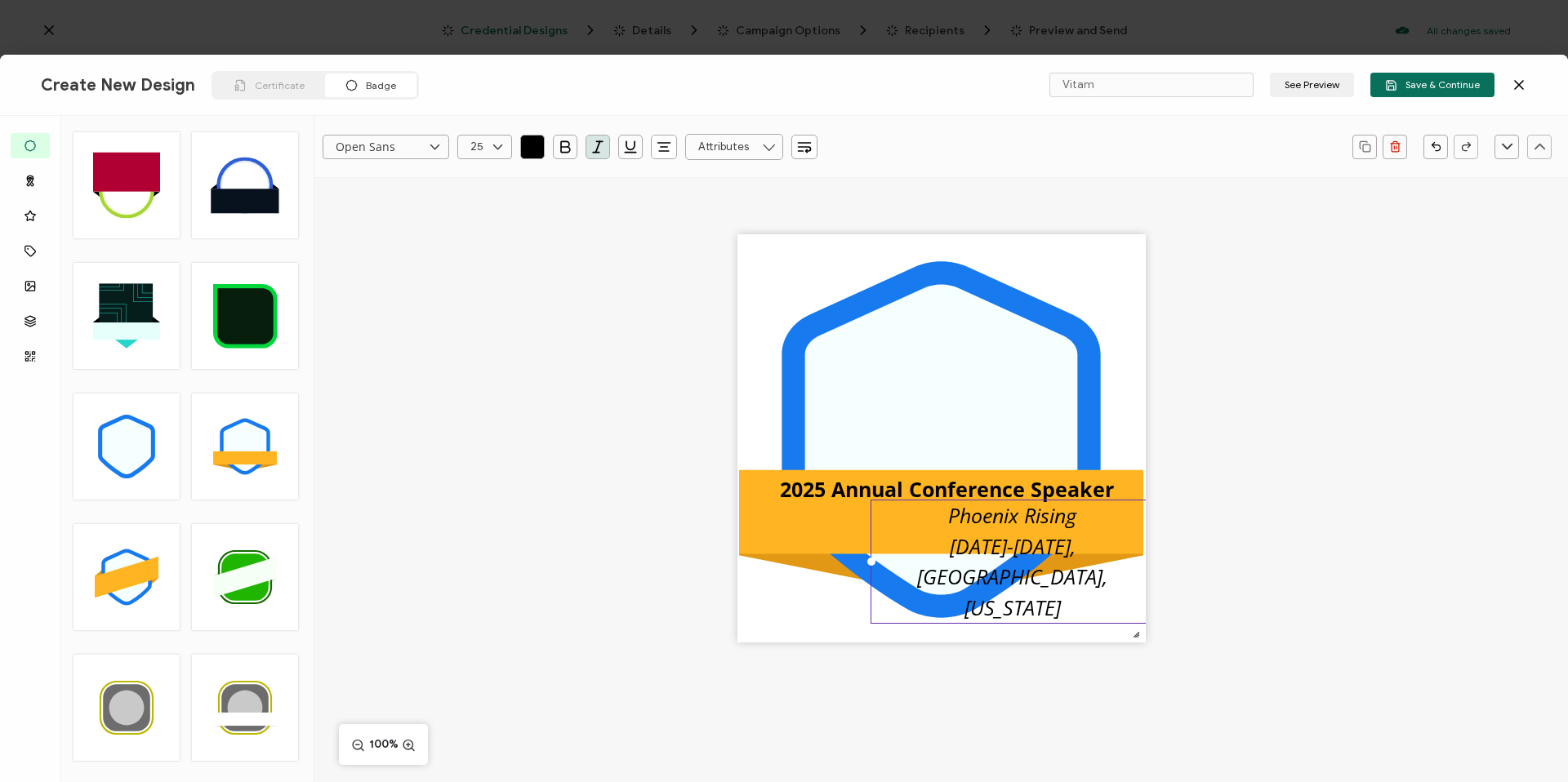
drag, startPoint x: 1046, startPoint y: 544, endPoint x: 1150, endPoint y: 529, distance: 105.1
click at [1150, 529] on div ".uuid-096204d9-ca43-4101-a4c3-07b3f2f44b7a{}.uuid-3bdfa571-5bbe-4c9f-b3f4-196cc…" at bounding box center [941, 467] width 1254 height 579
click at [1385, 565] on div ".uuid-096204d9-ca43-4101-a4c3-07b3f2f44b7a{}.uuid-3bdfa571-5bbe-4c9f-b3f4-196cc…" at bounding box center [941, 467] width 1254 height 579
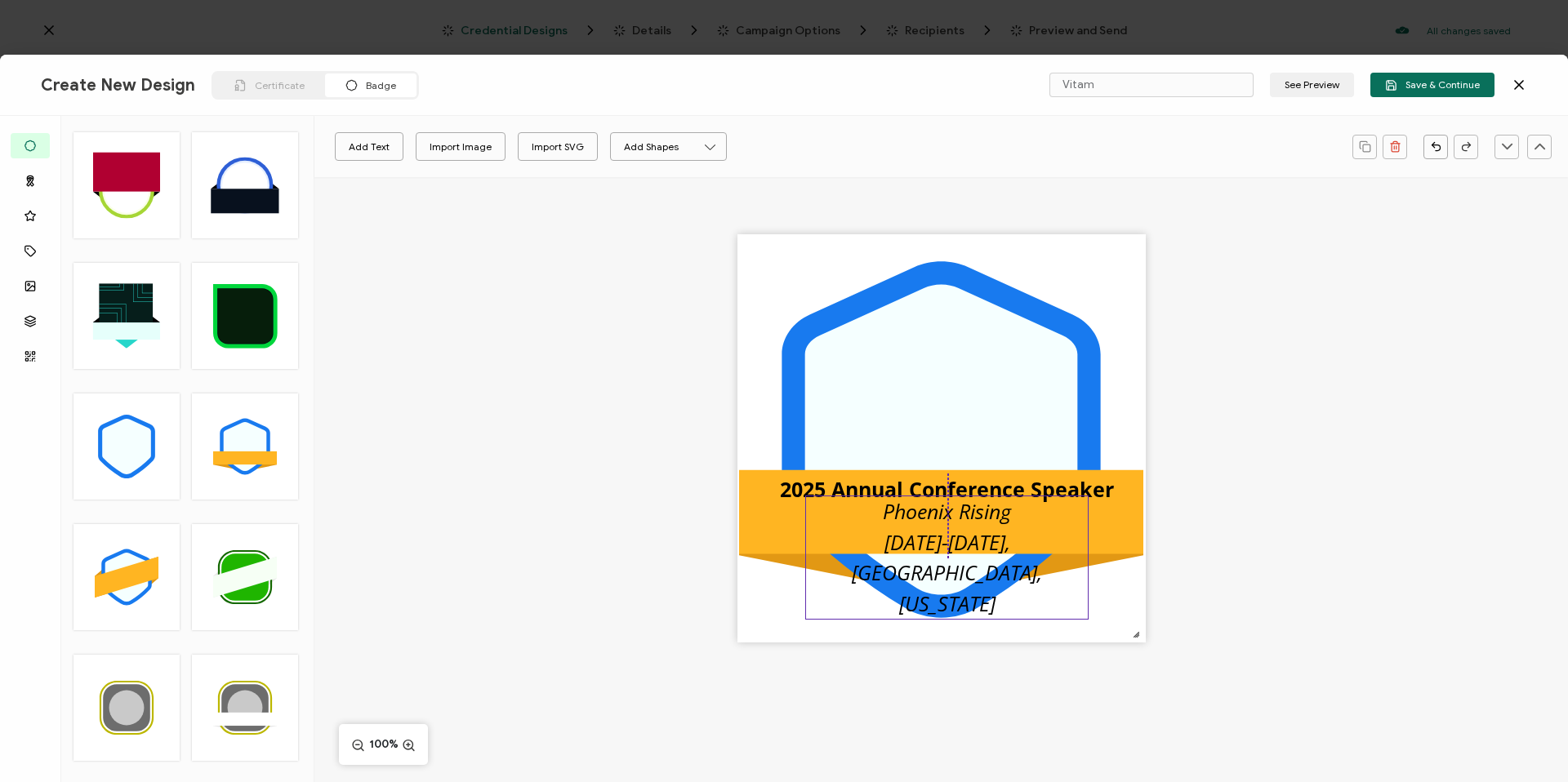
drag, startPoint x: 1035, startPoint y: 532, endPoint x: 969, endPoint y: 527, distance: 66.2
click at [969, 527] on pre "Phoenix Rising Oct 13-16, Chandler, Arizona" at bounding box center [949, 557] width 196 height 120
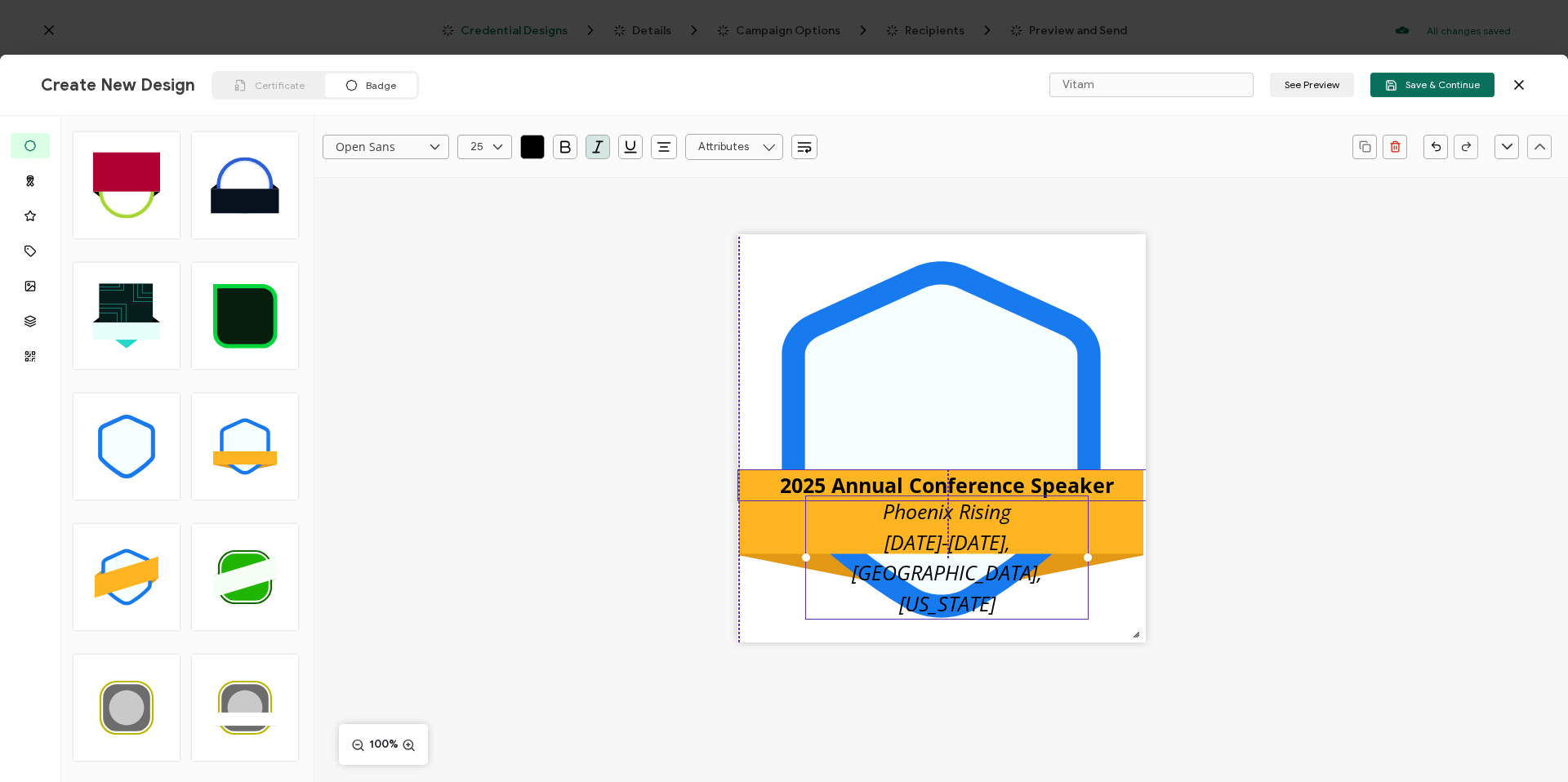
click at [971, 487] on pre "2025 Annual Conference Speaker" at bounding box center [947, 485] width 334 height 28
click at [969, 502] on div "2025 Annual Conference Speaker" at bounding box center [947, 486] width 419 height 33
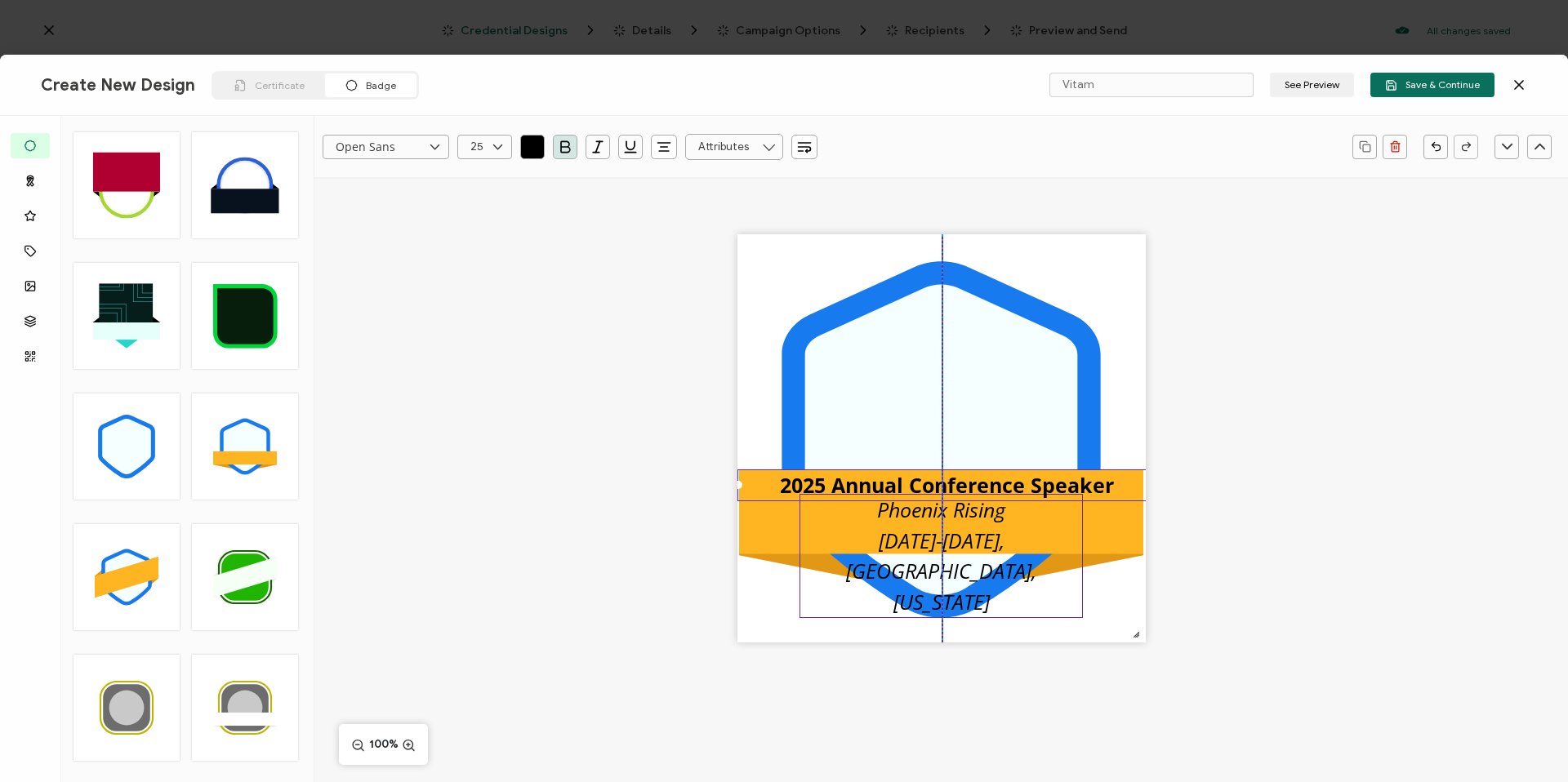
click at [961, 552] on pre "Phoenix Rising Oct 13-16, Chandler, Arizona" at bounding box center [944, 555] width 196 height 120
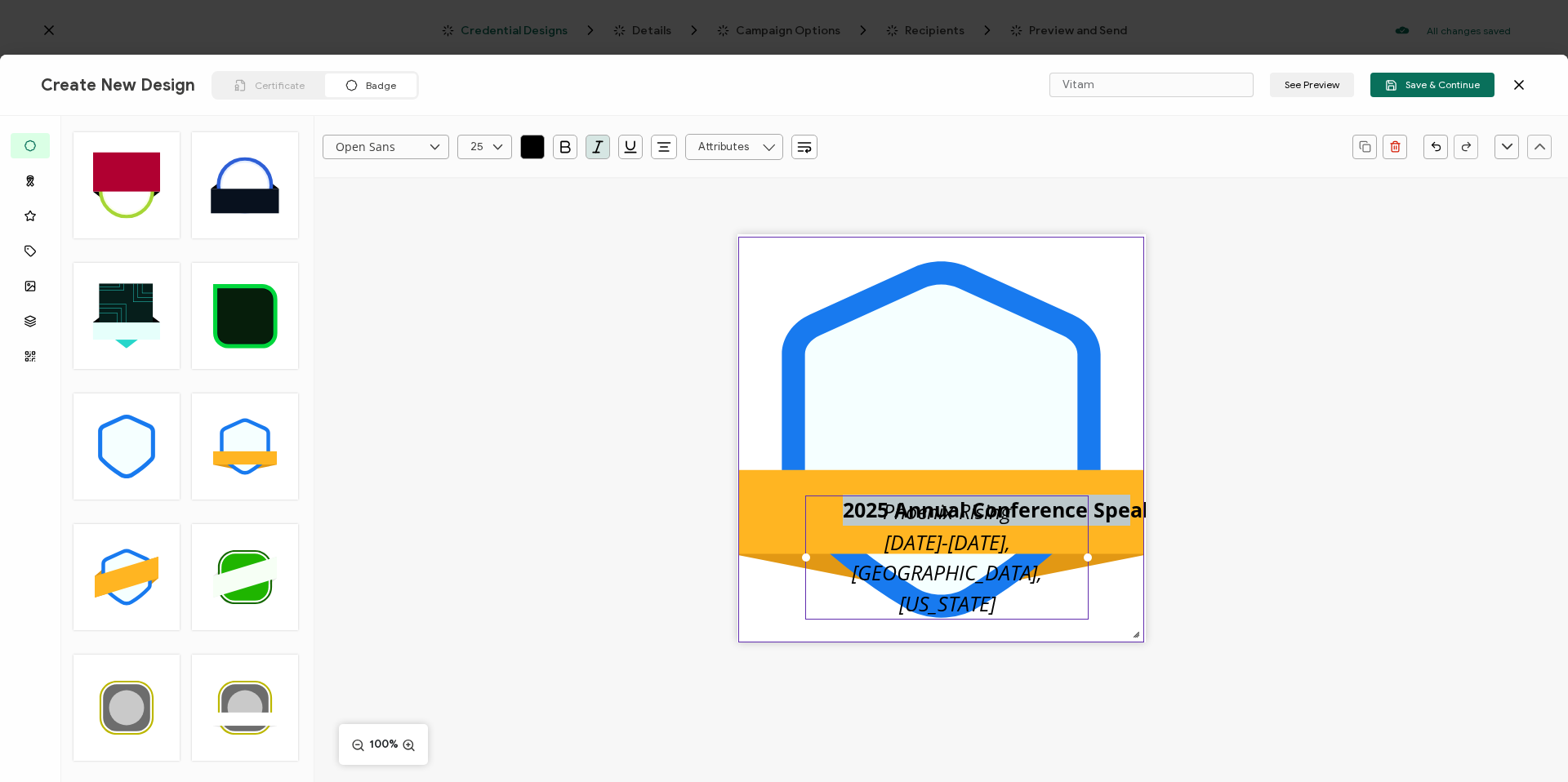
drag, startPoint x: 1125, startPoint y: 512, endPoint x: 1044, endPoint y: 482, distance: 86.4
click at [1044, 482] on div ".uuid-096204d9-ca43-4101-a4c3-07b3f2f44b7a{}.uuid-3bdfa571-5bbe-4c9f-b3f4-196cc…" at bounding box center [941, 438] width 408 height 408
click at [1115, 510] on pre "2025 Annual Conference Speaker" at bounding box center [1010, 509] width 334 height 28
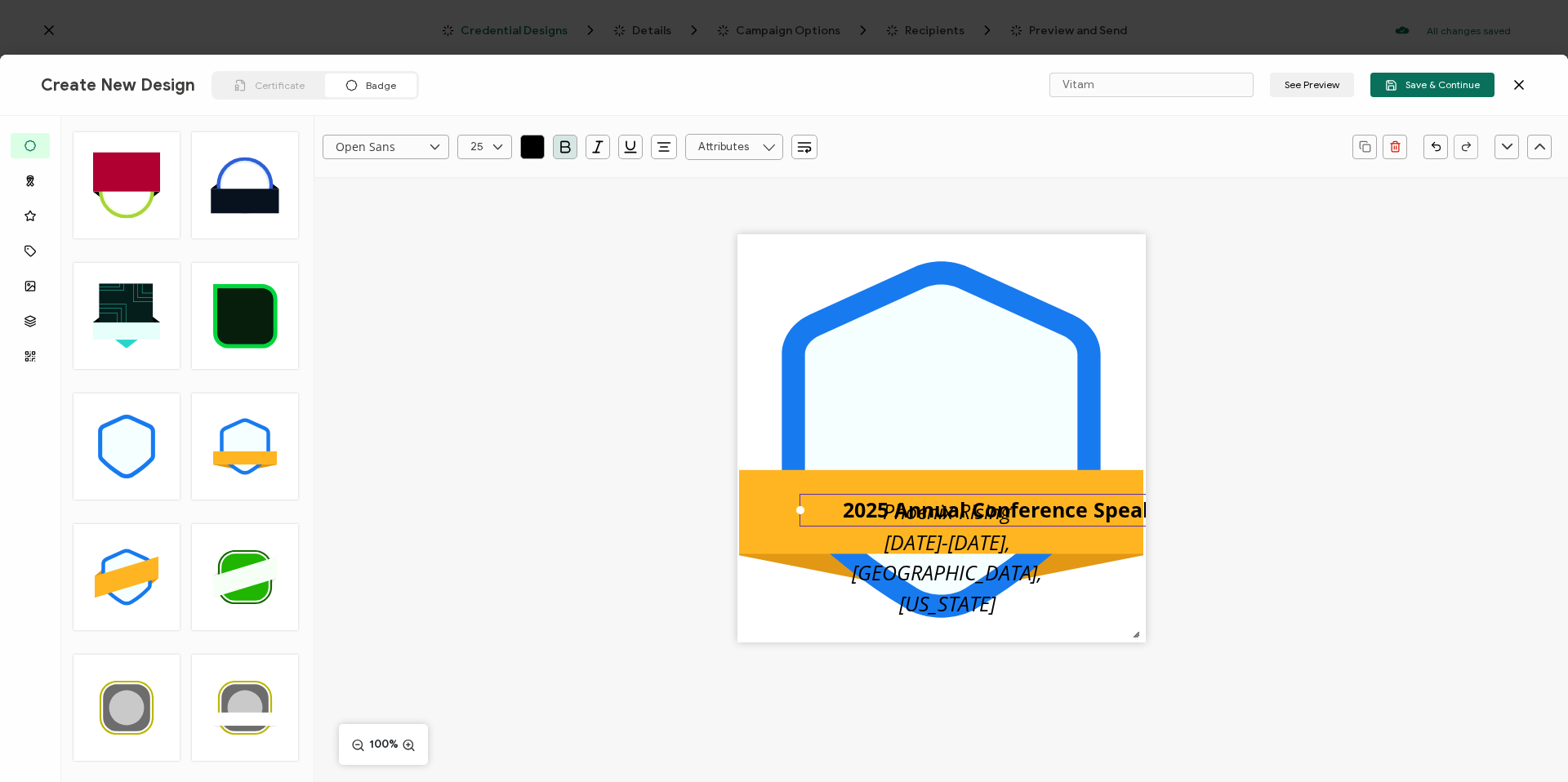
click at [1290, 507] on div ".uuid-096204d9-ca43-4101-a4c3-07b3f2f44b7a{}.uuid-3bdfa571-5bbe-4c9f-b3f4-196cc…" at bounding box center [941, 467] width 1254 height 579
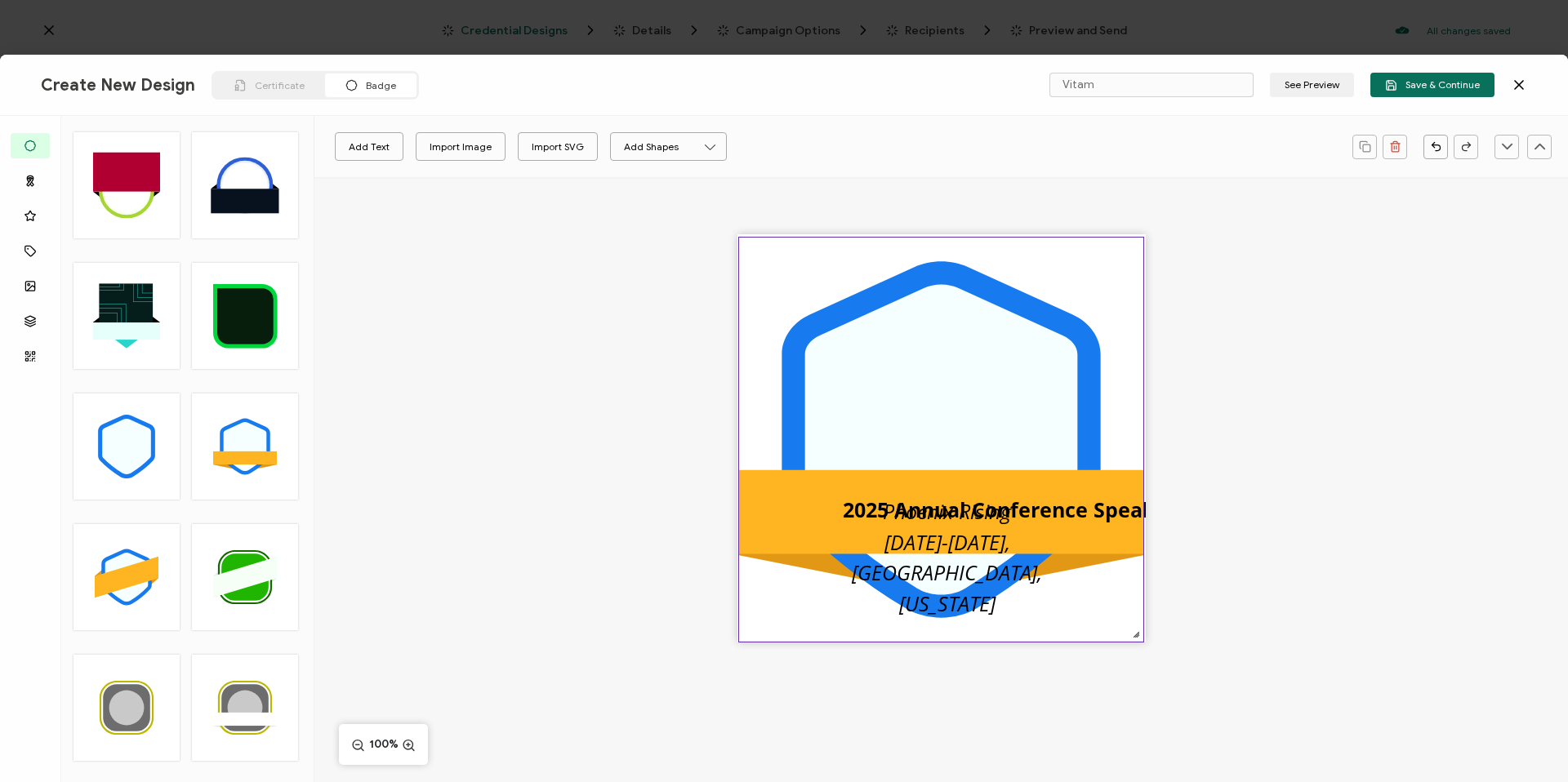
drag, startPoint x: 1115, startPoint y: 507, endPoint x: 1046, endPoint y: 482, distance: 73.4
click at [1045, 483] on div ".uuid-096204d9-ca43-4101-a4c3-07b3f2f44b7a{}.uuid-3bdfa571-5bbe-4c9f-b3f4-196cc…" at bounding box center [941, 438] width 408 height 408
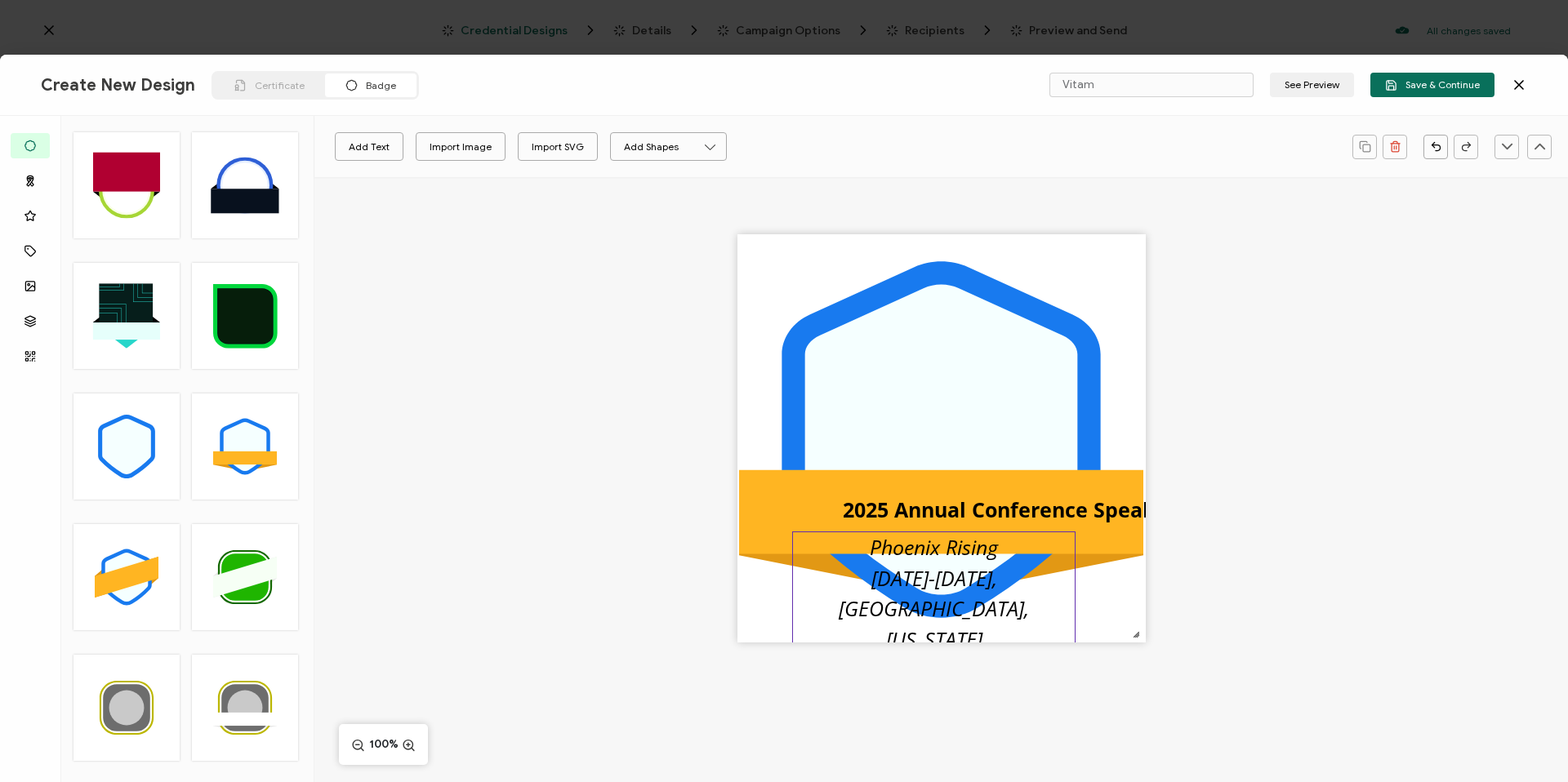
drag, startPoint x: 1066, startPoint y: 518, endPoint x: 1058, endPoint y: 604, distance: 86.4
click at [1058, 604] on div "Phoenix Rising Oct 13-16, Chandler, Arizona" at bounding box center [933, 593] width 283 height 124
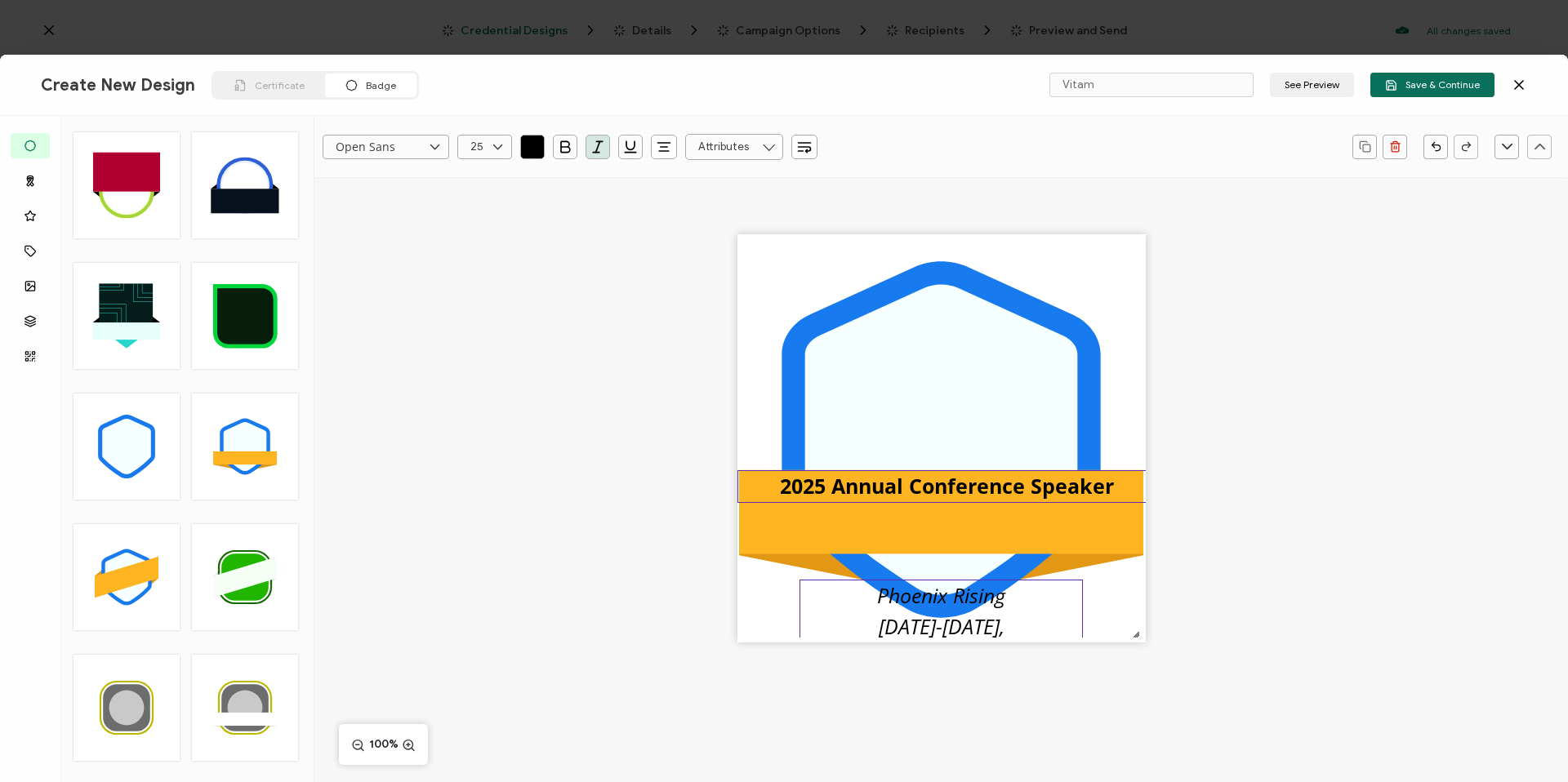
drag, startPoint x: 1053, startPoint y: 511, endPoint x: 1008, endPoint y: 488, distance: 50.5
click at [1008, 488] on pre "2025 Annual Conference Speaker" at bounding box center [947, 486] width 334 height 28
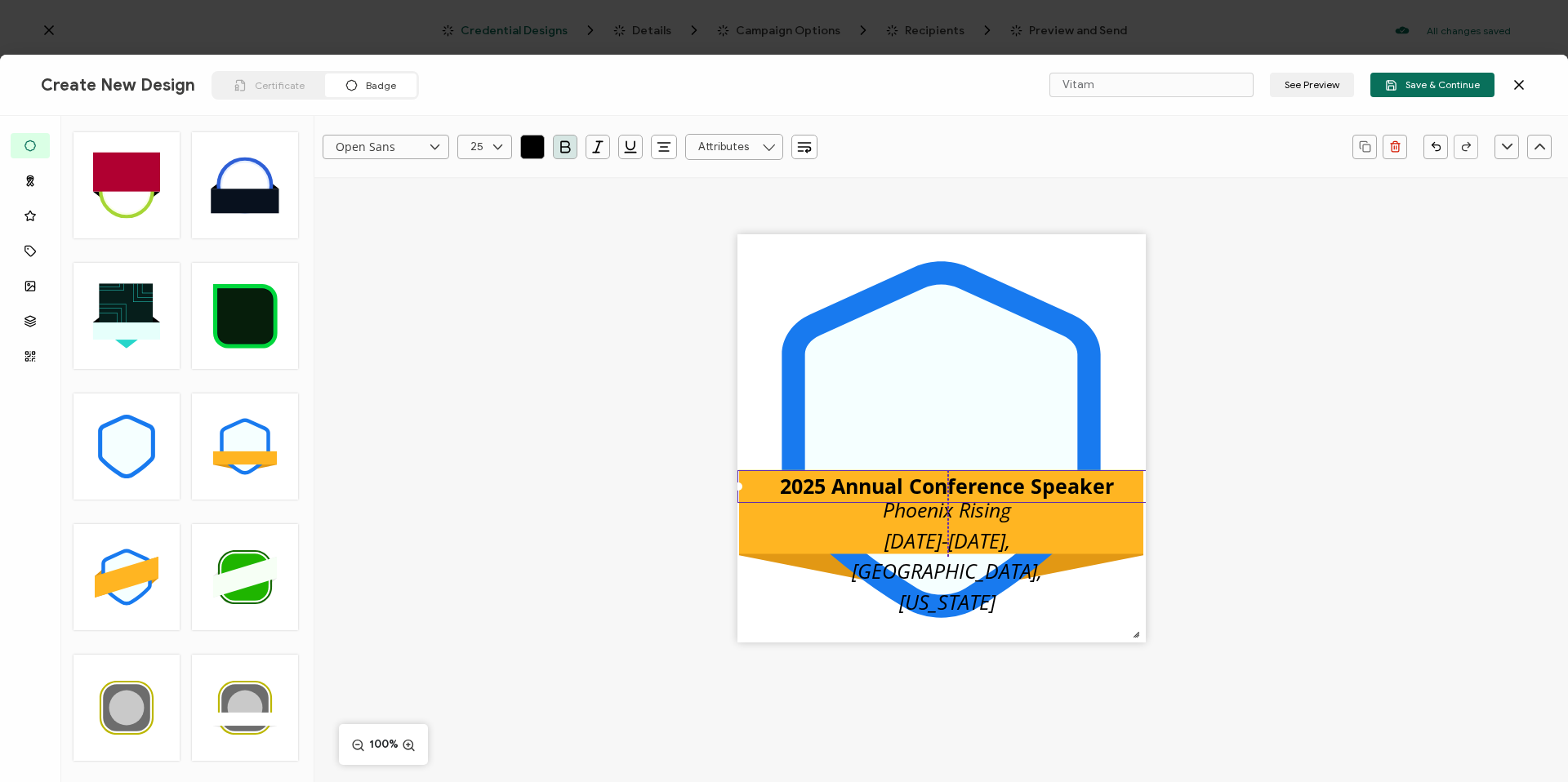
drag, startPoint x: 946, startPoint y: 587, endPoint x: 951, endPoint y: 501, distance: 86.1
click at [951, 501] on div ".uuid-096204d9-ca43-4101-a4c3-07b3f2f44b7a{}.uuid-3bdfa571-5bbe-4c9f-b3f4-196cc…" at bounding box center [941, 438] width 408 height 408
click at [960, 527] on pre "Phoenix Rising Oct 13-16, Chandler, Arizona" at bounding box center [949, 555] width 196 height 120
click at [1246, 512] on div ".uuid-096204d9-ca43-4101-a4c3-07b3f2f44b7a{}.uuid-3bdfa571-5bbe-4c9f-b3f4-196cc…" at bounding box center [941, 467] width 1254 height 579
click at [914, 549] on pre "Phoenix Rising Oct 13-16, Chandler, Arizona" at bounding box center [949, 555] width 196 height 120
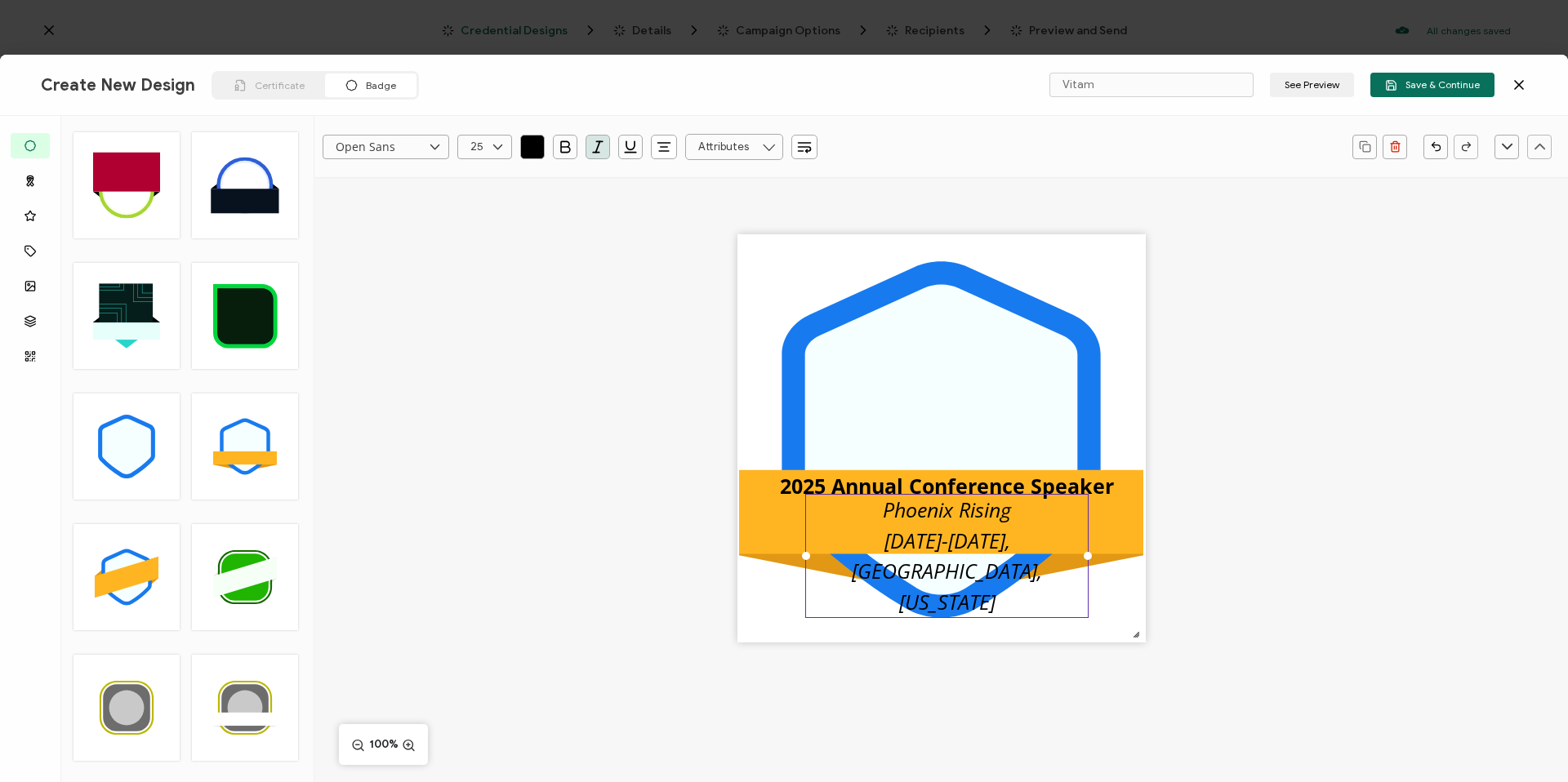
click at [910, 546] on pre "Phoenix Rising Oct 13-16, Chandler, Arizona" at bounding box center [949, 555] width 196 height 120
click at [915, 544] on pre "Phoenix Rising Oct 13-16, Chandler, Arizona" at bounding box center [949, 555] width 196 height 120
click at [1283, 501] on div ".uuid-096204d9-ca43-4101-a4c3-07b3f2f44b7a{}.uuid-3bdfa571-5bbe-4c9f-b3f4-196cc…" at bounding box center [941, 467] width 1254 height 579
click at [1013, 523] on div "Phoenix Rising Oct 13-16 | Chandler, Arizona" at bounding box center [946, 555] width 283 height 124
click at [1462, 477] on div ".uuid-096204d9-ca43-4101-a4c3-07b3f2f44b7a{}.uuid-3bdfa571-5bbe-4c9f-b3f4-196cc…" at bounding box center [941, 467] width 1254 height 579
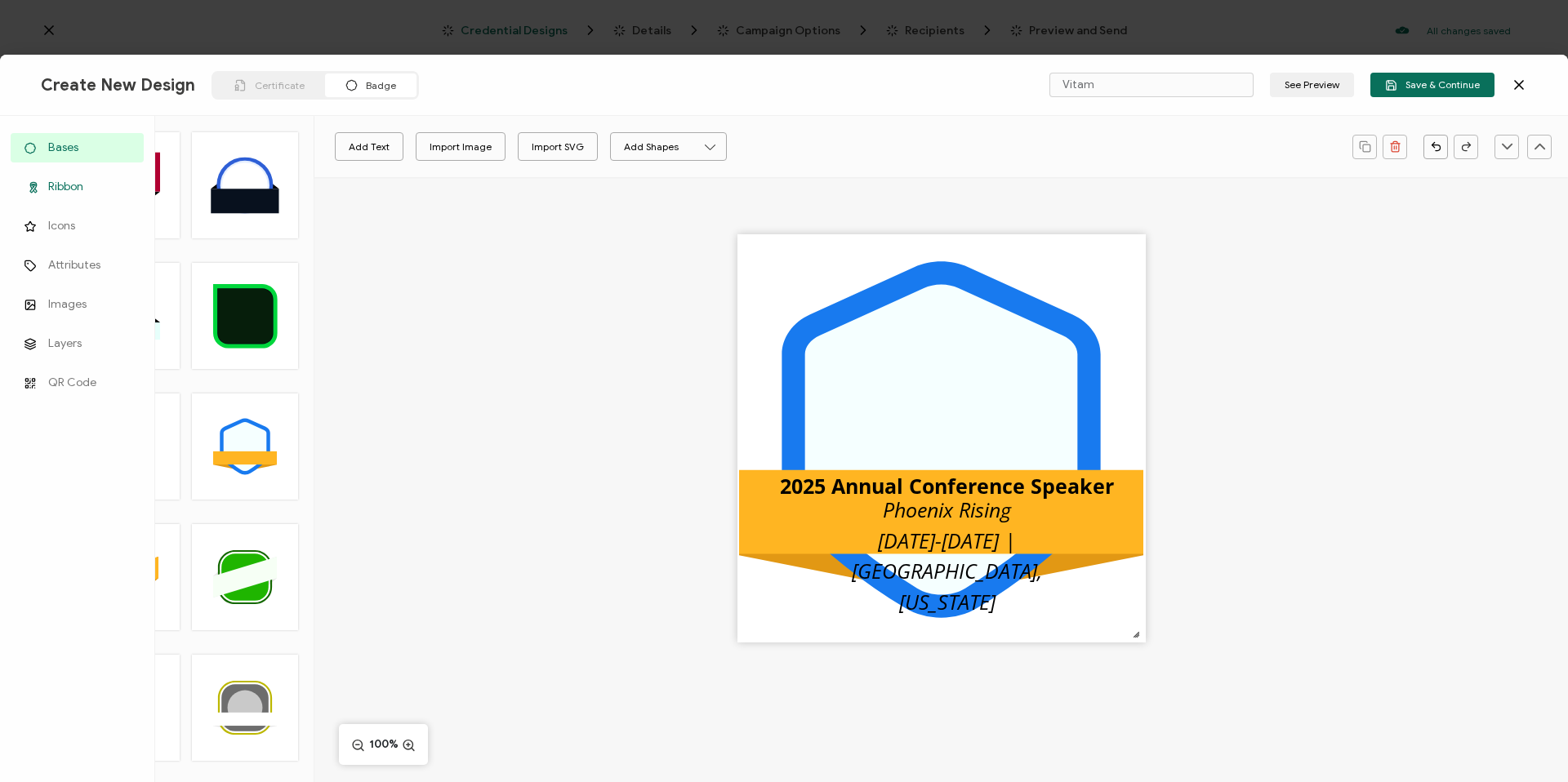
click at [56, 185] on span "Ribbon" at bounding box center [66, 186] width 36 height 16
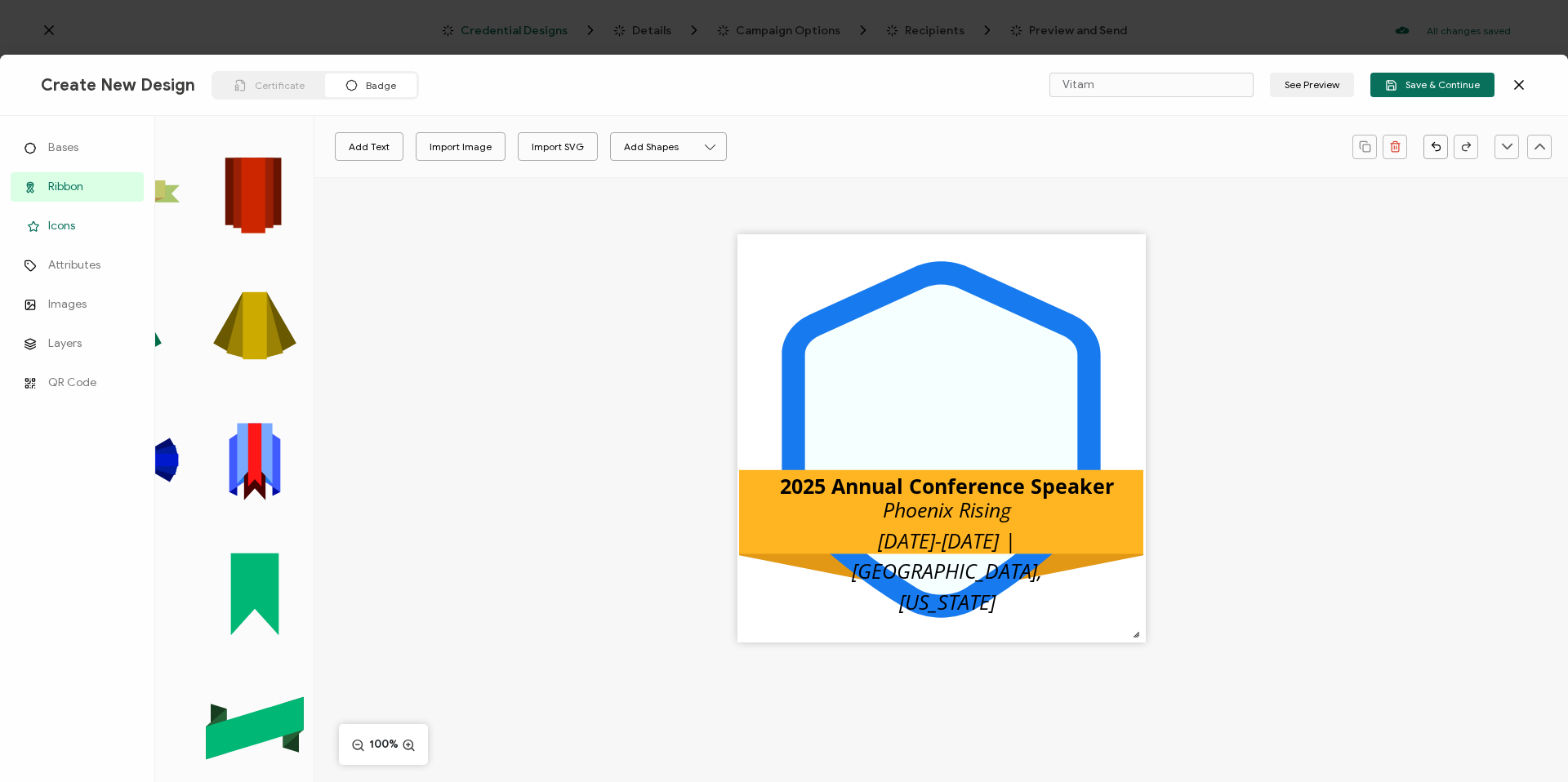
click at [76, 235] on link "Icons" at bounding box center [77, 226] width 133 height 29
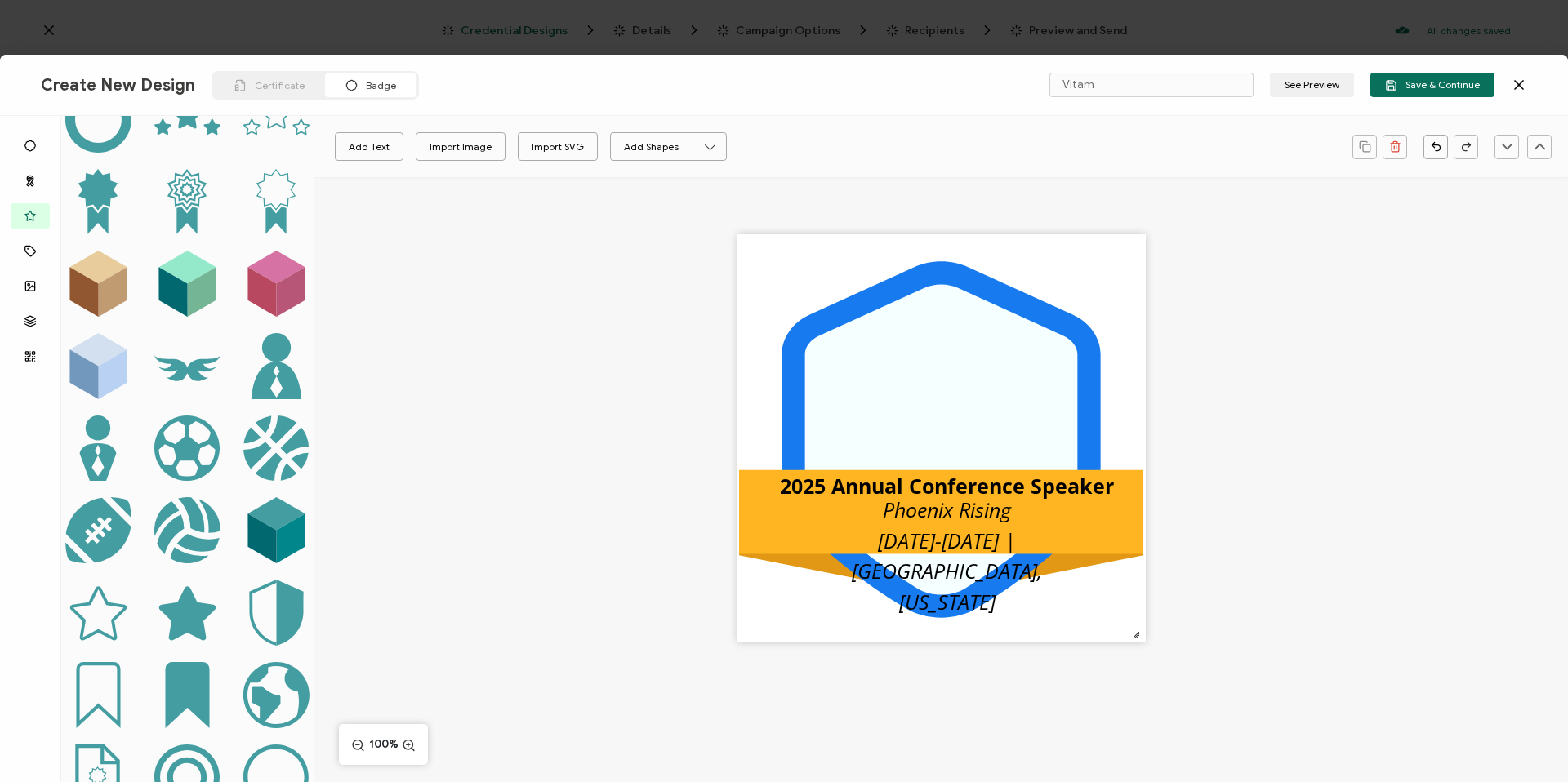
scroll to position [730, 0]
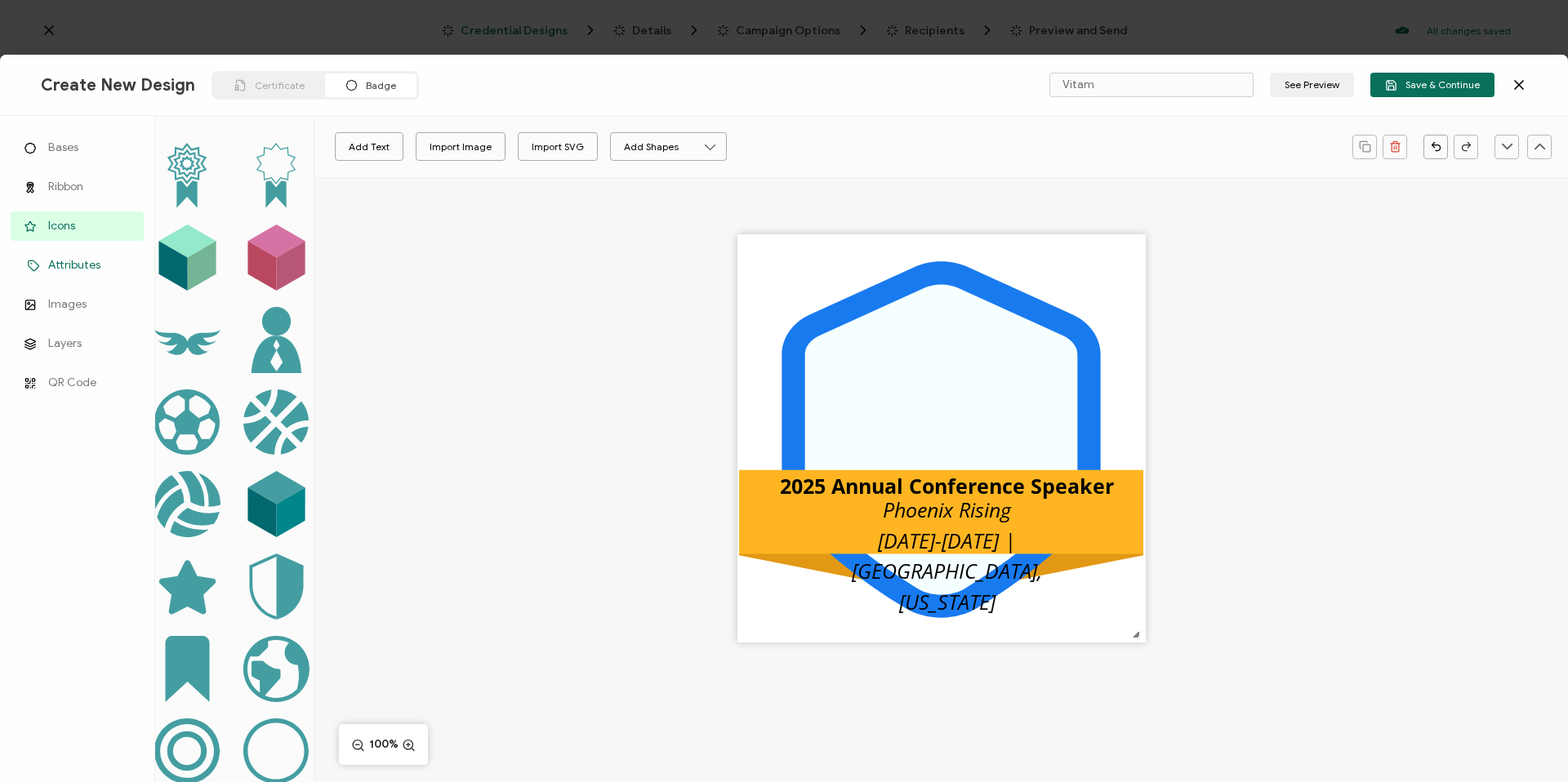
click at [62, 271] on span "Attributes" at bounding box center [75, 265] width 52 height 16
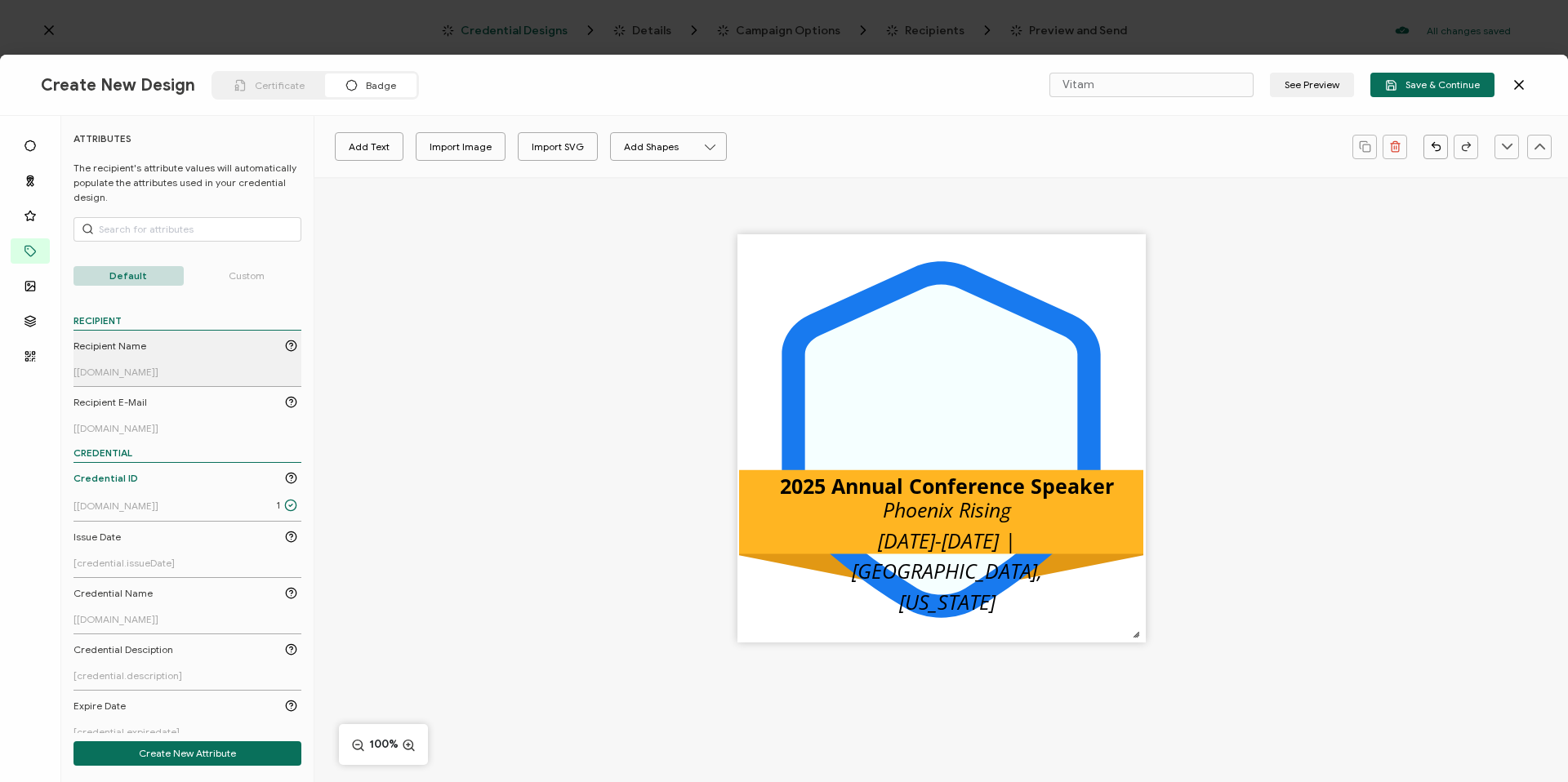
click at [159, 355] on link "Recipient Name [recipient.name]" at bounding box center [185, 358] width 224 height 39
click at [963, 437] on pre "[recipient.name]" at bounding box center [941, 438] width 176 height 28
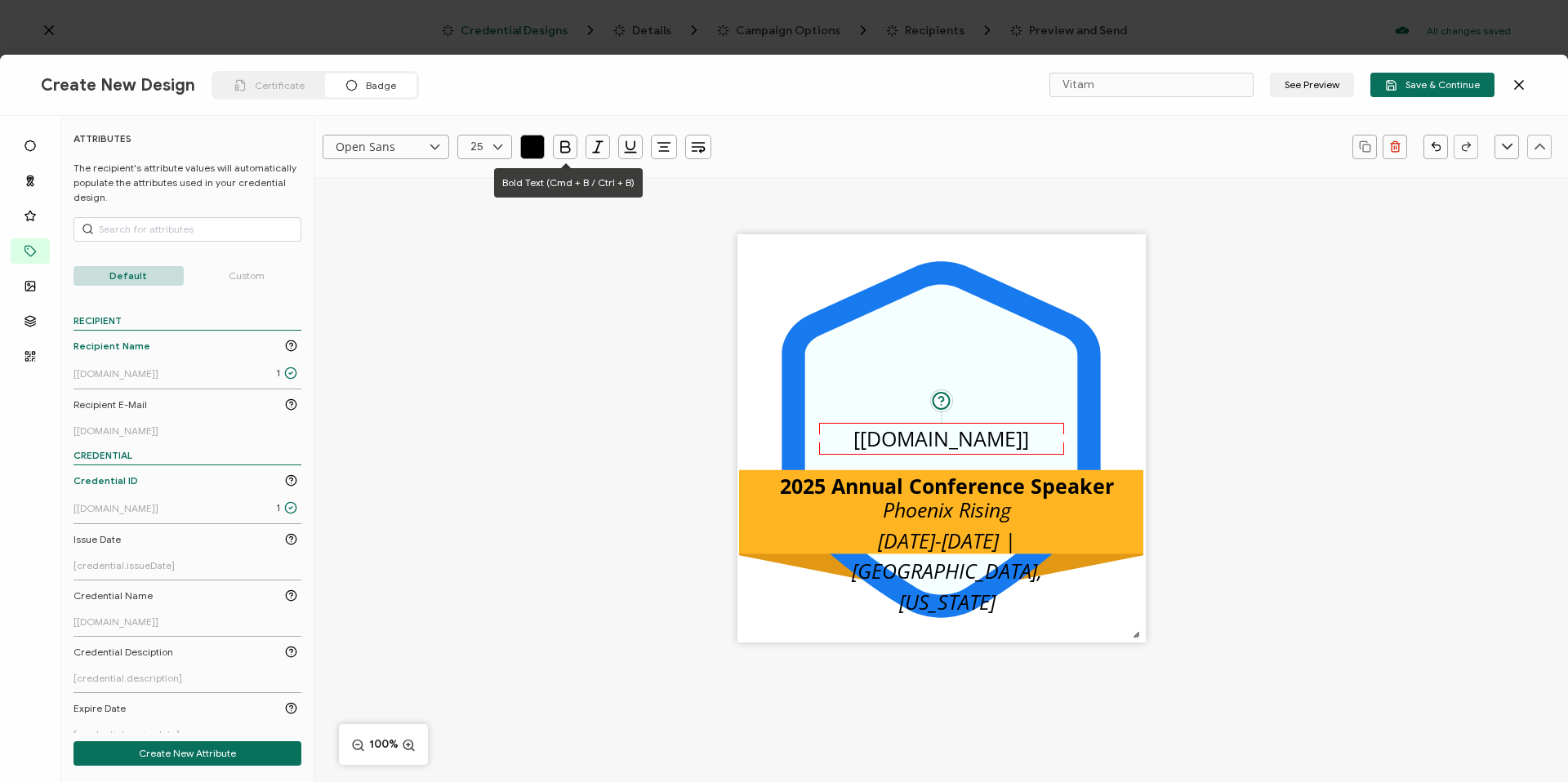
click at [561, 145] on icon "button" at bounding box center [566, 146] width 9 height 10
click at [485, 152] on div at bounding box center [484, 147] width 55 height 24
click at [489, 366] on li "40" at bounding box center [488, 374] width 59 height 28
type input "40"
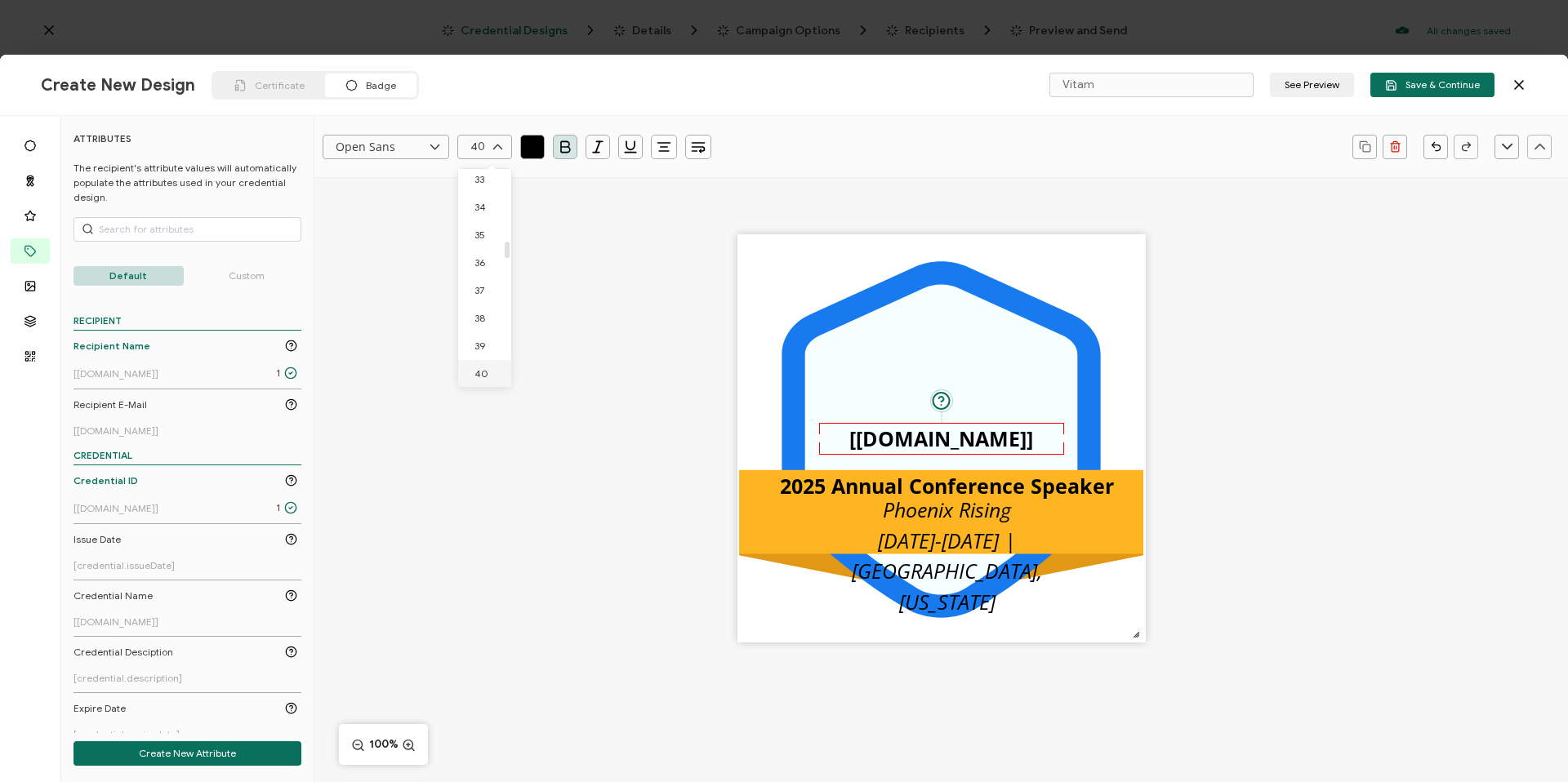
scroll to position [927, 0]
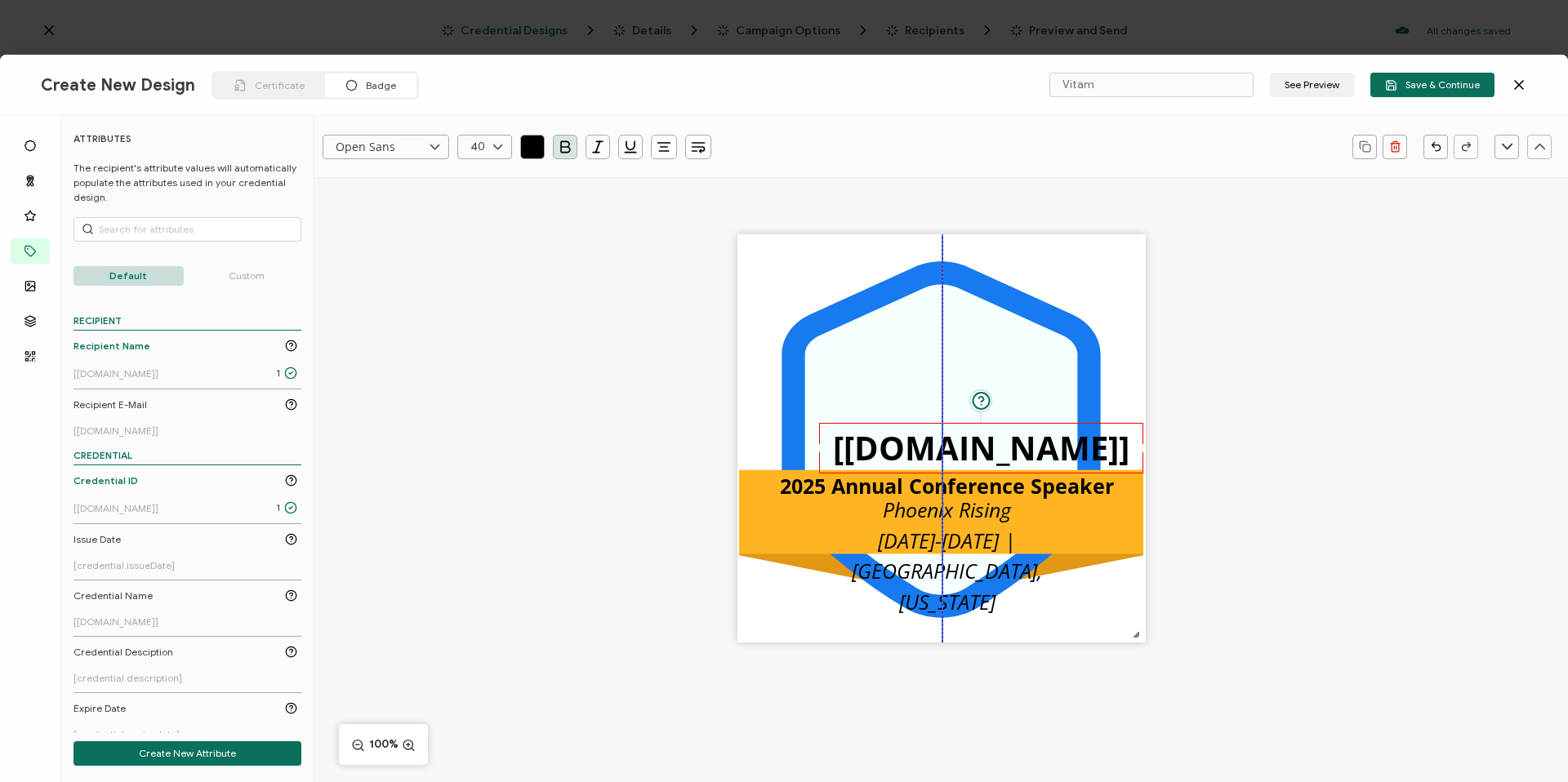
drag, startPoint x: 1062, startPoint y: 472, endPoint x: 1151, endPoint y: 456, distance: 90.4
click at [1151, 456] on div ".uuid-096204d9-ca43-4101-a4c3-07b3f2f44b7a{}.uuid-3bdfa571-5bbe-4c9f-b3f4-196cc…" at bounding box center [941, 467] width 1254 height 579
click at [1456, 416] on div ".uuid-096204d9-ca43-4101-a4c3-07b3f2f44b7a{}.uuid-3bdfa571-5bbe-4c9f-b3f4-196cc…" at bounding box center [941, 467] width 1254 height 579
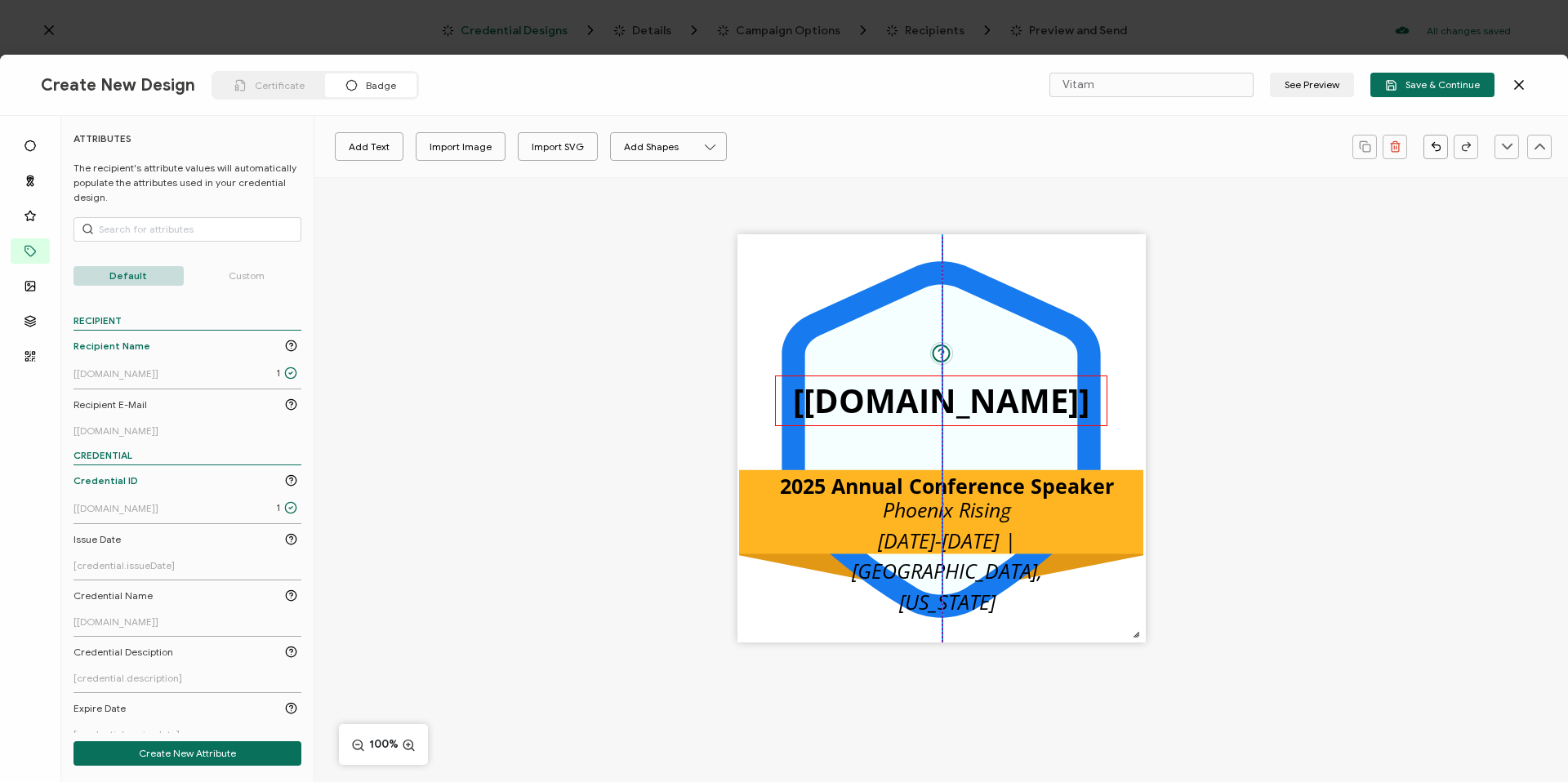
drag, startPoint x: 1018, startPoint y: 454, endPoint x: 975, endPoint y: 406, distance: 64.4
click at [975, 406] on pre "[recipient.name]" at bounding box center [941, 400] width 296 height 45
click at [491, 141] on icon at bounding box center [498, 147] width 21 height 24
click at [506, 473] on div ".uuid-096204d9-ca43-4101-a4c3-07b3f2f44b7a{}.uuid-3bdfa571-5bbe-4c9f-b3f4-196cc…" at bounding box center [941, 467] width 1254 height 579
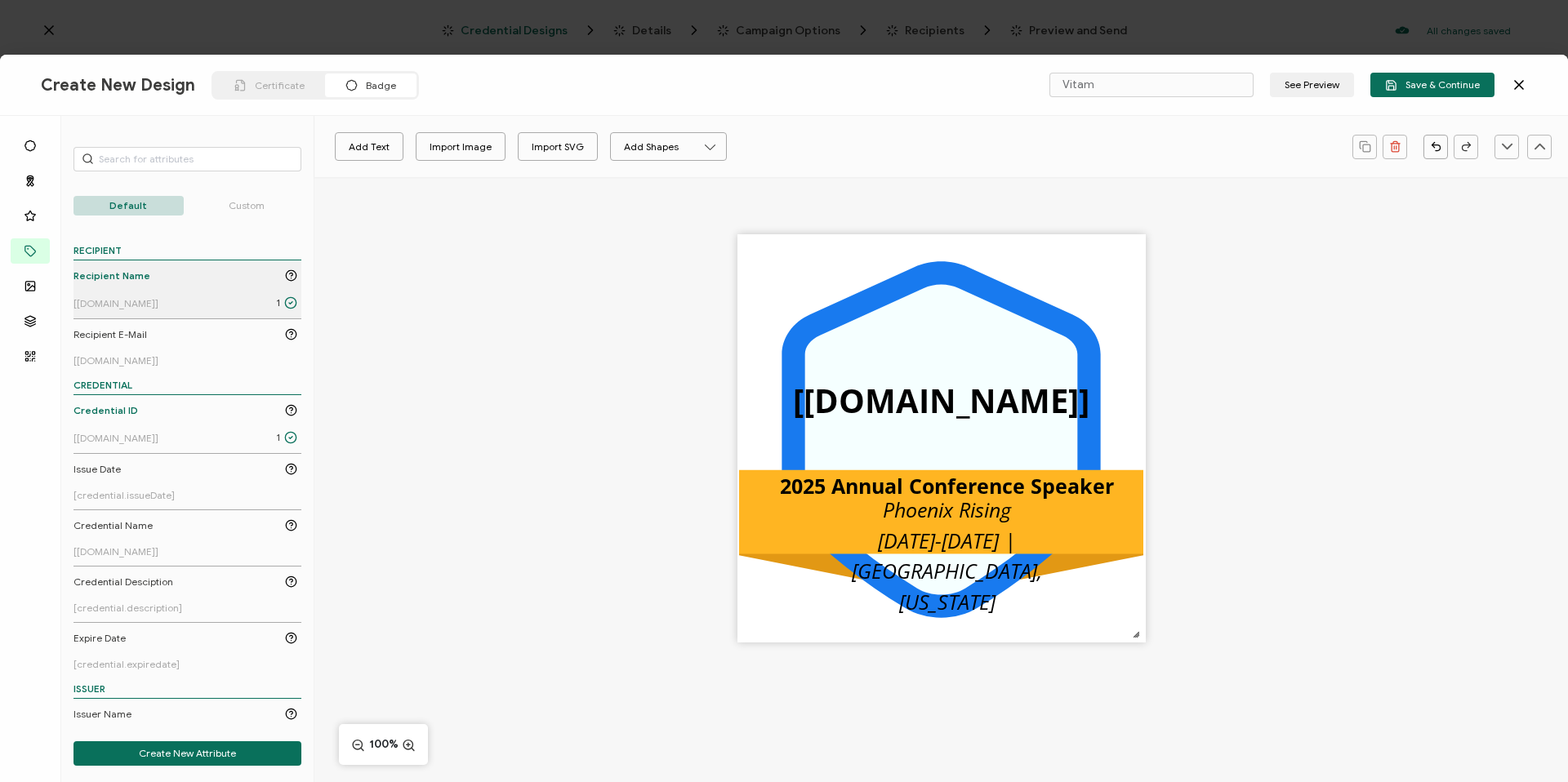
scroll to position [0, 0]
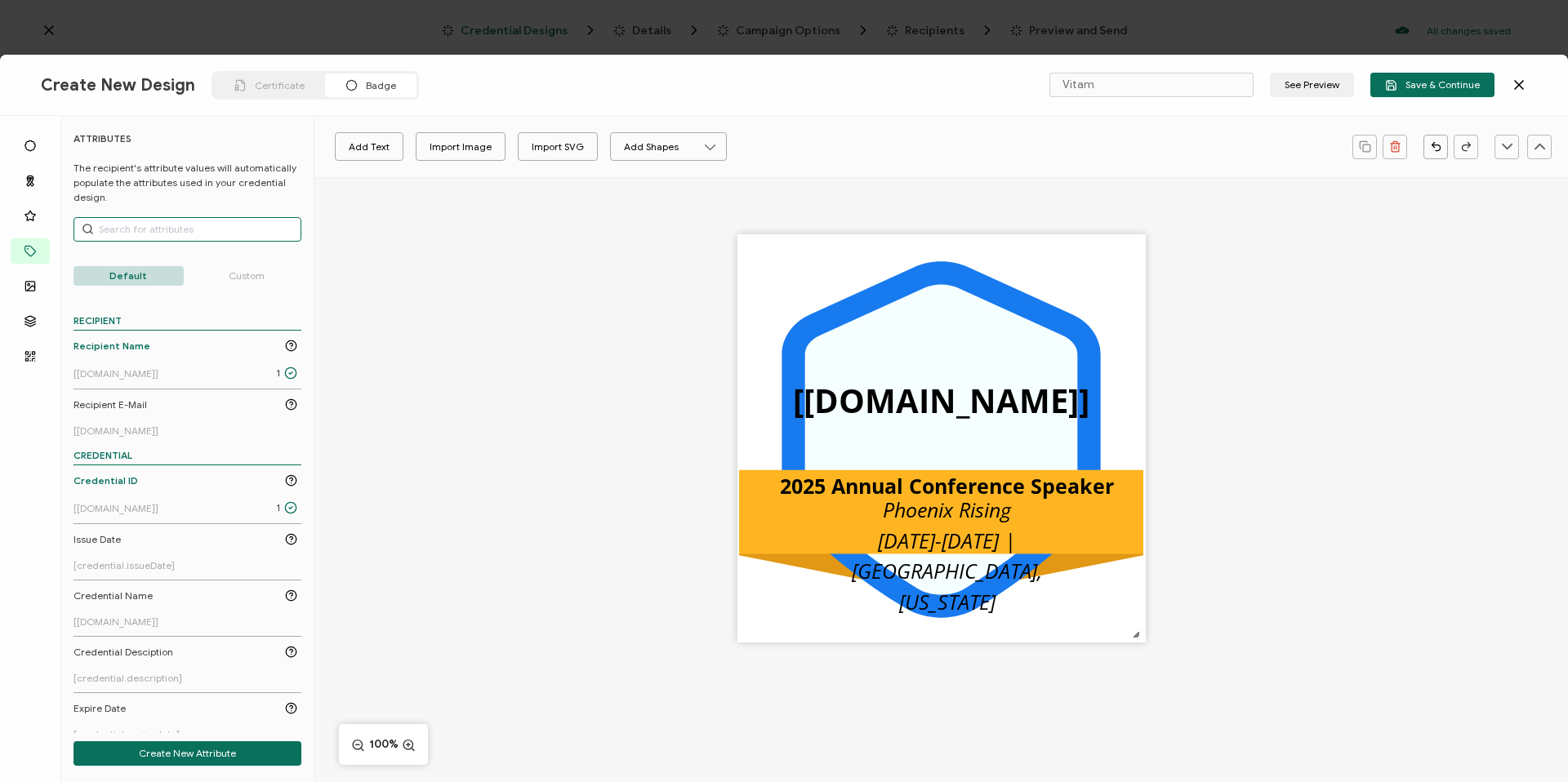
click at [217, 236] on input "text" at bounding box center [187, 229] width 228 height 24
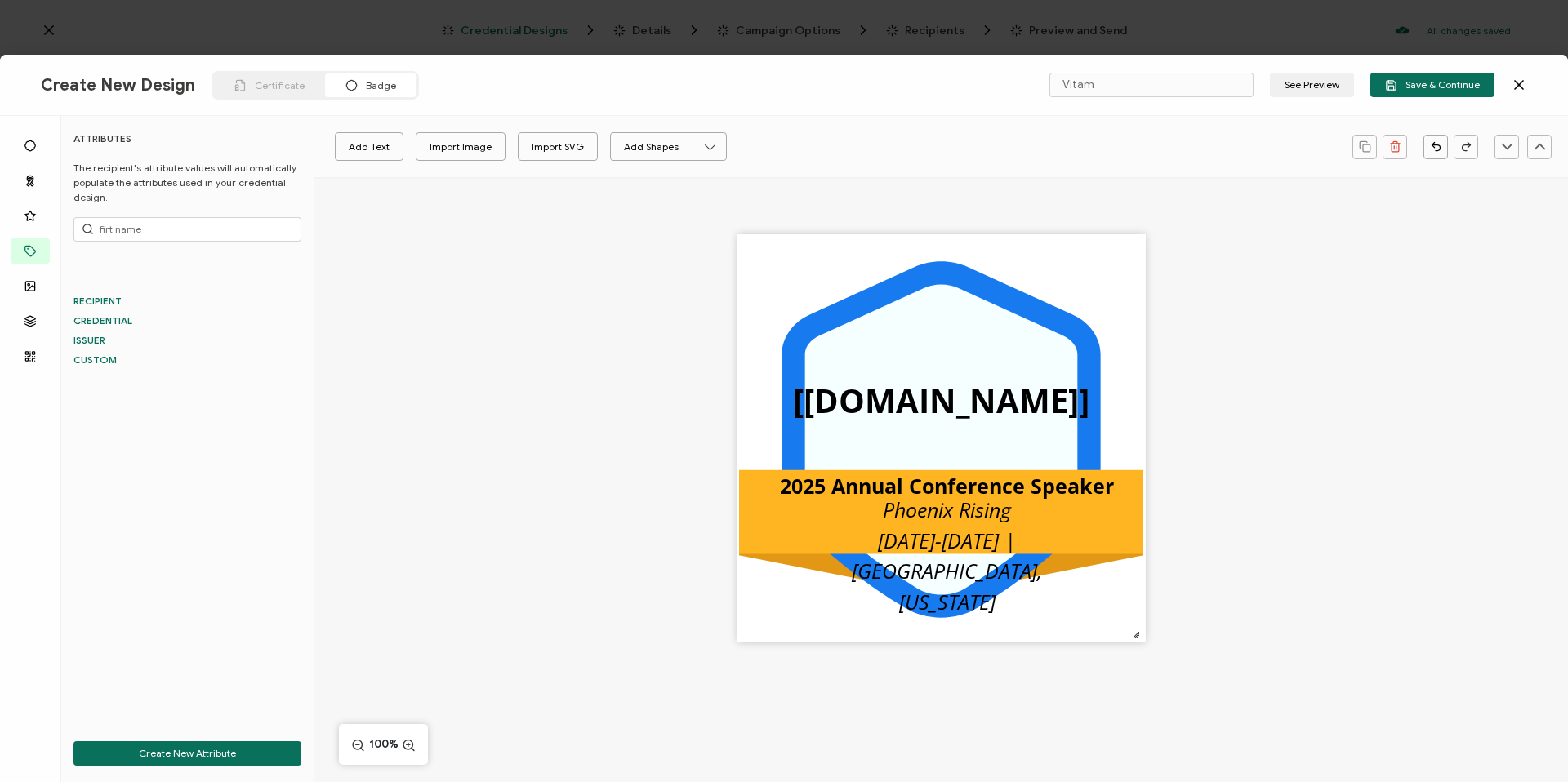
click at [94, 300] on span "RECIPIENT" at bounding box center [98, 301] width 49 height 12
click at [110, 233] on input "firt name" at bounding box center [187, 229] width 228 height 24
type input "first name"
click at [230, 275] on p "Custom" at bounding box center [247, 275] width 110 height 20
click at [100, 350] on span "[first-name]" at bounding box center [101, 352] width 55 height 12
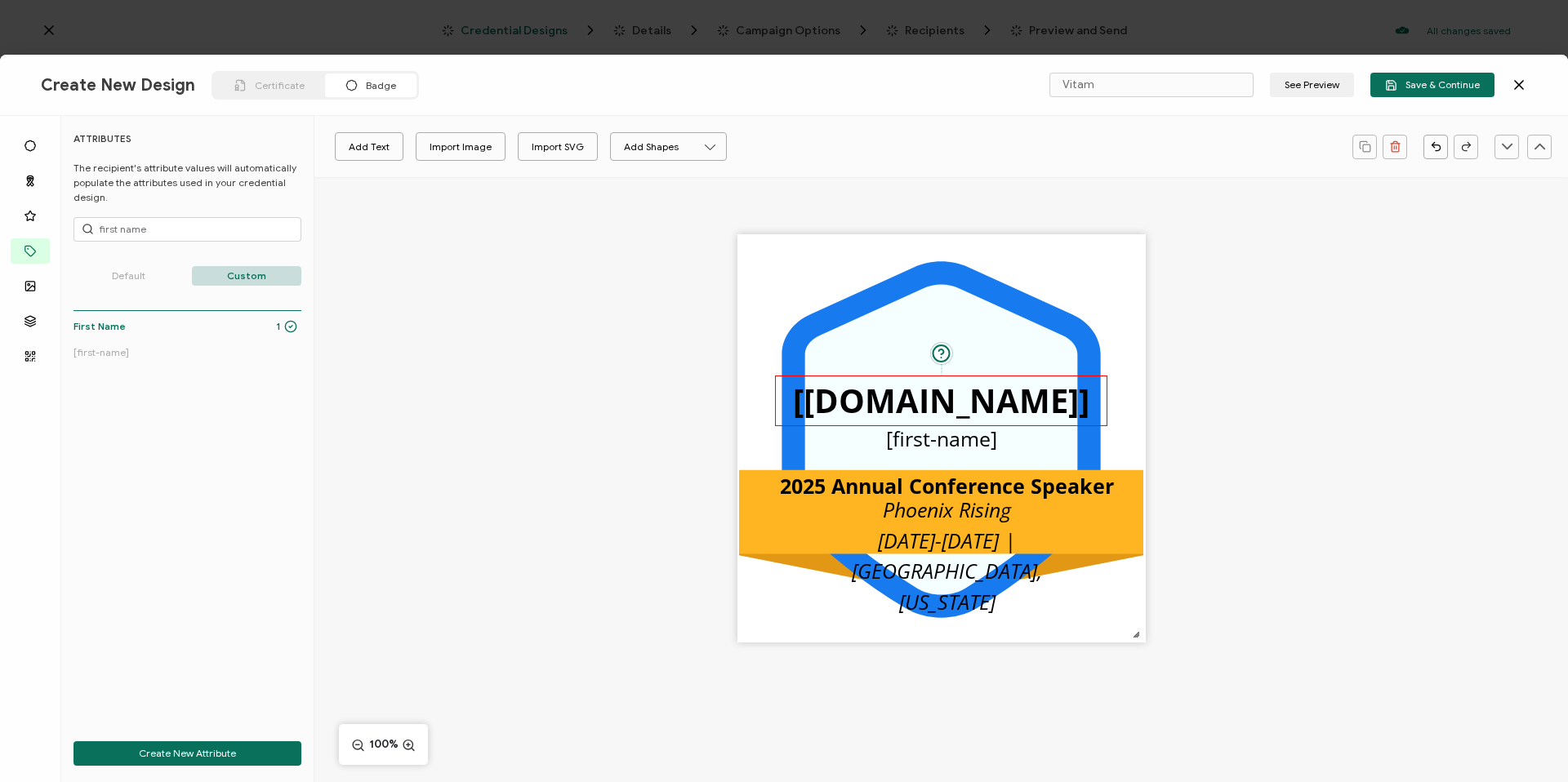
click at [932, 404] on pre "[recipient.name]" at bounding box center [941, 400] width 296 height 45
click at [950, 441] on pre "[first-name]" at bounding box center [942, 438] width 111 height 28
click at [1228, 417] on div ".uuid-096204d9-ca43-4101-a4c3-07b3f2f44b7a{}.uuid-3bdfa571-5bbe-4c9f-b3f4-196cc…" at bounding box center [941, 467] width 1254 height 579
click at [997, 409] on pre "[recipient.name]" at bounding box center [941, 400] width 296 height 45
drag, startPoint x: 946, startPoint y: 399, endPoint x: 965, endPoint y: 401, distance: 19.1
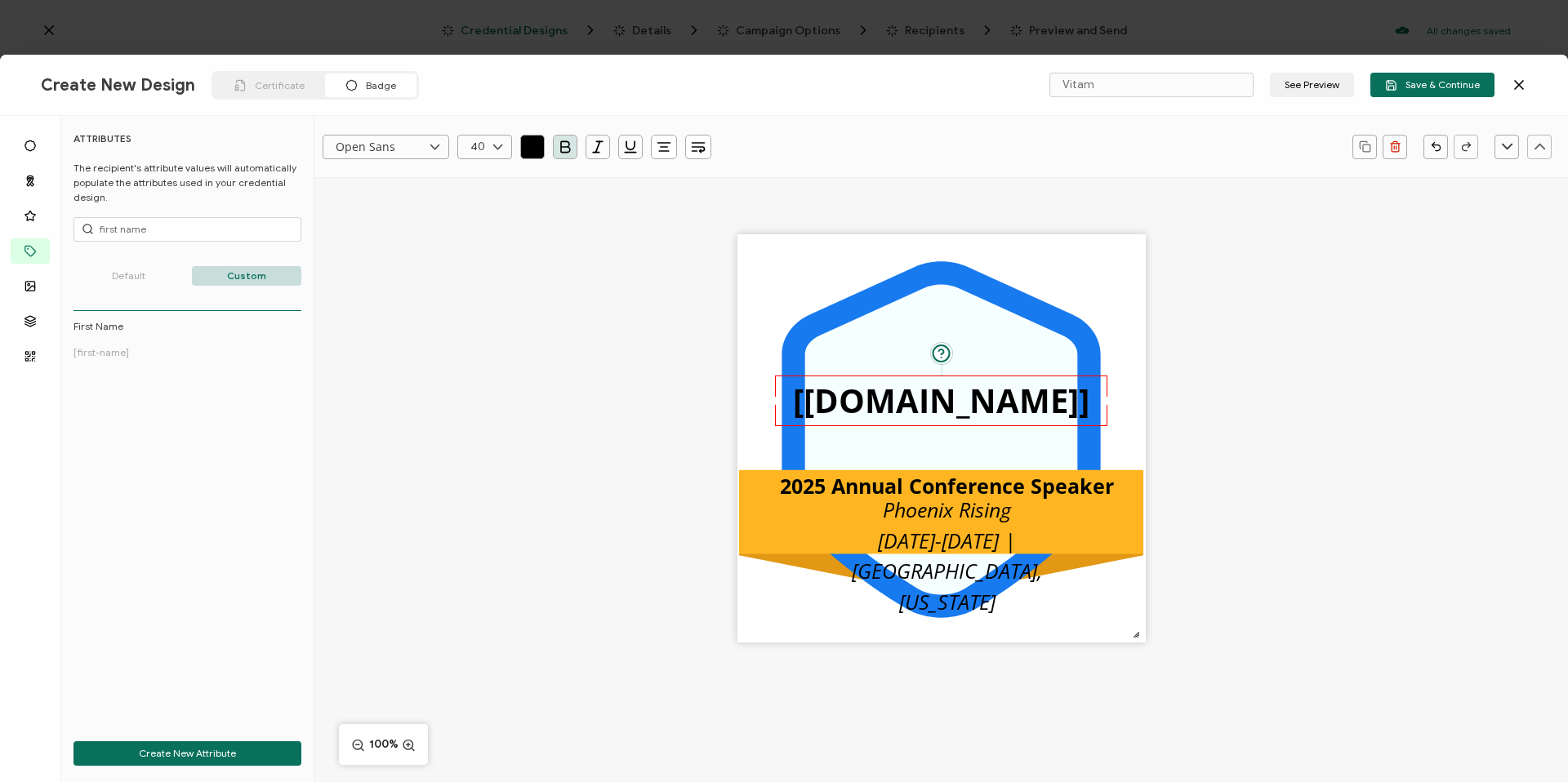
click at [946, 399] on pre "[recipient.name]" at bounding box center [941, 400] width 296 height 45
click at [966, 400] on pre "[recipient.name]" at bounding box center [941, 400] width 296 height 45
drag, startPoint x: 1105, startPoint y: 397, endPoint x: 1055, endPoint y: 397, distance: 50.0
click at [1054, 421] on div at bounding box center [1049, 424] width 8 height 8
drag, startPoint x: 984, startPoint y: 395, endPoint x: 1007, endPoint y: 397, distance: 23.1
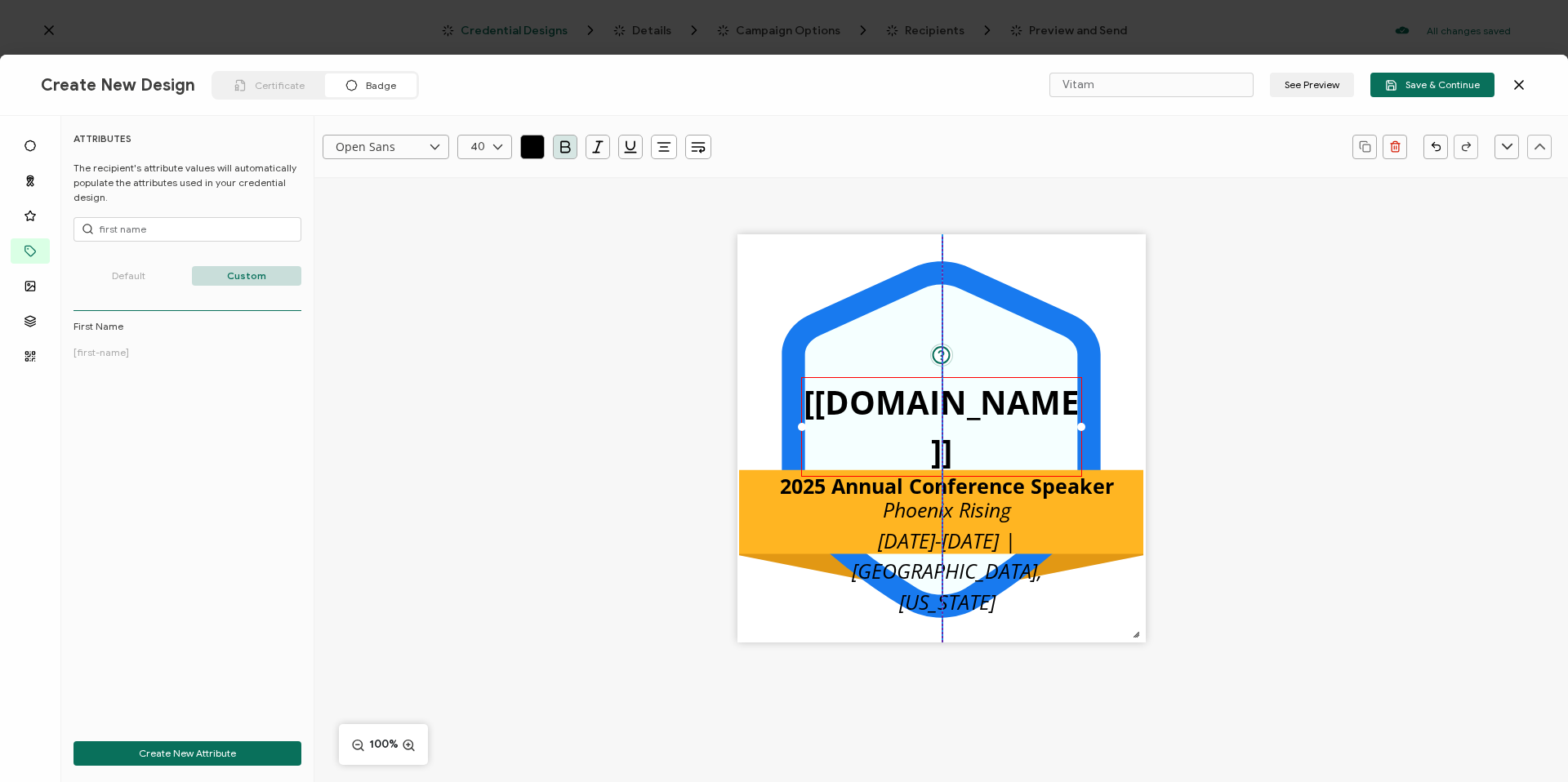
click at [1007, 397] on pre "[recipient.name]" at bounding box center [942, 426] width 275 height 94
click at [972, 519] on pre "Phoenix Rising Oct 13-16 | Chandler, Arizona" at bounding box center [949, 555] width 196 height 120
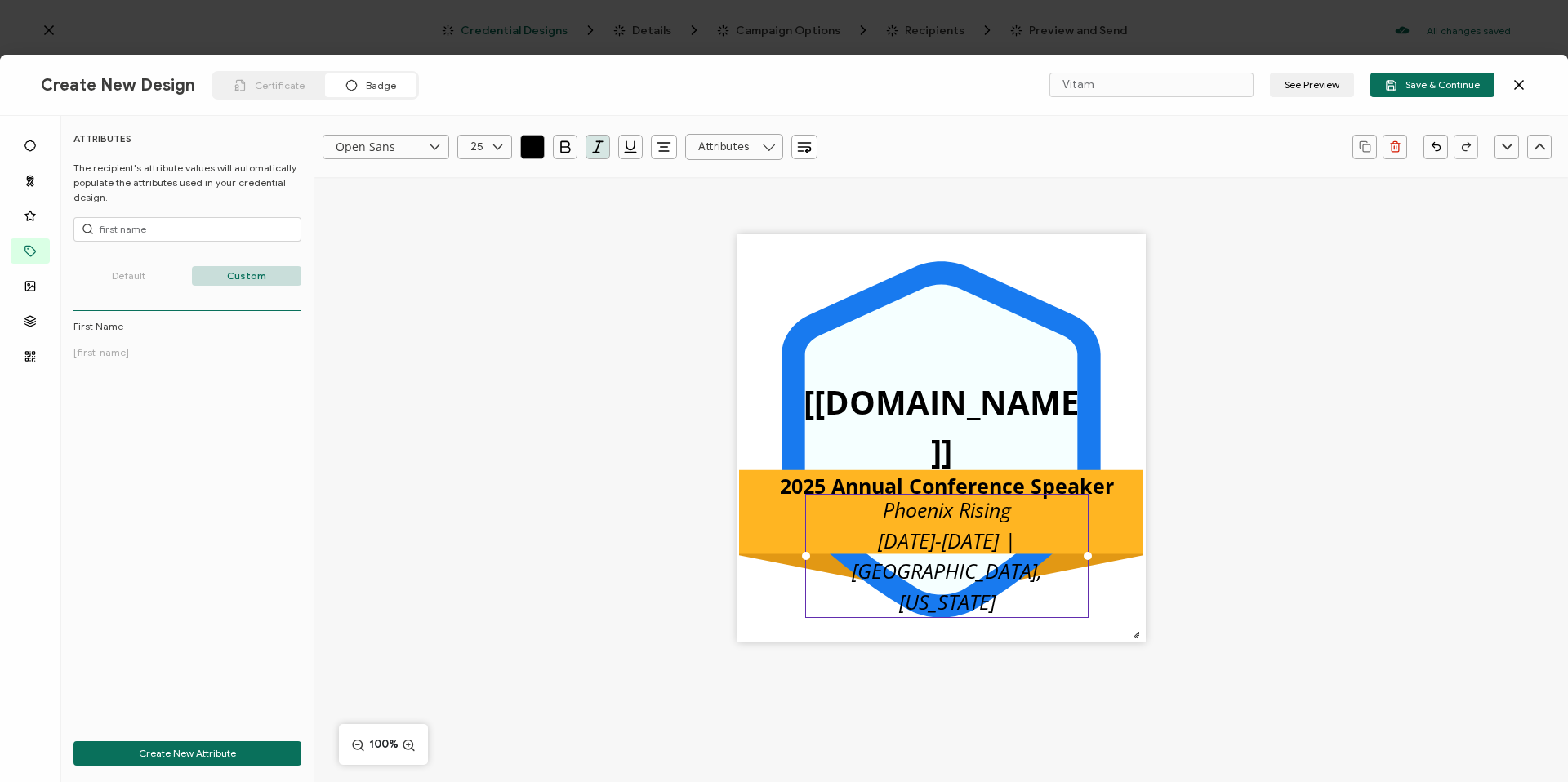
click at [972, 519] on pre "Phoenix Rising Oct 13-16 | Chandler, Arizona" at bounding box center [949, 555] width 196 height 120
click at [774, 142] on icon at bounding box center [769, 147] width 21 height 26
click at [771, 144] on icon at bounding box center [769, 147] width 21 height 26
click at [1305, 472] on div ".uuid-096204d9-ca43-4101-a4c3-07b3f2f44b7a{}.uuid-3bdfa571-5bbe-4c9f-b3f4-196cc…" at bounding box center [941, 467] width 1254 height 579
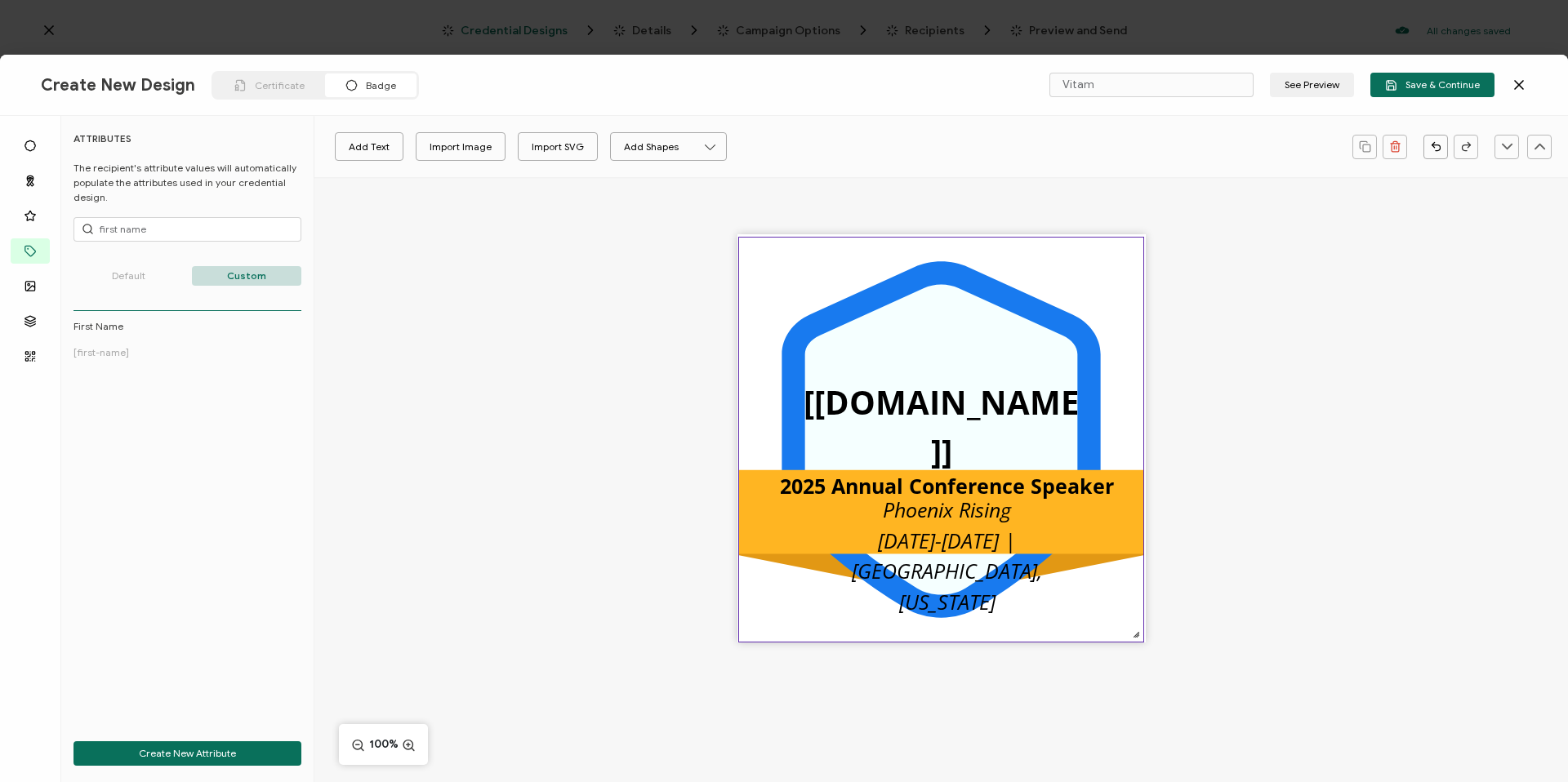
click at [961, 273] on icon at bounding box center [941, 439] width 319 height 356
click at [387, 139] on link at bounding box center [396, 147] width 24 height 24
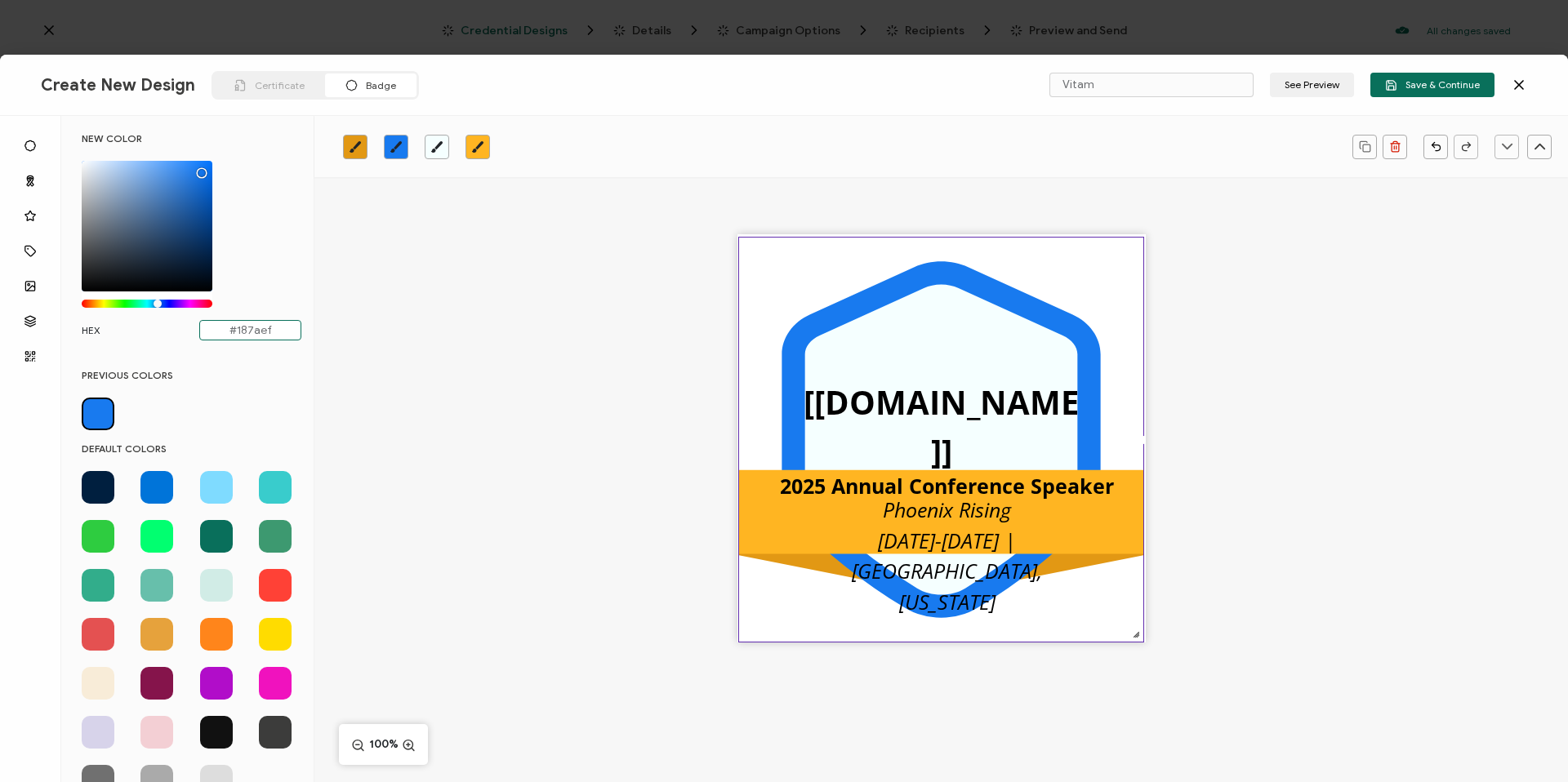
click at [258, 325] on input "#187aef" at bounding box center [250, 330] width 102 height 21
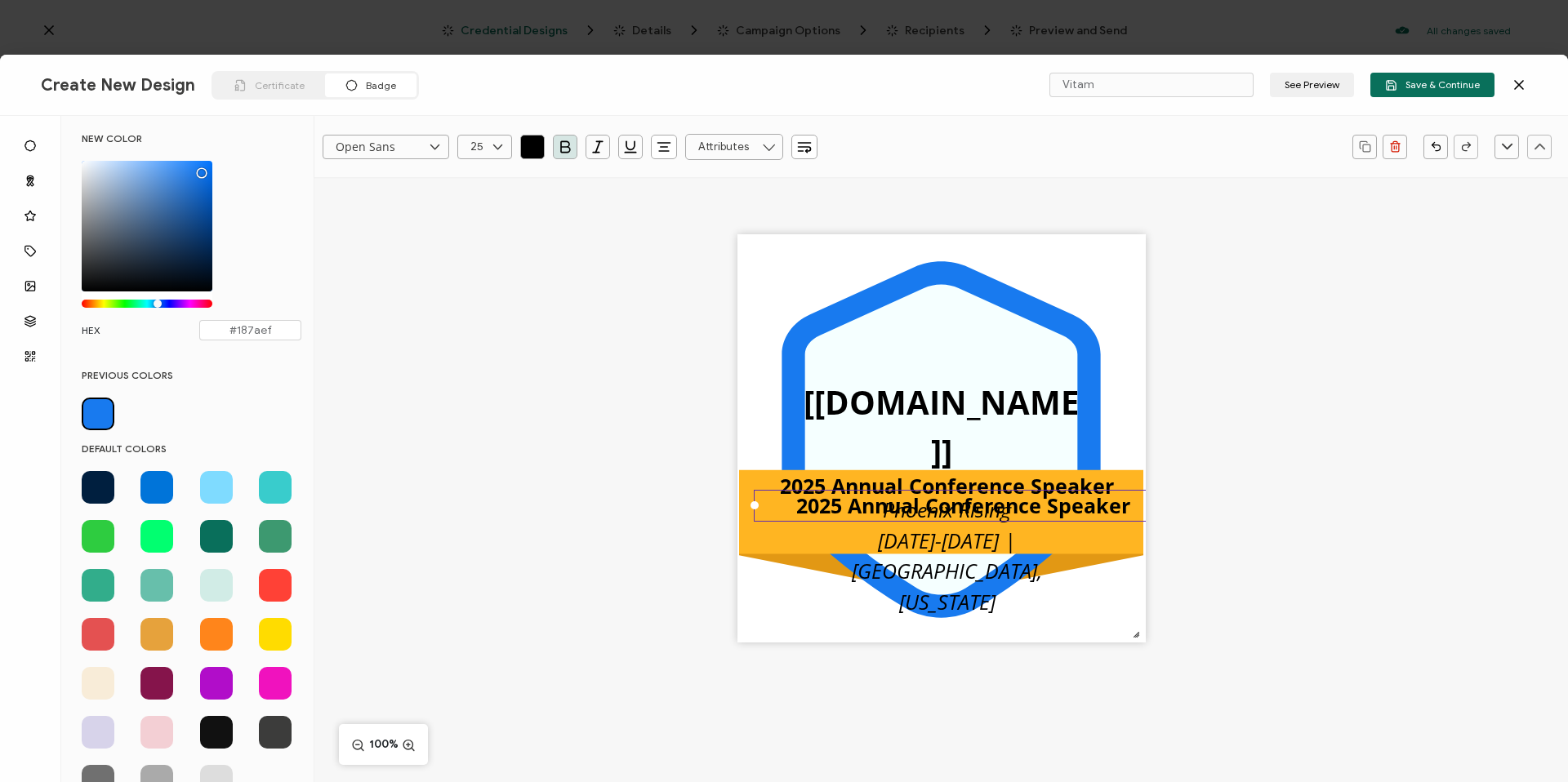
click at [463, 334] on div ".uuid-096204d9-ca43-4101-a4c3-07b3f2f44b7a{}.uuid-3bdfa571-5bbe-4c9f-b3f4-196cc…" at bounding box center [941, 467] width 1254 height 579
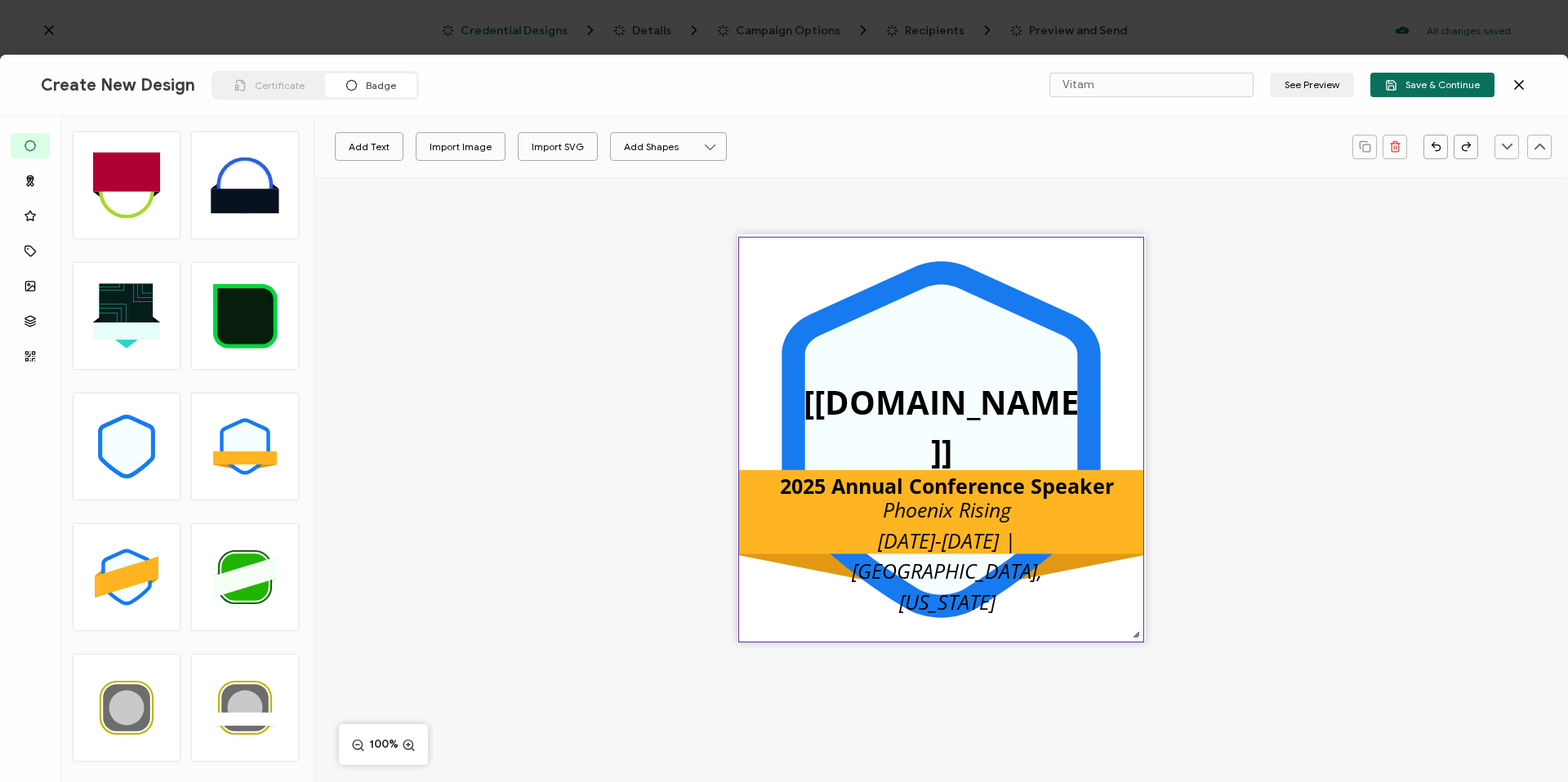
click at [934, 315] on icon at bounding box center [941, 440] width 273 height 310
click at [401, 149] on icon "brush" at bounding box center [396, 146] width 13 height 13
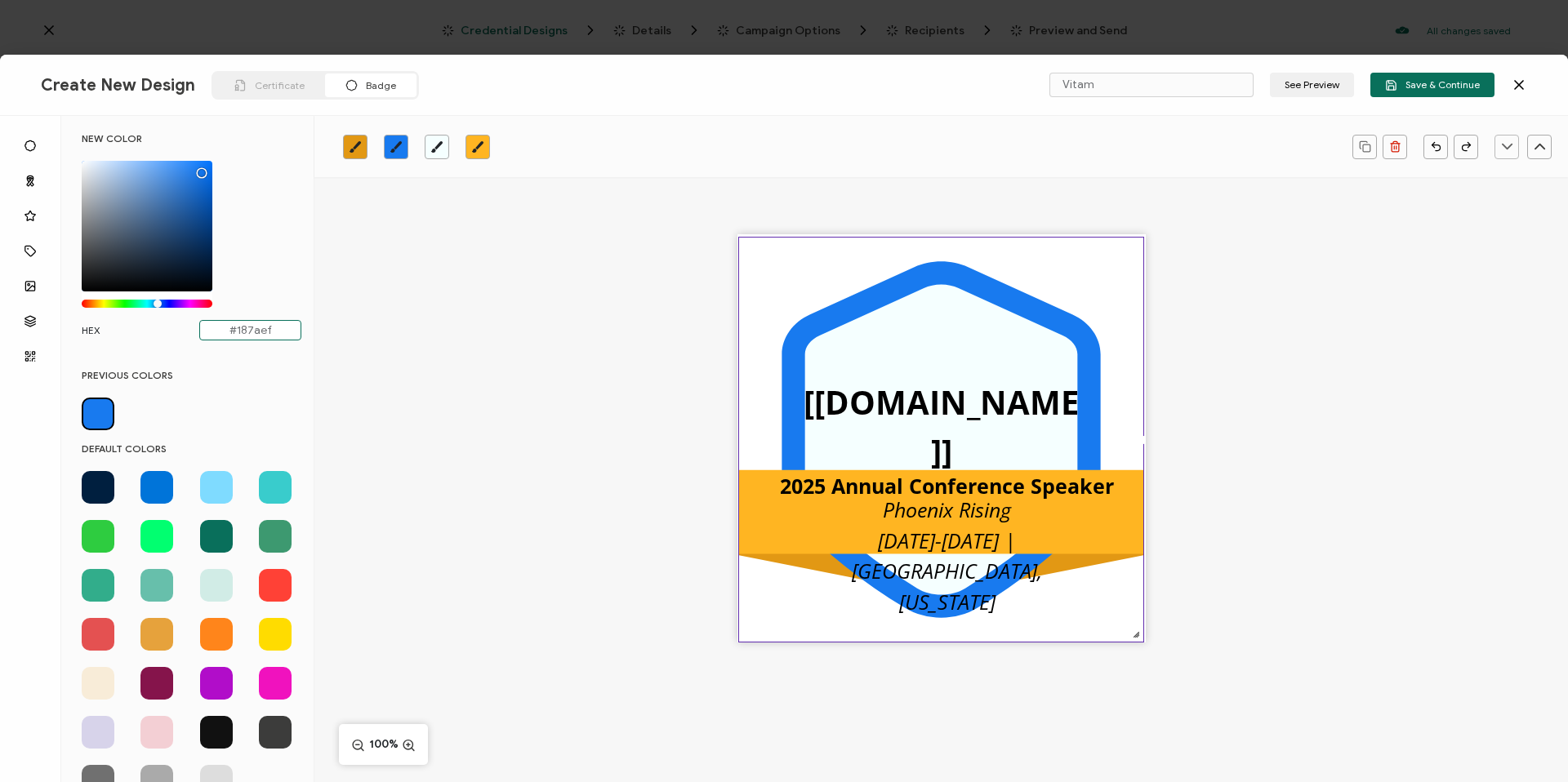
click at [259, 321] on input "#187aef" at bounding box center [250, 330] width 102 height 21
click at [284, 339] on input "#187aef" at bounding box center [250, 330] width 102 height 21
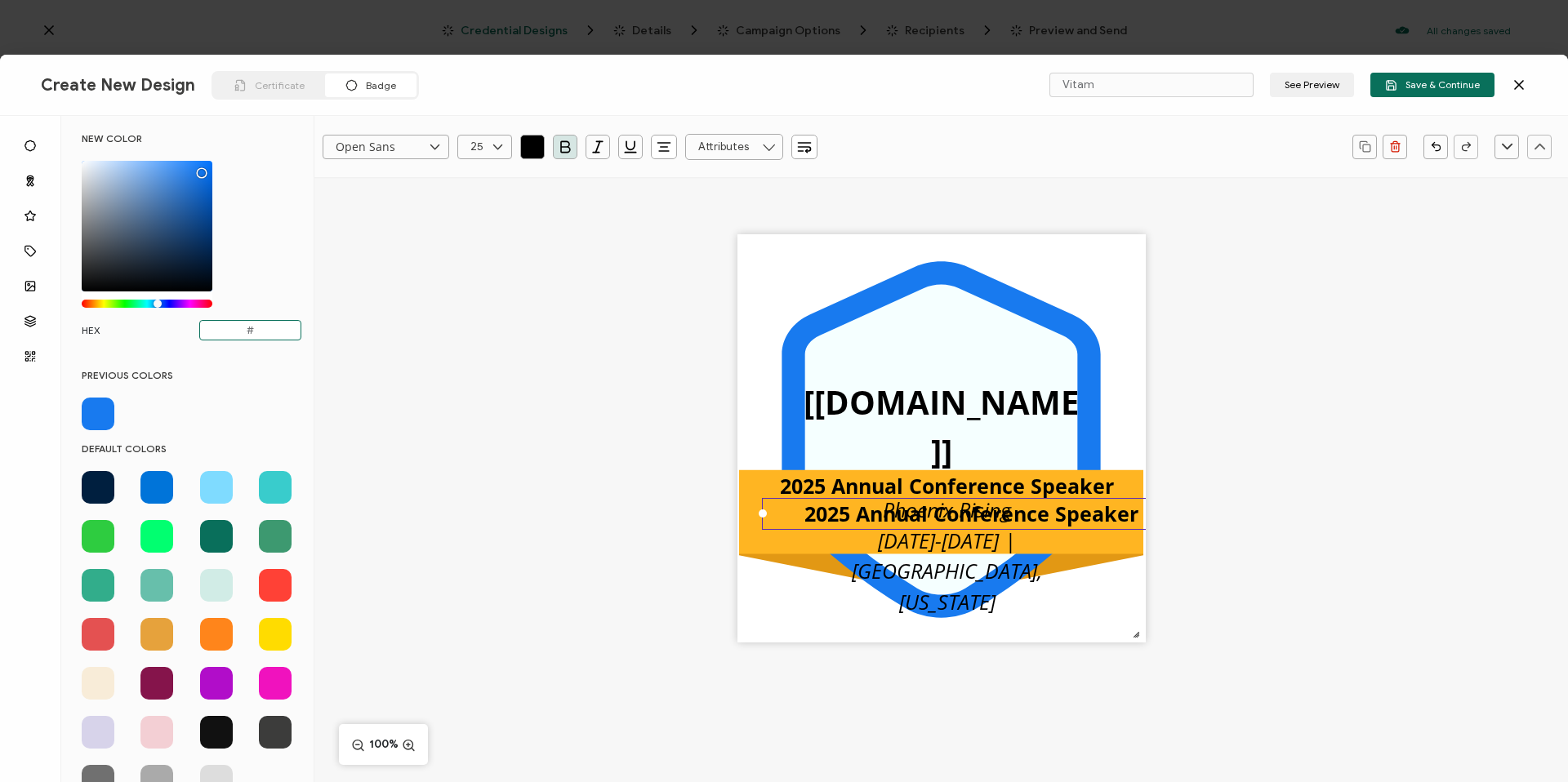
click at [805, 528] on div "2025 Annual Conference Speaker" at bounding box center [971, 514] width 419 height 33
click at [277, 326] on input "#" at bounding box center [250, 330] width 102 height 21
type input "#17285"
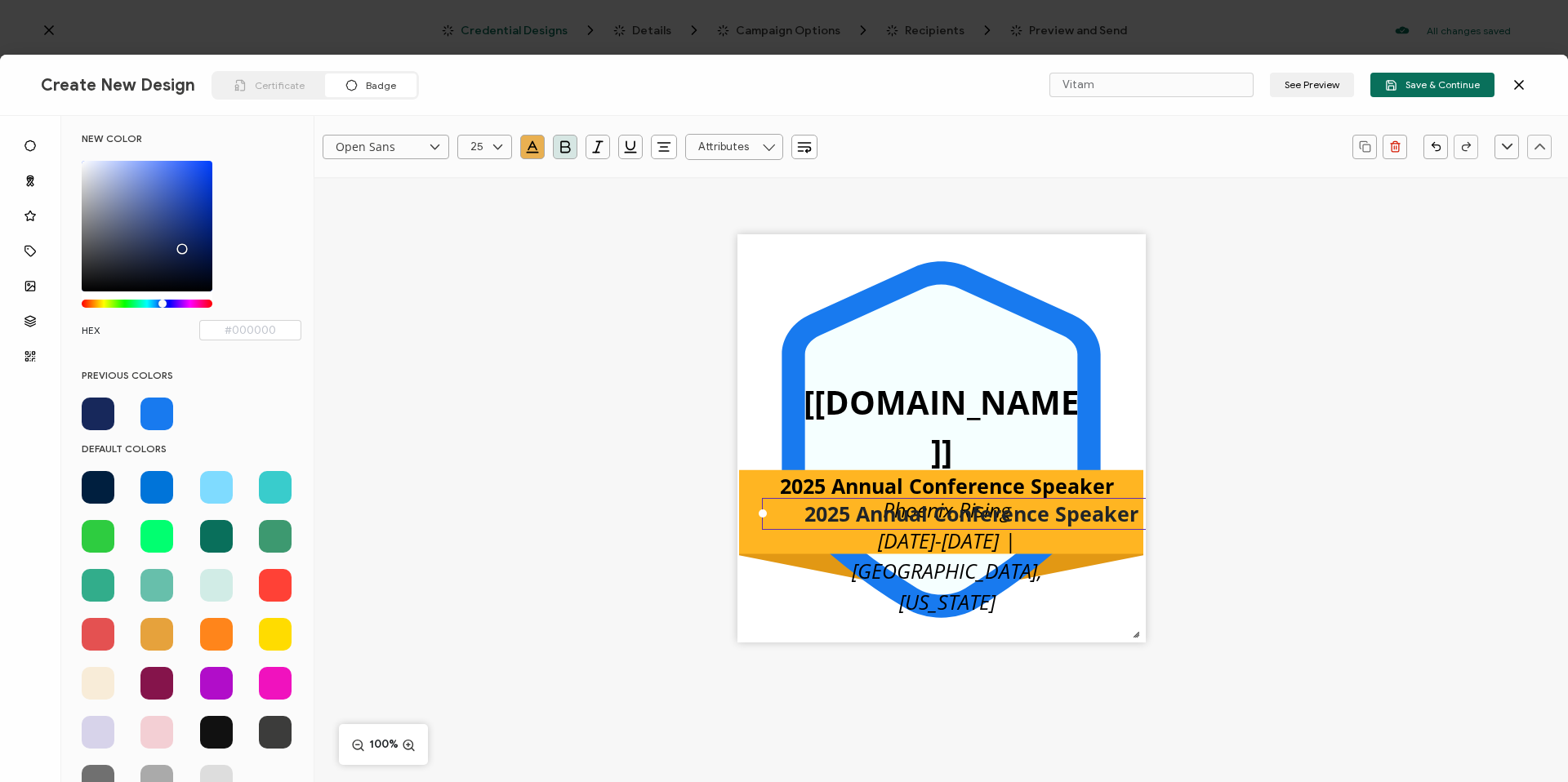
click at [457, 382] on div ".uuid-096204d9-ca43-4101-a4c3-07b3f2f44b7a{}.uuid-3bdfa571-5bbe-4c9f-b3f4-196cc…" at bounding box center [941, 467] width 1254 height 579
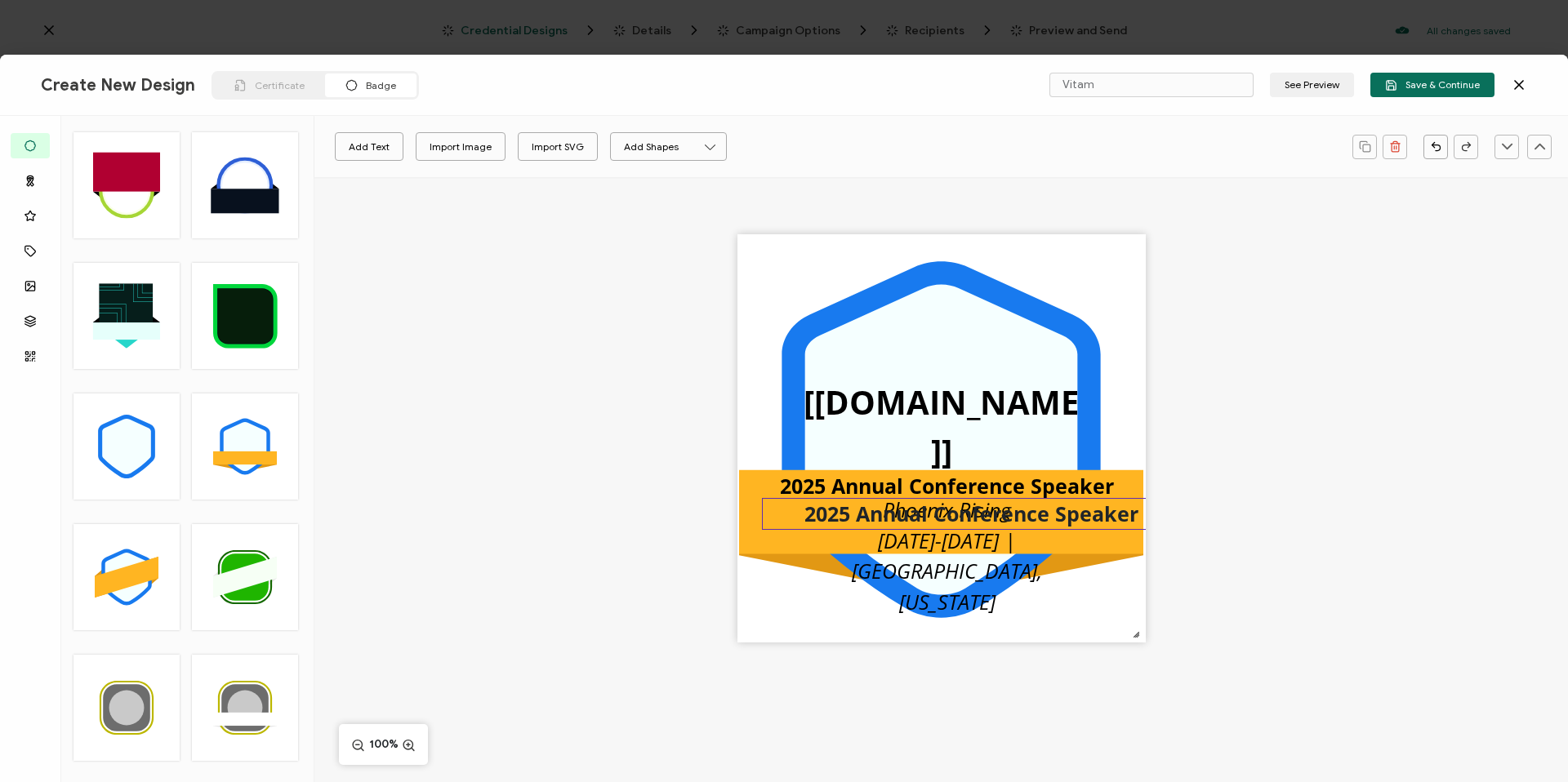
click at [853, 514] on pre "2025 Annual Conference Speaker" at bounding box center [971, 514] width 334 height 28
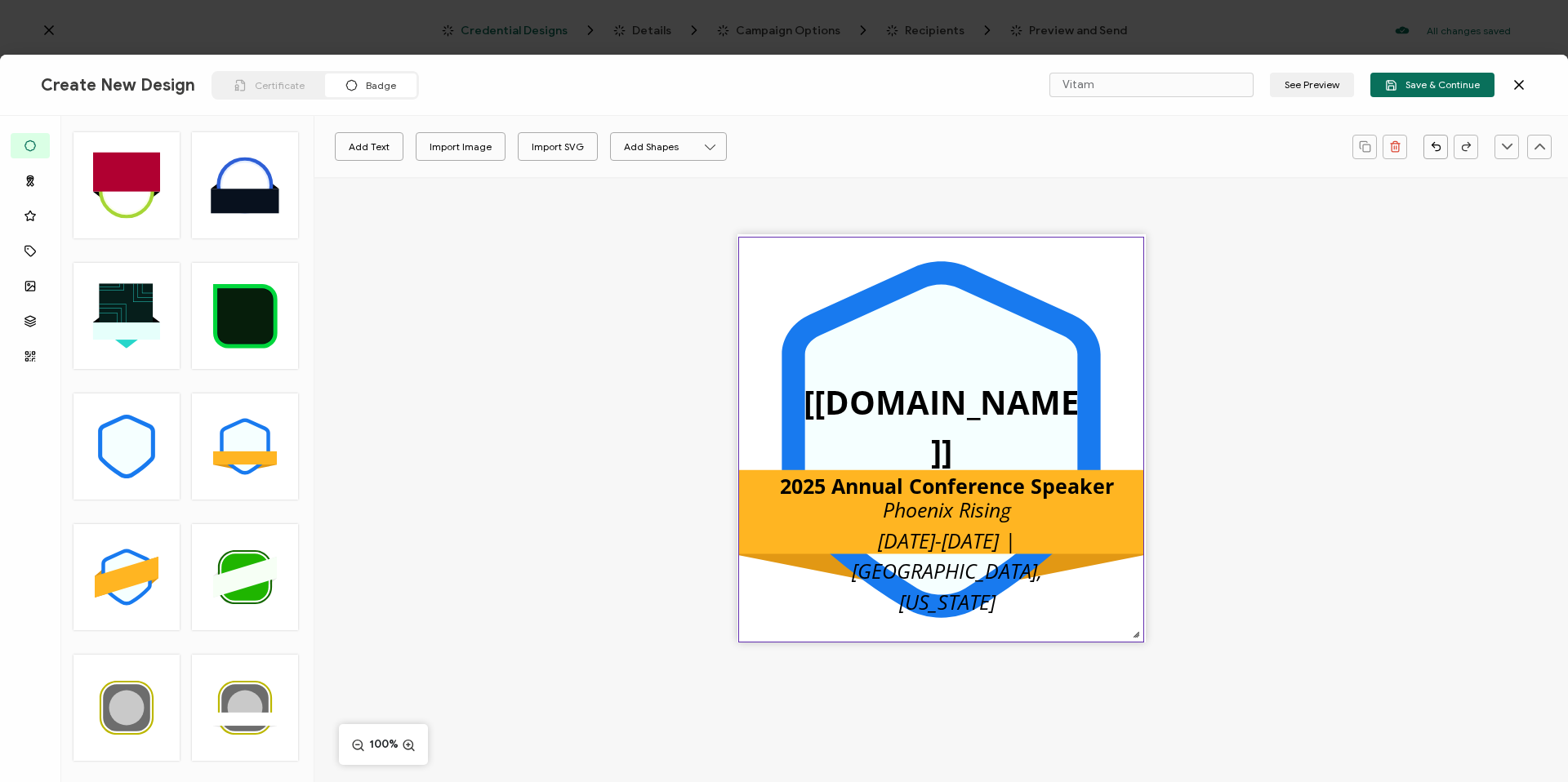
click at [797, 324] on icon at bounding box center [941, 439] width 319 height 356
click at [399, 147] on icon "brush" at bounding box center [396, 146] width 13 height 13
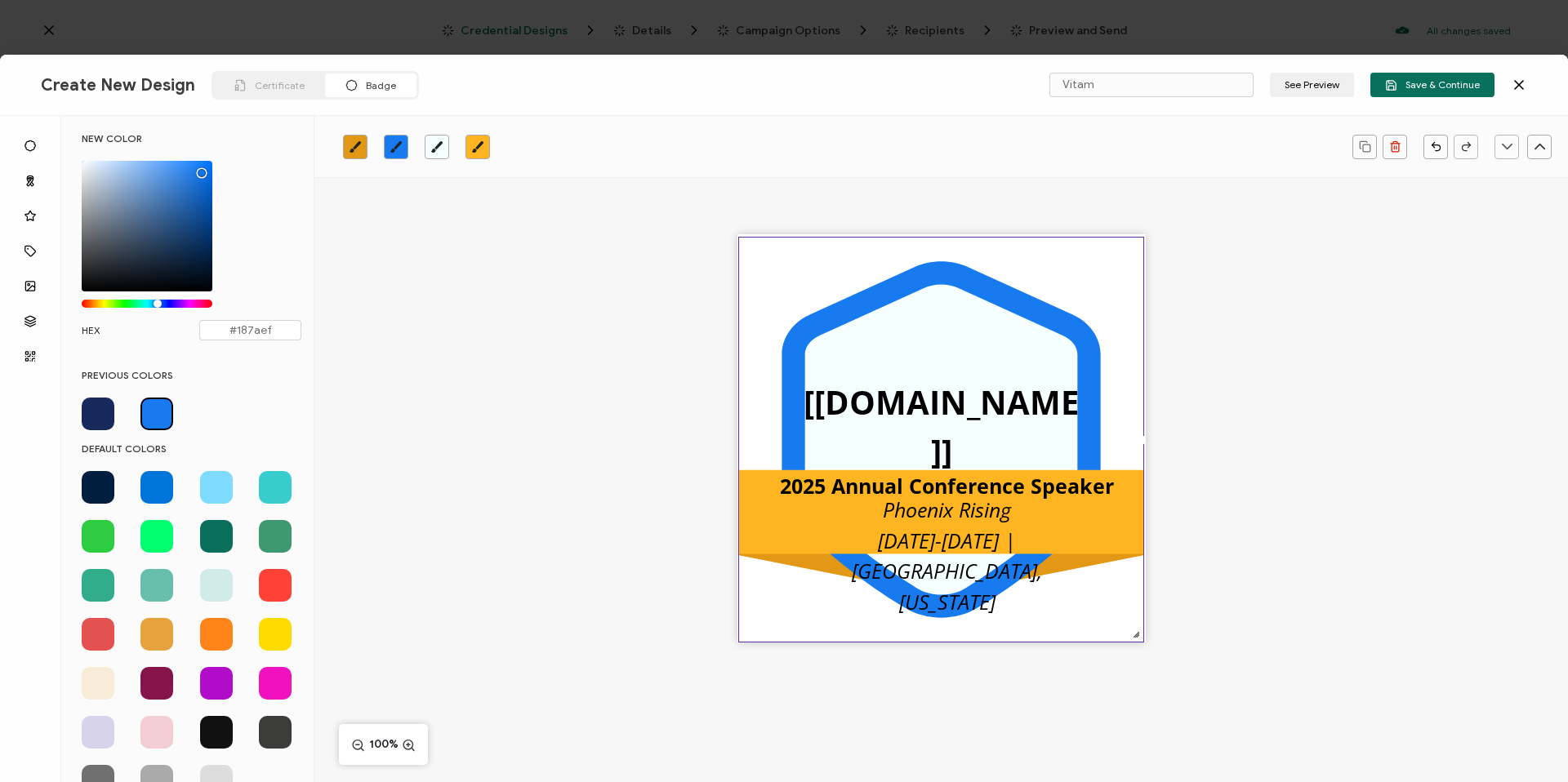
click at [102, 409] on span at bounding box center [98, 414] width 33 height 33
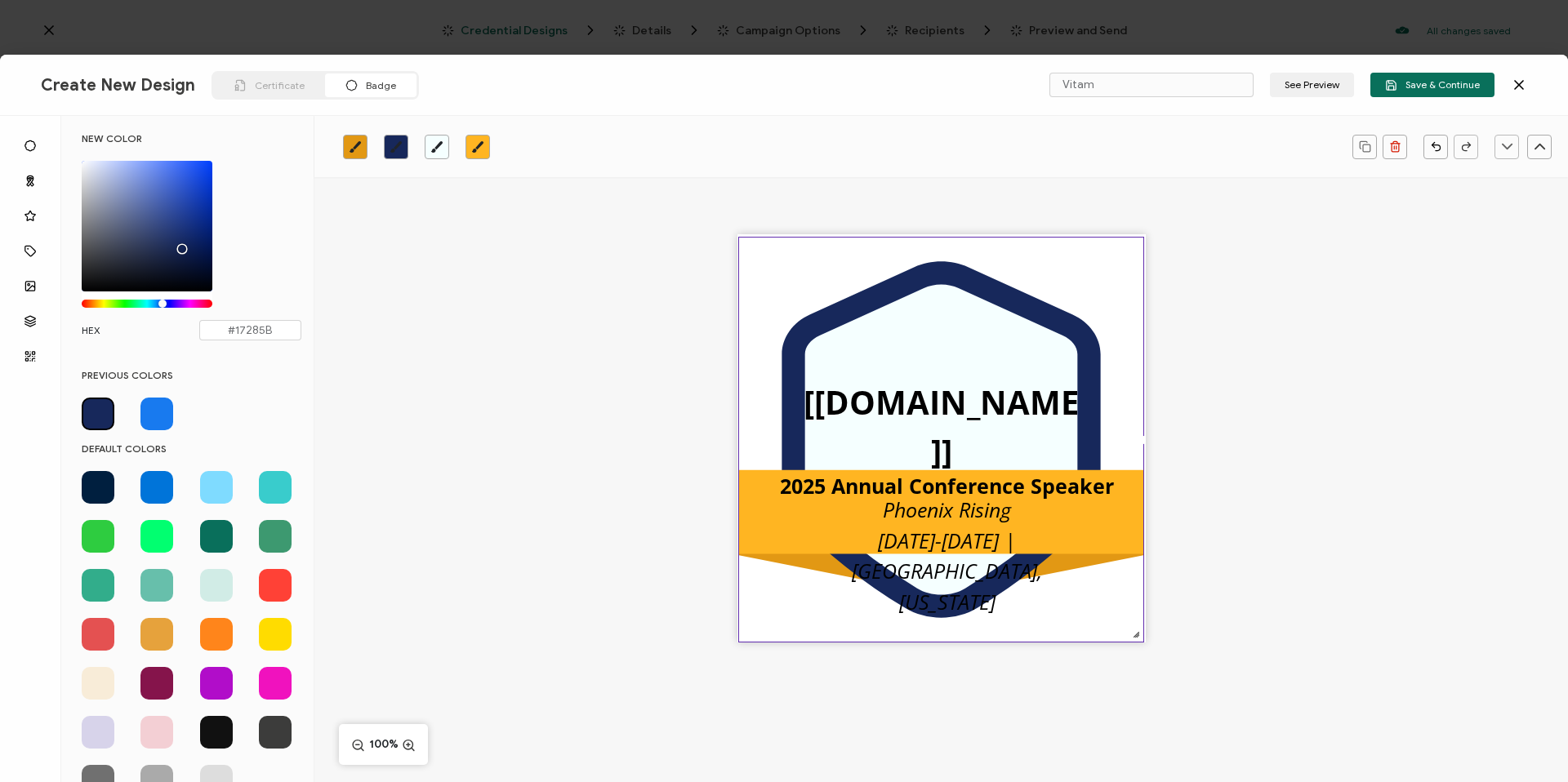
click at [361, 145] on icon "brush" at bounding box center [354, 146] width 13 height 13
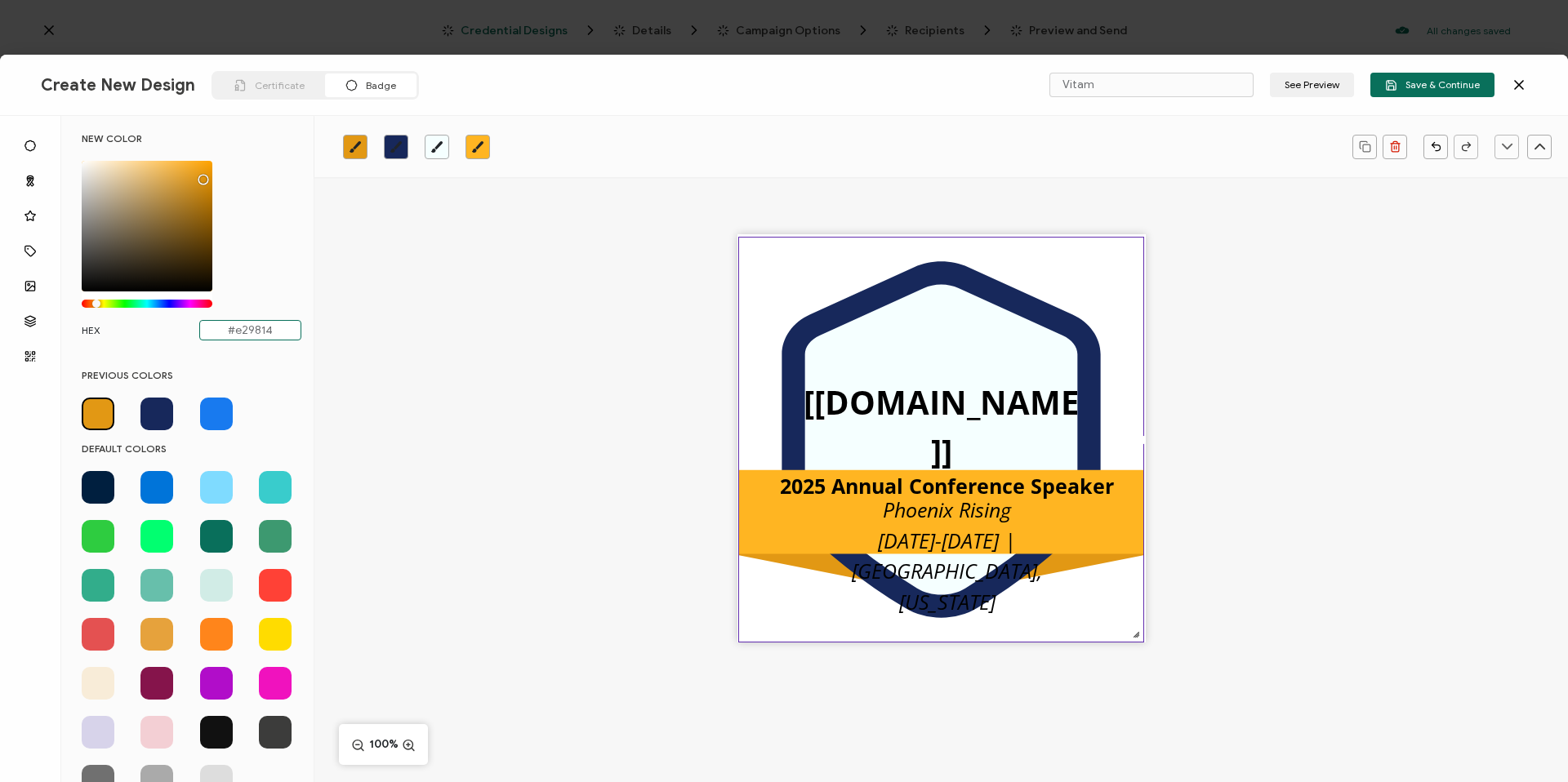
drag, startPoint x: 275, startPoint y: 334, endPoint x: 230, endPoint y: 327, distance: 45.5
click at [230, 327] on input "#e29814" at bounding box center [250, 330] width 102 height 21
type input "#D9412"
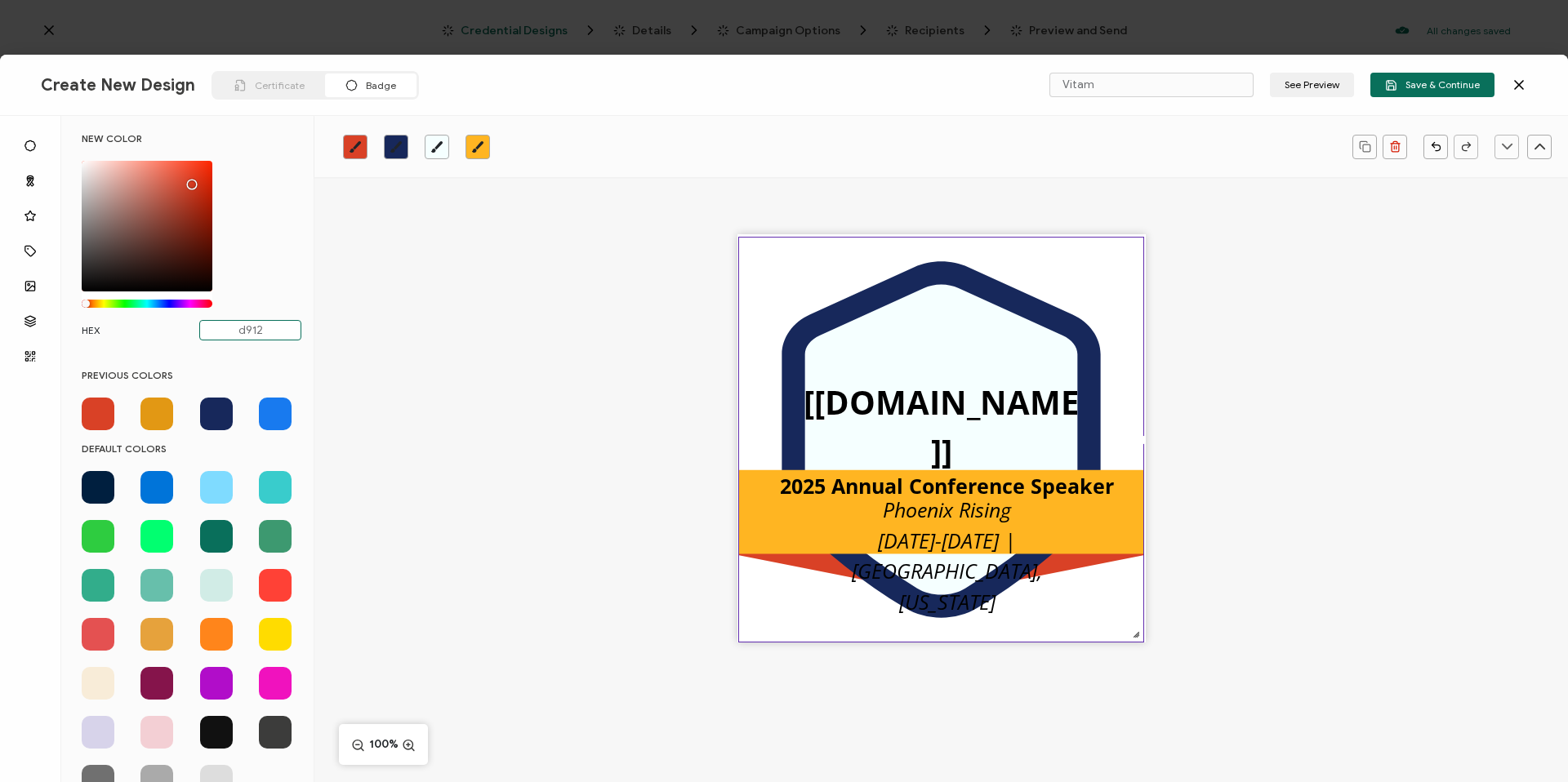
type input "d9124"
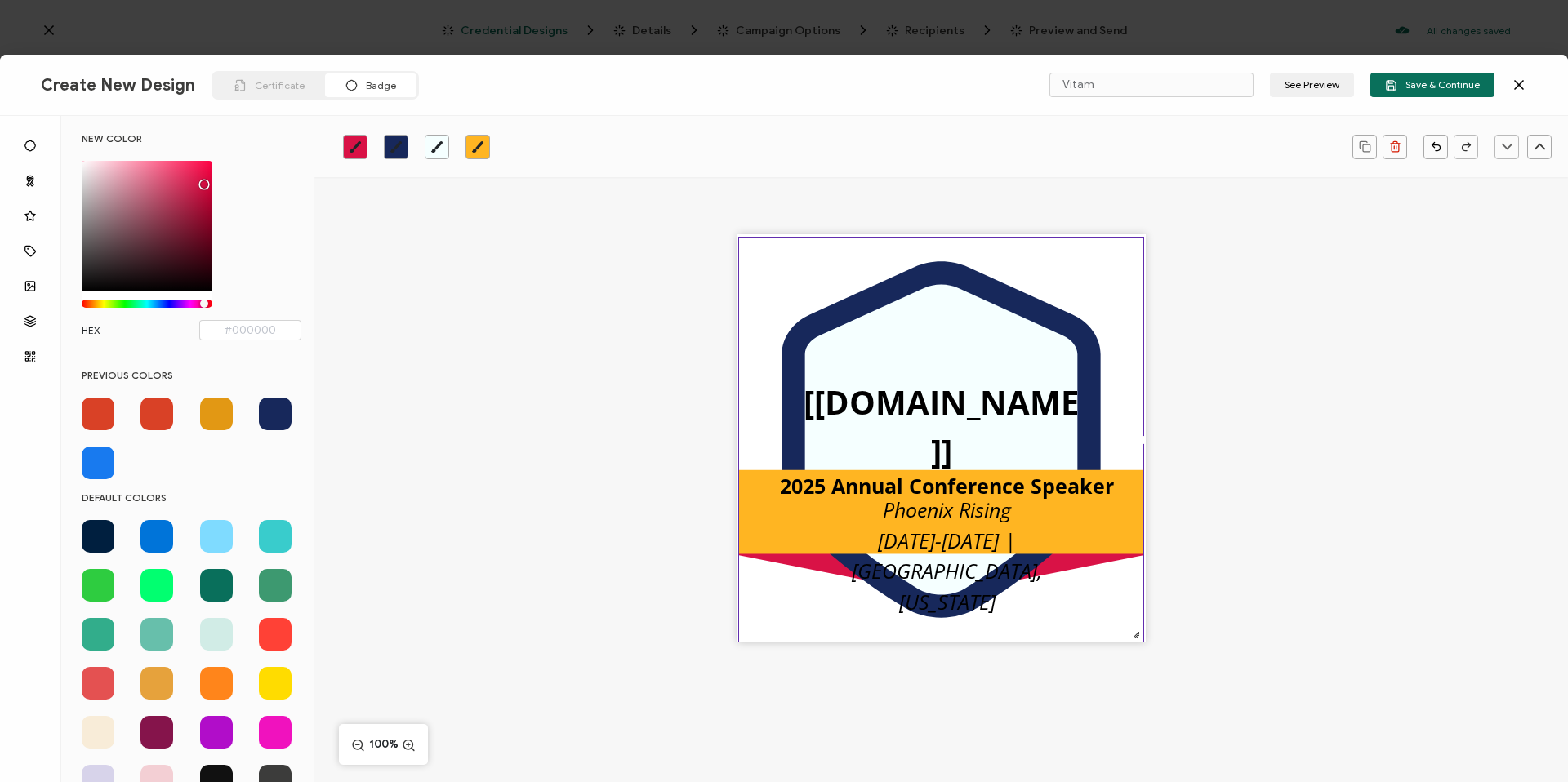
click at [155, 410] on span at bounding box center [157, 414] width 33 height 33
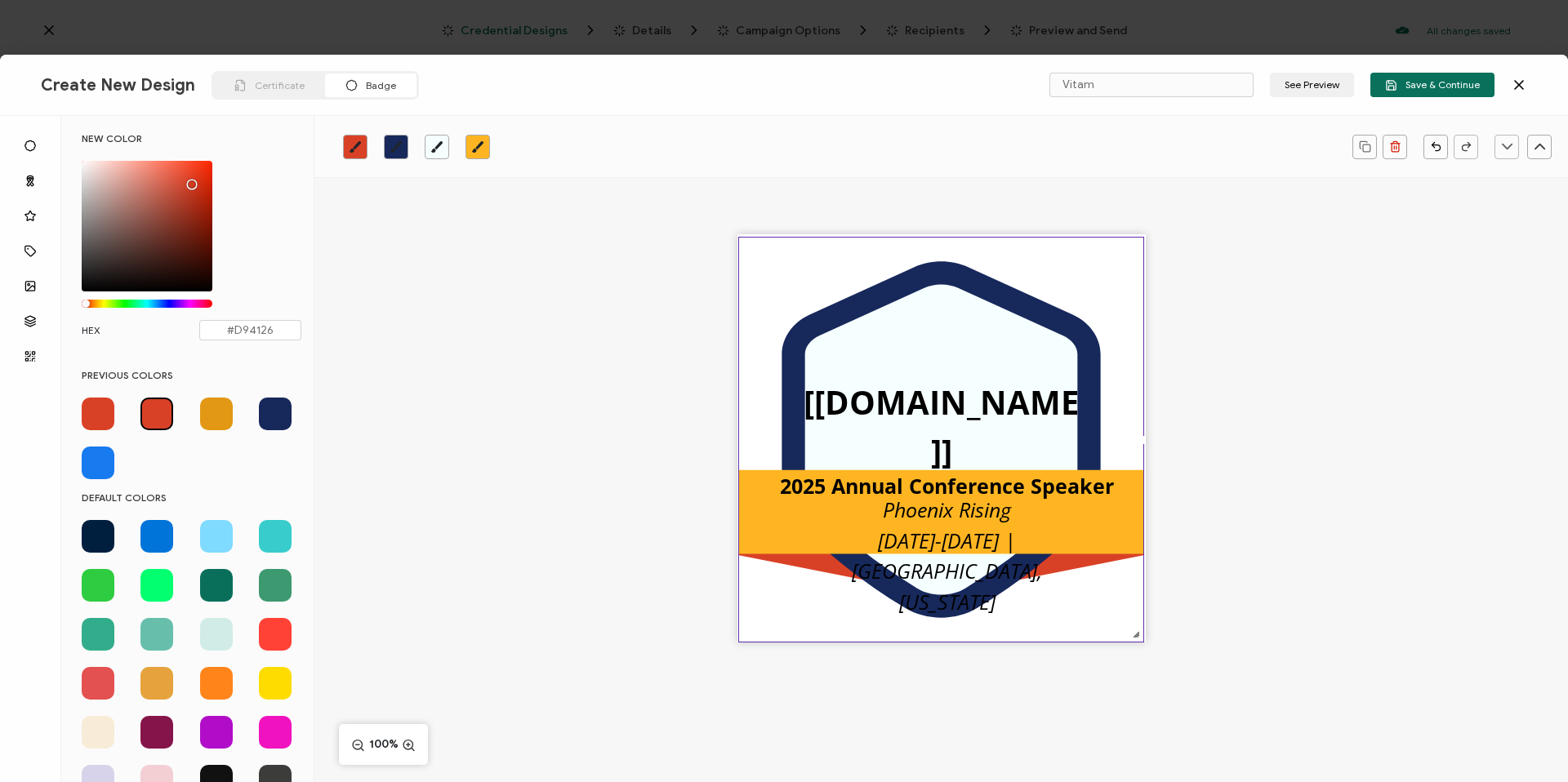
click at [473, 146] on icon "brush" at bounding box center [477, 146] width 13 height 13
type input "#ffb522"
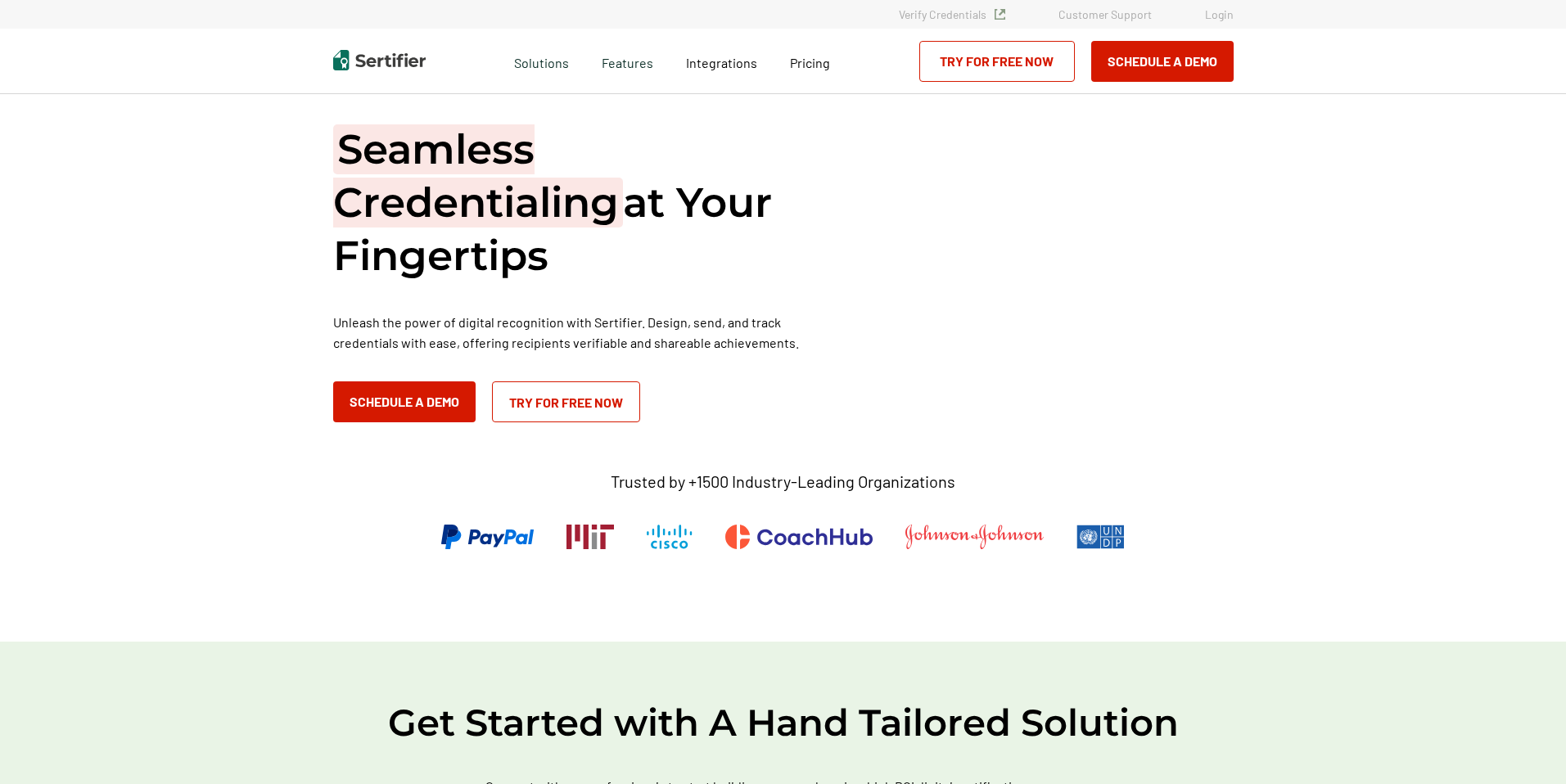
click at [1228, 17] on link "Login" at bounding box center [1219, 14] width 29 height 14
